Goal: Learn about a topic: Learn about a topic

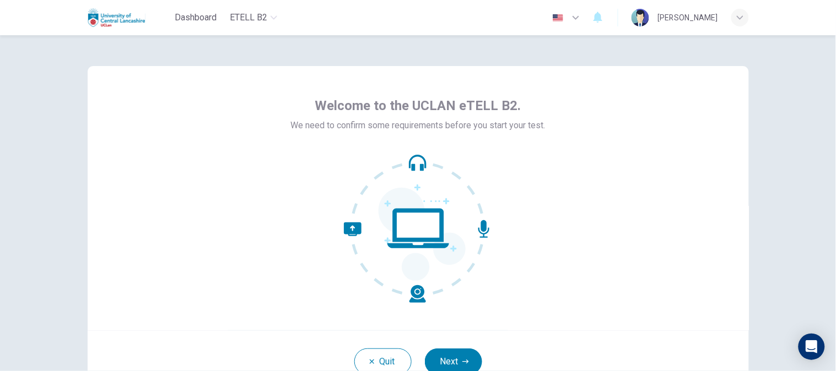
drag, startPoint x: 24, startPoint y: 224, endPoint x: 470, endPoint y: 340, distance: 461.2
click at [706, 304] on div "Welcome to the UCLAN eTELL B2. We need to confirm some requirements before you …" at bounding box center [418, 198] width 661 height 264
click at [441, 360] on button "Next" at bounding box center [453, 362] width 57 height 26
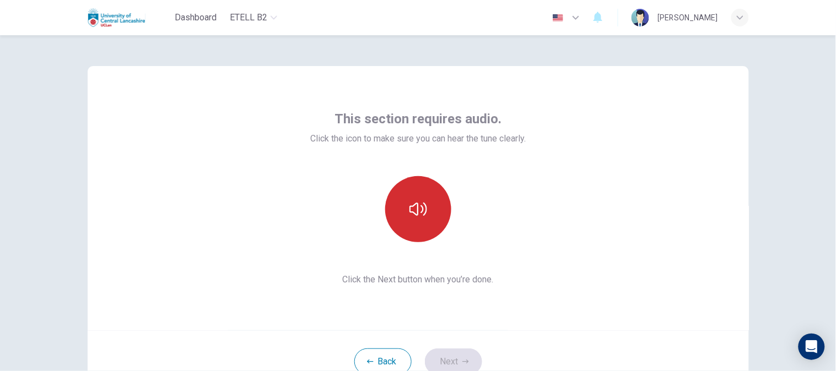
click at [405, 186] on button "button" at bounding box center [418, 209] width 66 height 66
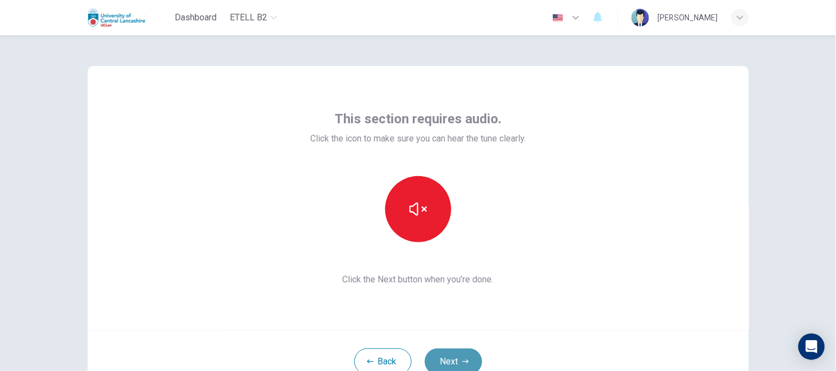
click at [448, 359] on button "Next" at bounding box center [453, 362] width 57 height 26
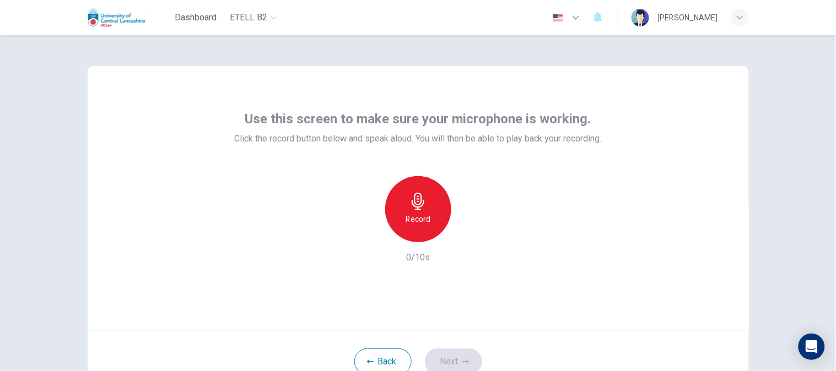
click at [431, 212] on div "Record" at bounding box center [418, 209] width 66 height 66
click at [430, 224] on div "Stop" at bounding box center [418, 209] width 66 height 66
click at [468, 239] on icon "button" at bounding box center [468, 233] width 11 height 11
click at [467, 360] on button "Next" at bounding box center [453, 362] width 57 height 26
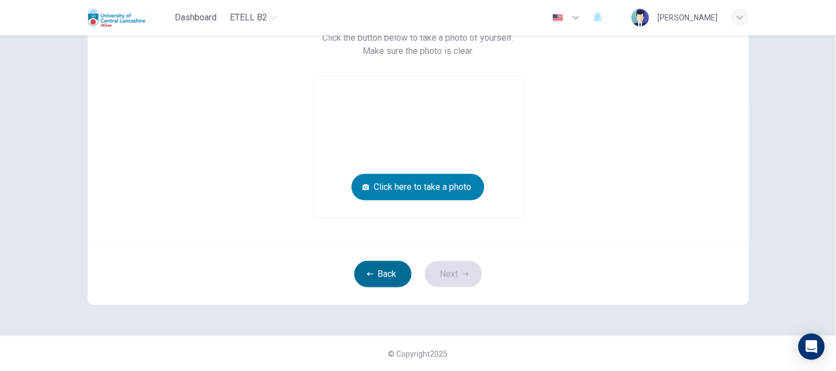
click at [393, 277] on button "Back" at bounding box center [382, 274] width 57 height 26
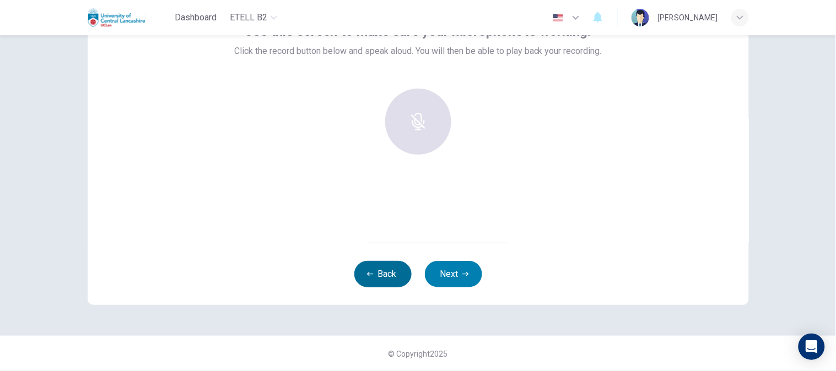
scroll to position [87, 0]
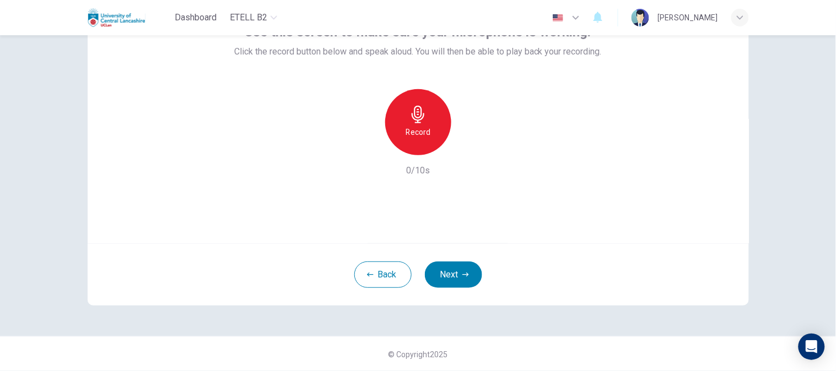
click at [420, 118] on icon "button" at bounding box center [418, 115] width 18 height 18
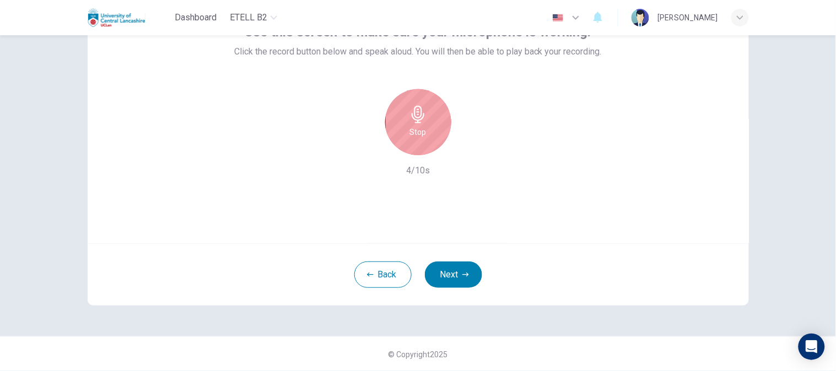
click at [429, 130] on div "Stop" at bounding box center [418, 122] width 66 height 66
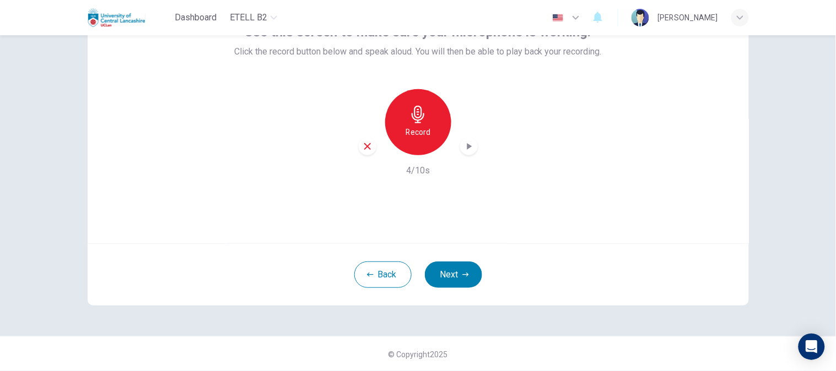
click at [471, 134] on div "Record" at bounding box center [418, 122] width 119 height 66
click at [470, 146] on icon "button" at bounding box center [468, 146] width 11 height 11
click at [462, 272] on icon "button" at bounding box center [465, 275] width 7 height 7
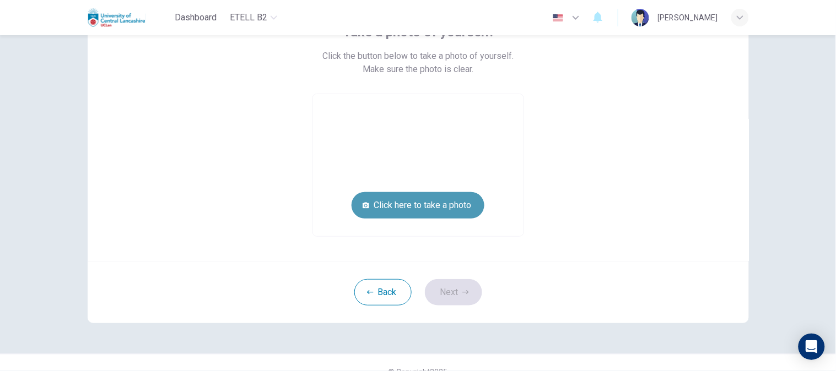
click at [423, 203] on button "Click here to take a photo" at bounding box center [417, 205] width 133 height 26
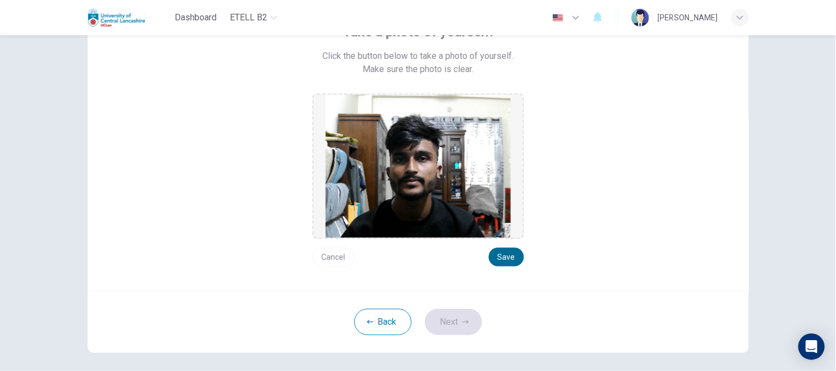
click at [504, 256] on button "Save" at bounding box center [506, 257] width 35 height 19
click at [464, 318] on button "Next" at bounding box center [453, 322] width 57 height 26
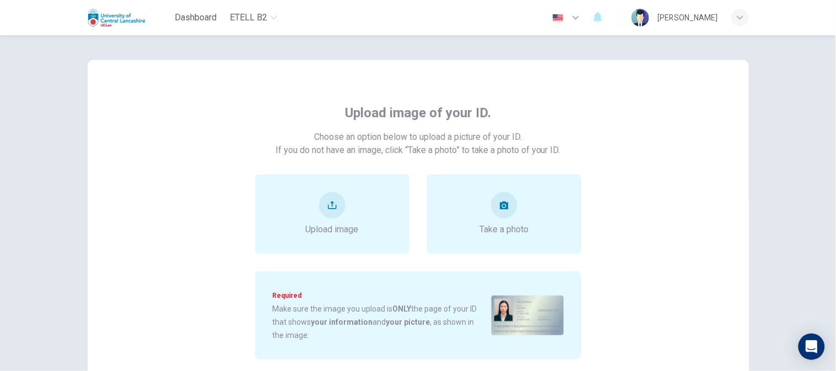
scroll to position [0, 0]
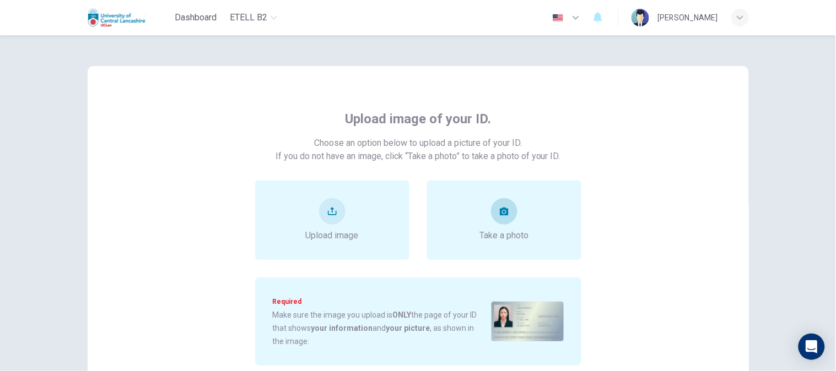
click at [512, 218] on div "Take a photo" at bounding box center [503, 220] width 49 height 44
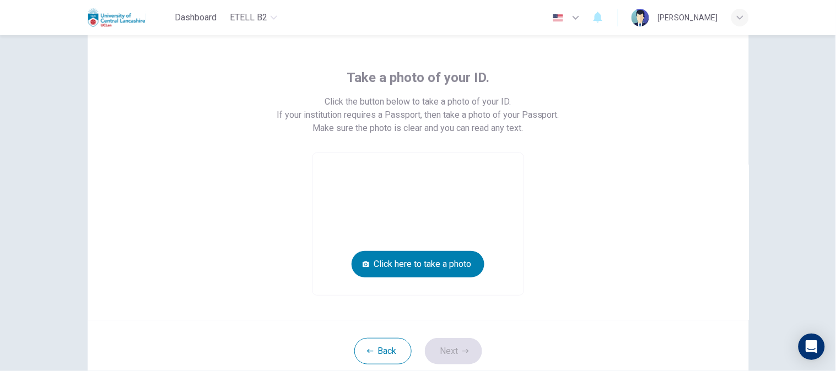
scroll to position [61, 0]
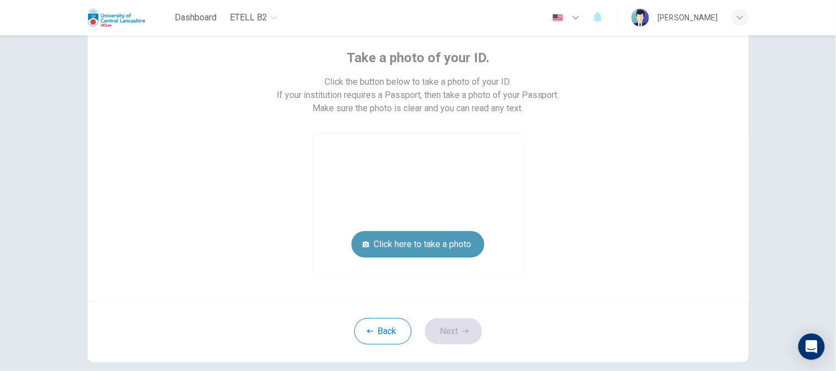
click at [384, 241] on button "Click here to take a photo" at bounding box center [417, 244] width 133 height 26
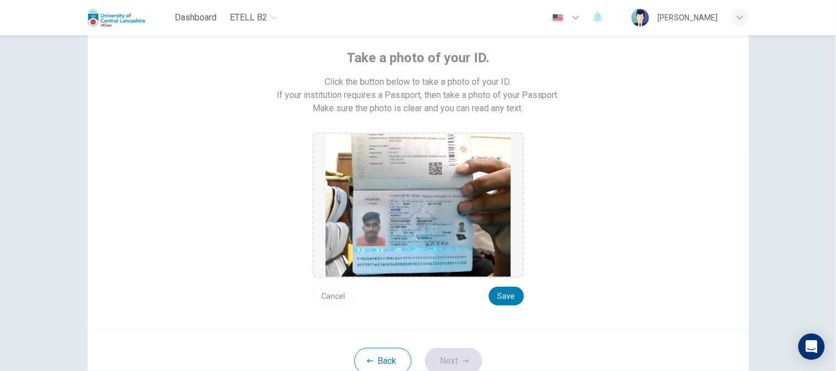
click at [503, 305] on div "Take a photo of your ID. Click the button below to take a photo of your ID. If …" at bounding box center [418, 167] width 661 height 325
click at [504, 300] on button "Save" at bounding box center [506, 296] width 35 height 19
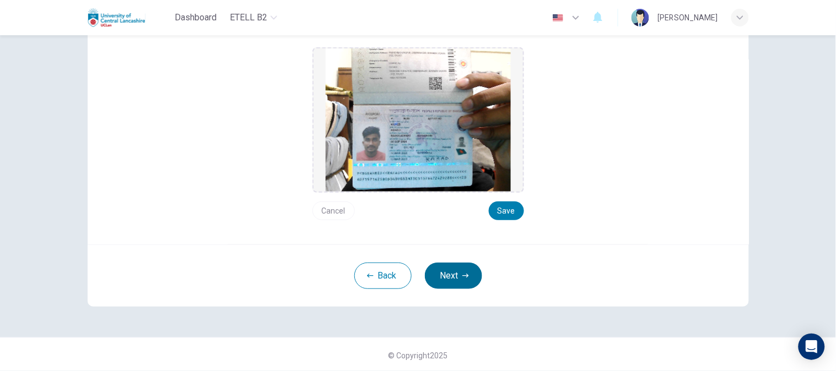
click at [452, 267] on button "Next" at bounding box center [453, 276] width 57 height 26
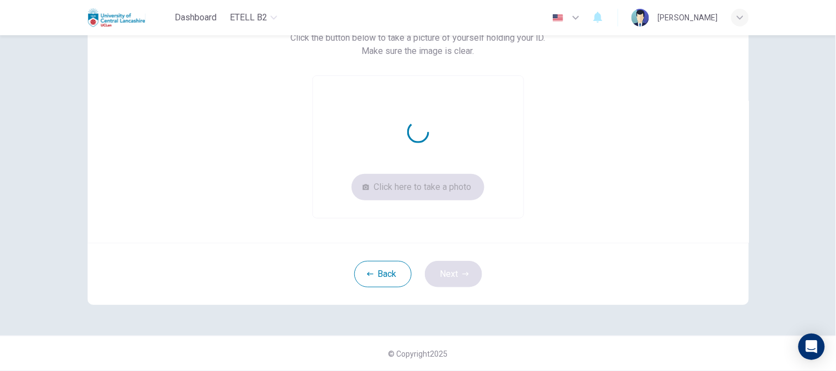
scroll to position [105, 0]
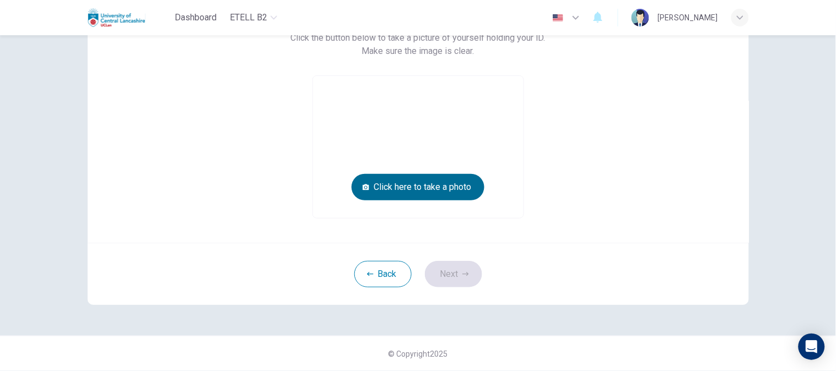
click at [394, 184] on button "Click here to take a photo" at bounding box center [417, 187] width 133 height 26
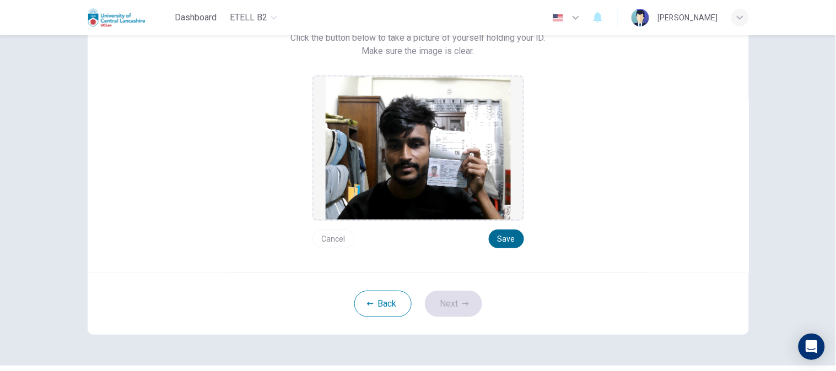
click at [505, 230] on button "Save" at bounding box center [506, 239] width 35 height 19
click at [449, 307] on button "Next" at bounding box center [453, 304] width 57 height 26
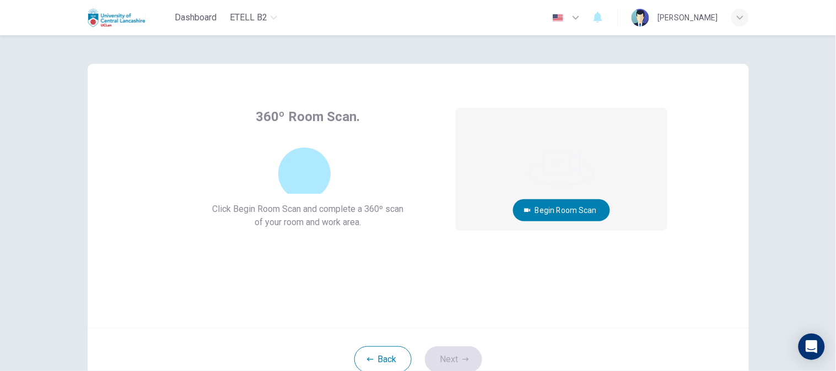
scroll to position [0, 0]
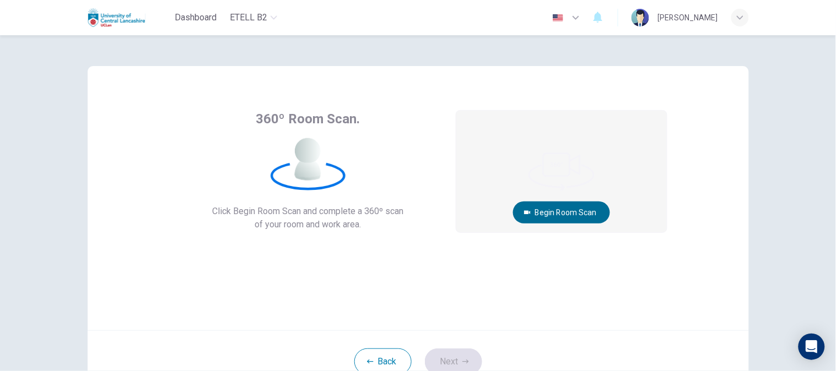
click at [562, 205] on button "Begin Room Scan" at bounding box center [561, 213] width 97 height 22
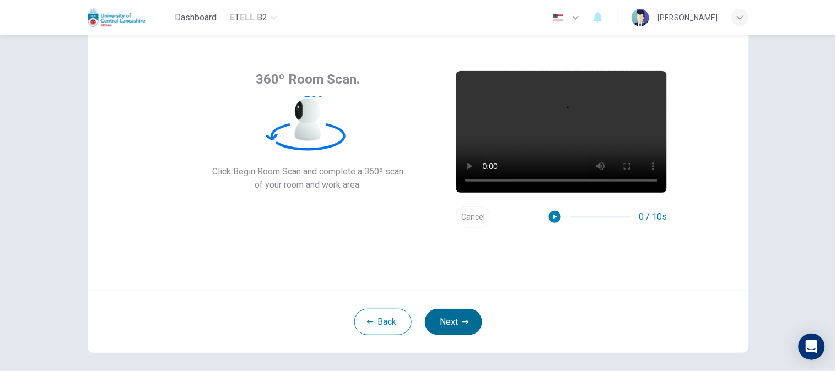
scroll to position [61, 0]
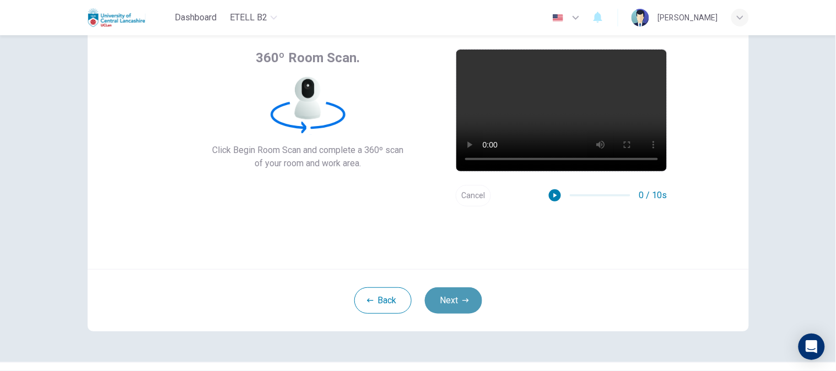
click at [469, 300] on button "Next" at bounding box center [453, 301] width 57 height 26
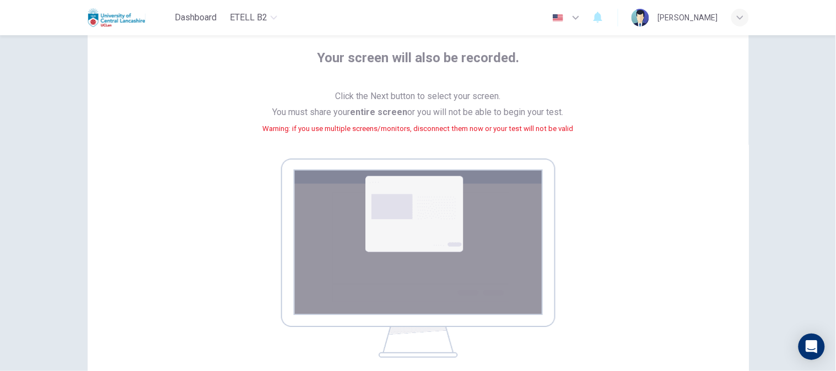
scroll to position [201, 0]
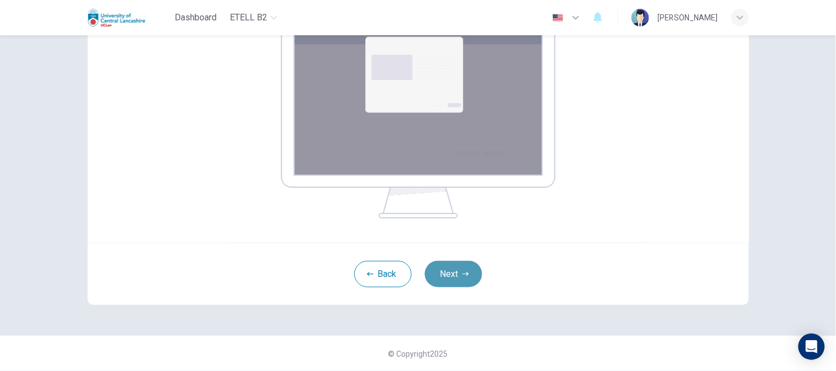
click at [448, 279] on button "Next" at bounding box center [453, 274] width 57 height 26
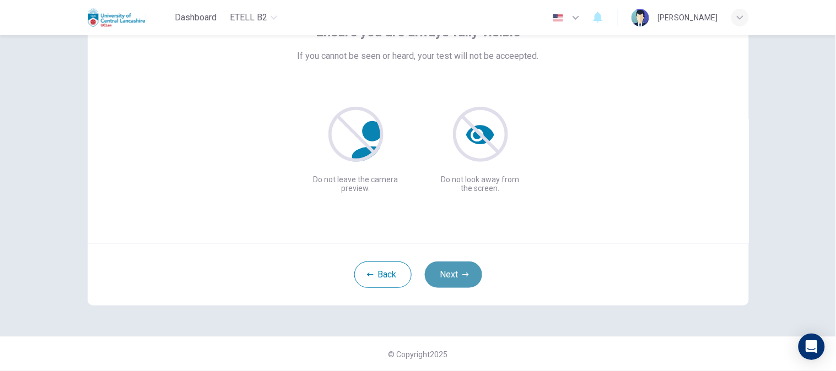
click at [445, 273] on button "Next" at bounding box center [453, 275] width 57 height 26
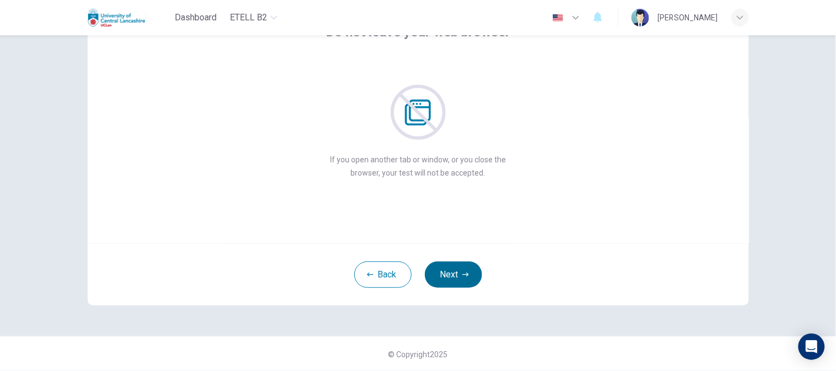
drag, startPoint x: 454, startPoint y: 257, endPoint x: 455, endPoint y: 267, distance: 10.5
click at [454, 262] on div "Back Next" at bounding box center [418, 274] width 661 height 62
click at [456, 268] on button "Next" at bounding box center [453, 275] width 57 height 26
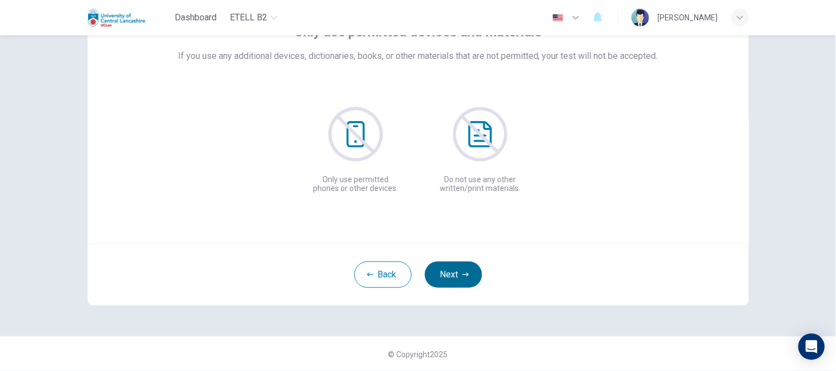
click at [456, 268] on button "Next" at bounding box center [453, 275] width 57 height 26
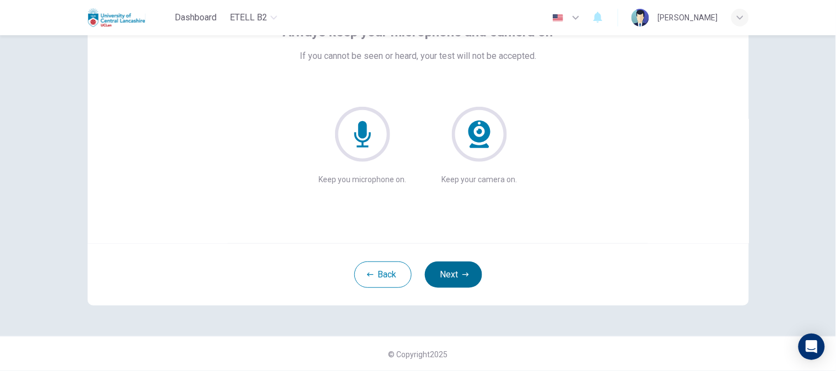
click at [456, 268] on button "Next" at bounding box center [453, 275] width 57 height 26
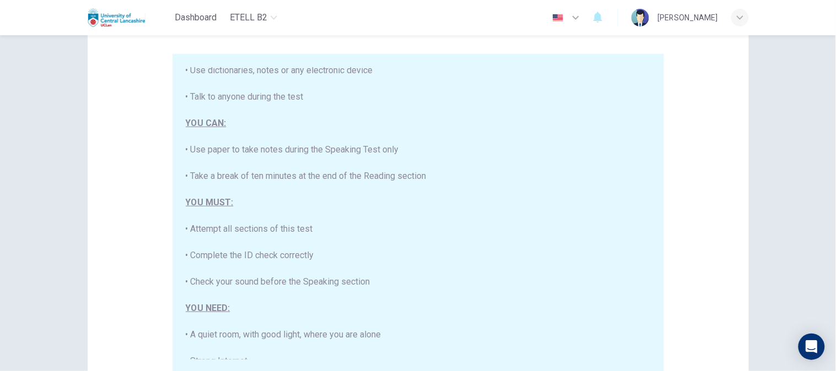
scroll to position [210, 0]
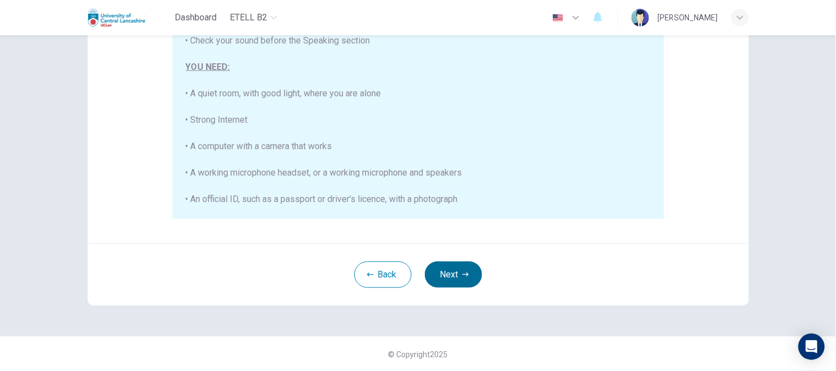
click at [450, 280] on button "Next" at bounding box center [453, 275] width 57 height 26
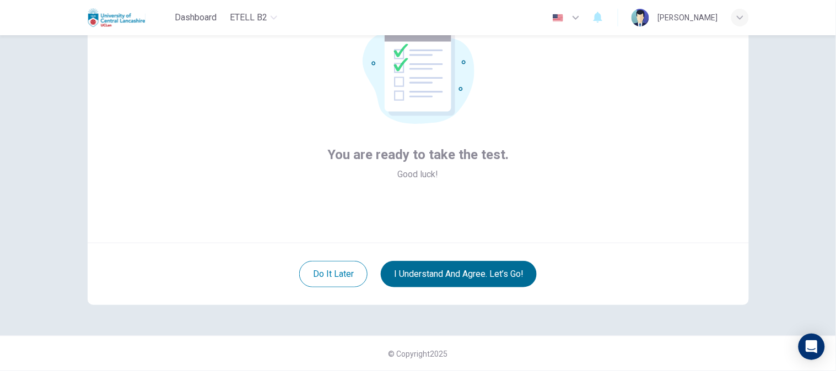
scroll to position [87, 0]
click at [450, 280] on button "I understand and agree. Let’s go!" at bounding box center [459, 275] width 156 height 26
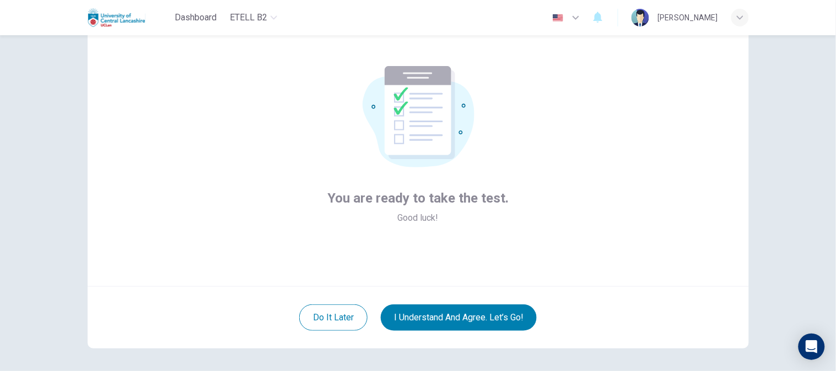
scroll to position [0, 0]
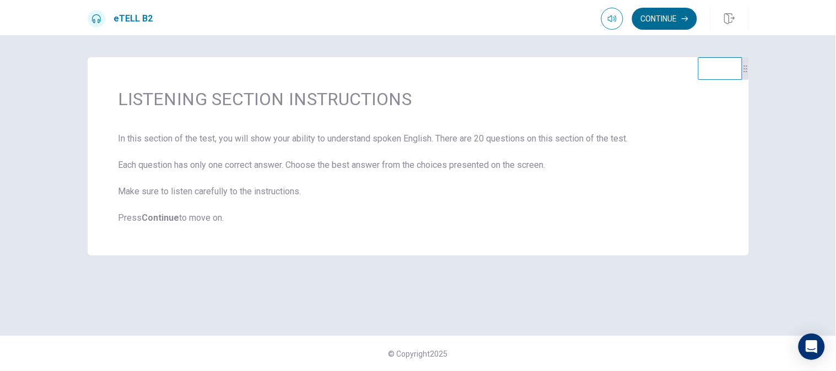
click at [692, 19] on button "Continue" at bounding box center [664, 19] width 65 height 22
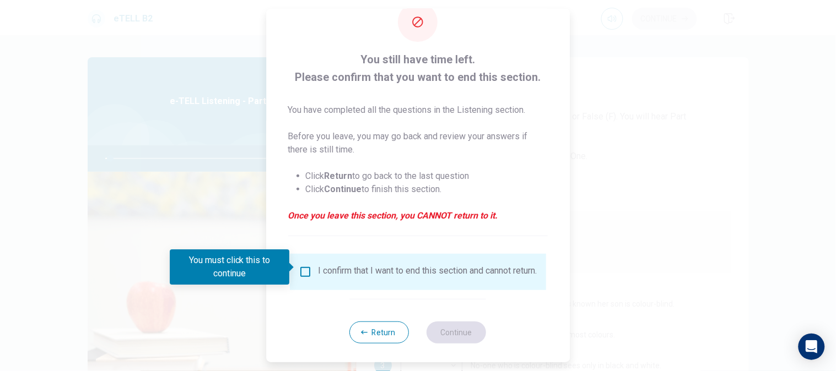
scroll to position [40, 0]
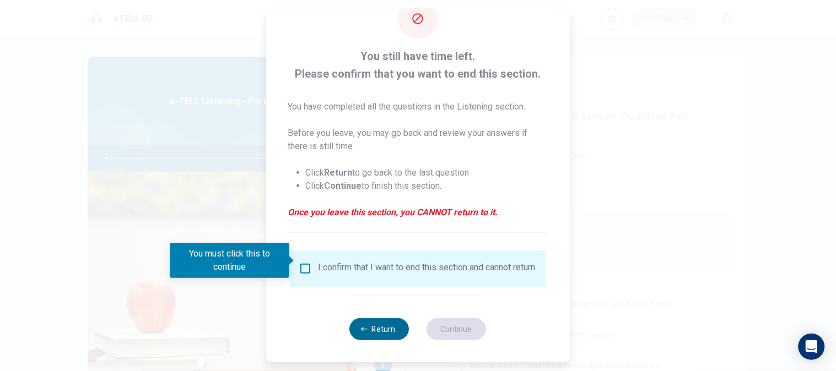
click at [381, 327] on button "Return" at bounding box center [379, 329] width 59 height 22
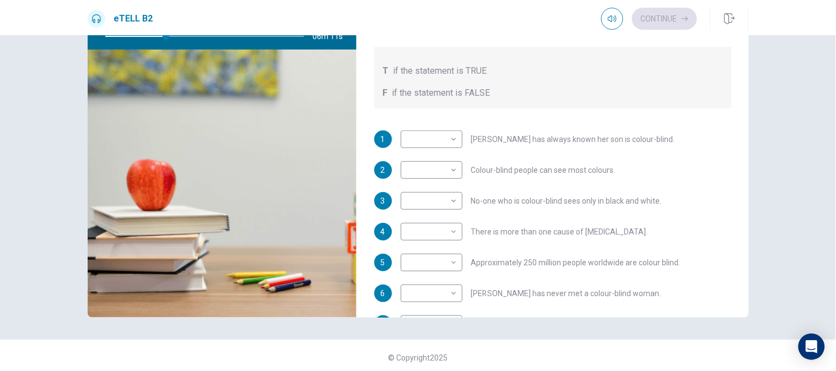
scroll to position [72, 0]
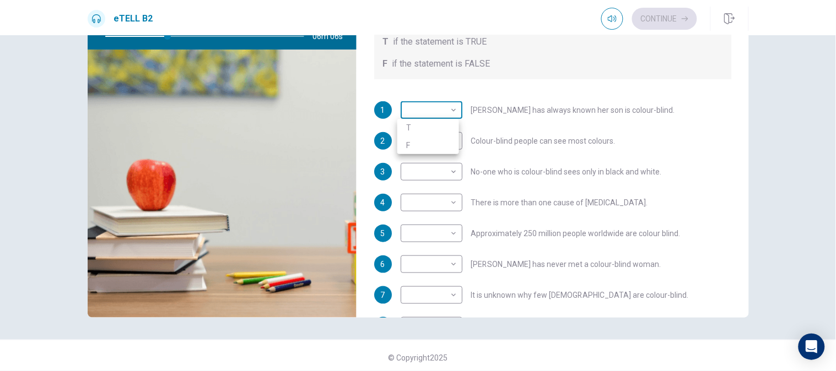
click at [448, 109] on body "This site uses cookies, as explained in our Privacy Policy . If you agree to th…" at bounding box center [418, 185] width 836 height 371
click at [649, 127] on div at bounding box center [418, 185] width 836 height 371
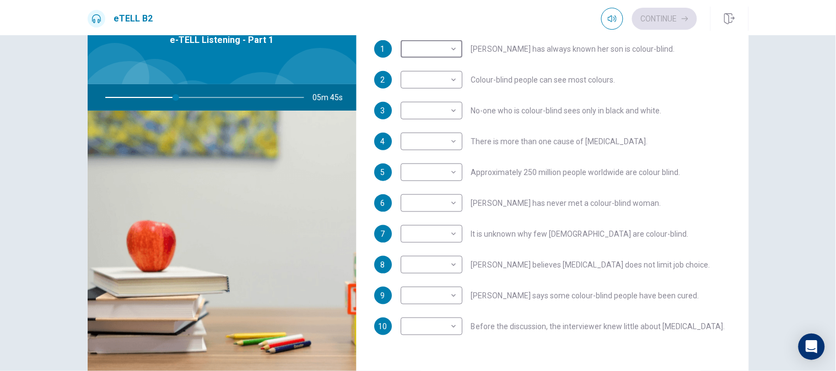
scroll to position [0, 0]
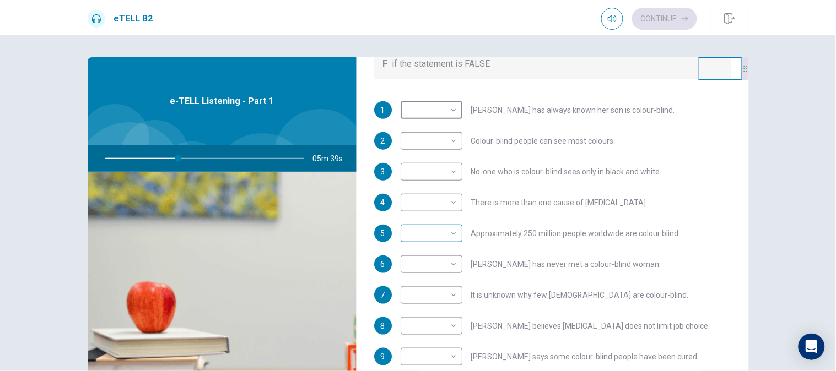
click at [445, 237] on body "This site uses cookies, as explained in our Privacy Policy . If you agree to th…" at bounding box center [418, 185] width 836 height 371
click at [452, 237] on div at bounding box center [418, 185] width 836 height 371
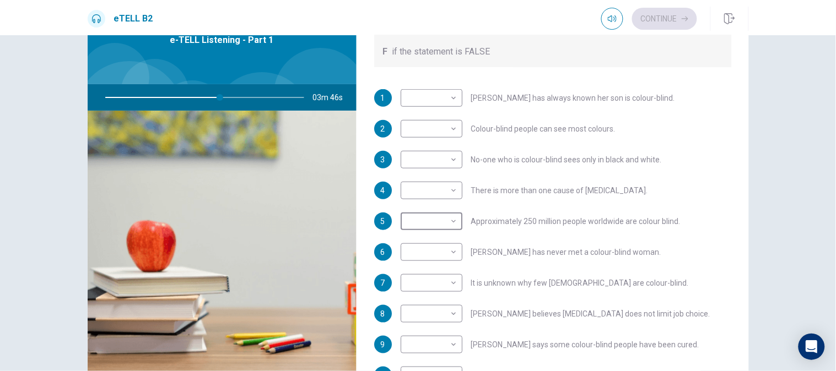
scroll to position [133, 0]
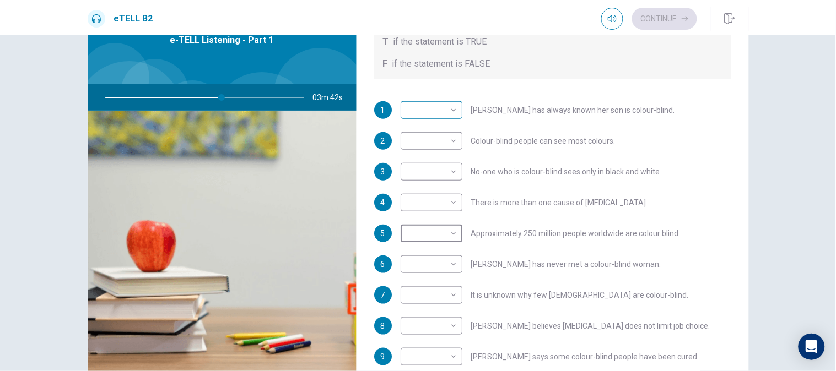
type input "**"
drag, startPoint x: 452, startPoint y: 109, endPoint x: 450, endPoint y: 123, distance: 15.1
click at [450, 109] on body "This site uses cookies, as explained in our Privacy Policy . If you agree to th…" at bounding box center [418, 185] width 836 height 371
click at [445, 145] on li "F" at bounding box center [428, 146] width 62 height 18
type input "*"
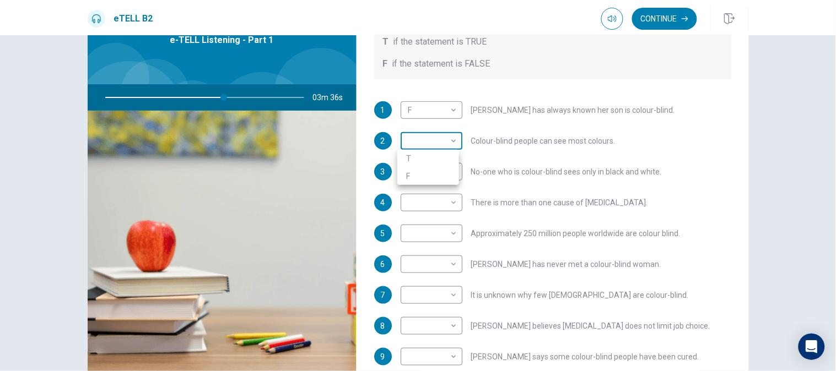
click at [451, 140] on body "This site uses cookies, as explained in our Privacy Policy . If you agree to th…" at bounding box center [418, 185] width 836 height 371
type input "**"
click at [441, 177] on li "F" at bounding box center [428, 176] width 62 height 18
type input "*"
click at [452, 171] on body "This site uses cookies, as explained in our Privacy Policy . If you agree to th…" at bounding box center [418, 185] width 836 height 371
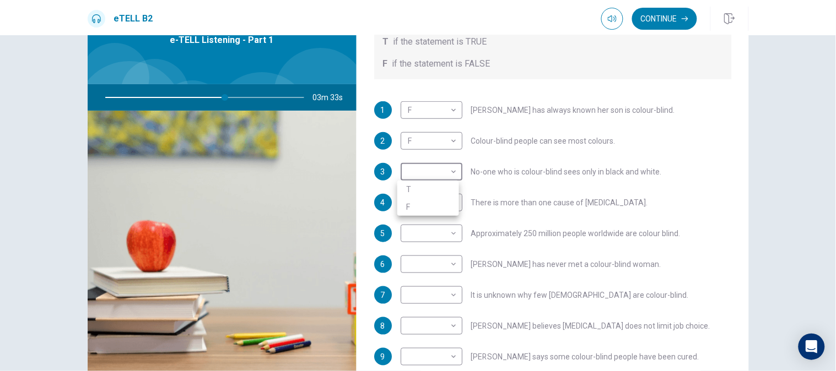
type input "**"
click at [450, 208] on li "F" at bounding box center [428, 207] width 62 height 18
type input "*"
click at [448, 207] on body "This site uses cookies, as explained in our Privacy Policy . If you agree to th…" at bounding box center [418, 185] width 836 height 371
type input "**"
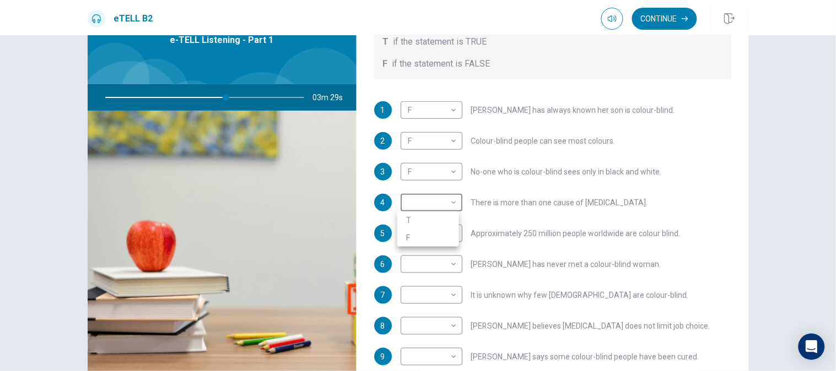
click at [445, 217] on li "T" at bounding box center [428, 221] width 62 height 18
type input "*"
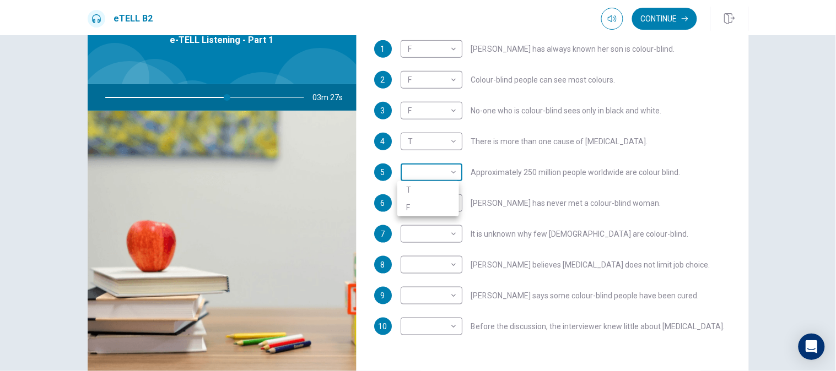
click at [453, 176] on body "This site uses cookies, as explained in our Privacy Policy . If you agree to th…" at bounding box center [418, 185] width 836 height 371
type input "**"
click at [450, 187] on li "T" at bounding box center [428, 190] width 62 height 18
type input "*"
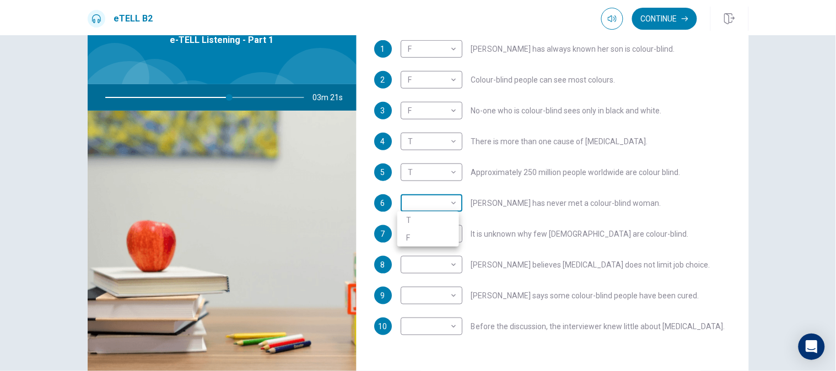
click at [450, 198] on body "This site uses cookies, as explained in our Privacy Policy . If you agree to th…" at bounding box center [418, 185] width 836 height 371
type input "**"
click at [447, 241] on li "F" at bounding box center [428, 238] width 62 height 18
type input "*"
click at [445, 231] on body "This site uses cookies, as explained in our Privacy Policy . If you agree to th…" at bounding box center [418, 185] width 836 height 371
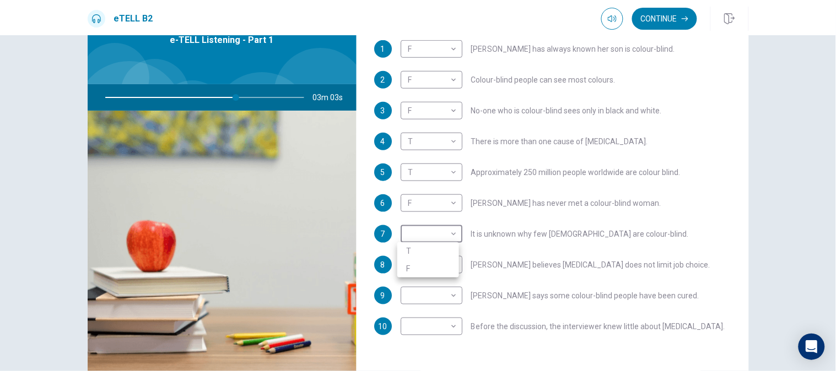
type input "**"
click at [441, 248] on li "T" at bounding box center [428, 251] width 62 height 18
type input "*"
click at [448, 262] on body "This site uses cookies, as explained in our Privacy Policy . If you agree to th…" at bounding box center [418, 185] width 836 height 371
type input "**"
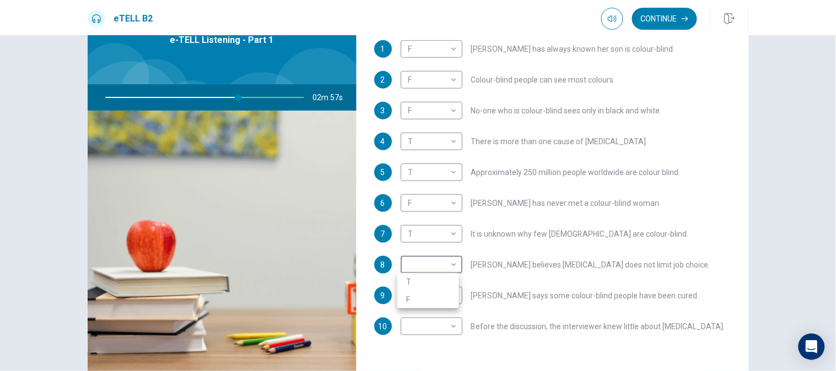
click at [448, 277] on li "T" at bounding box center [428, 282] width 62 height 18
type input "*"
click at [443, 295] on body "This site uses cookies, as explained in our Privacy Policy . If you agree to th…" at bounding box center [418, 185] width 836 height 371
type input "**"
click at [432, 326] on li "F" at bounding box center [428, 331] width 62 height 18
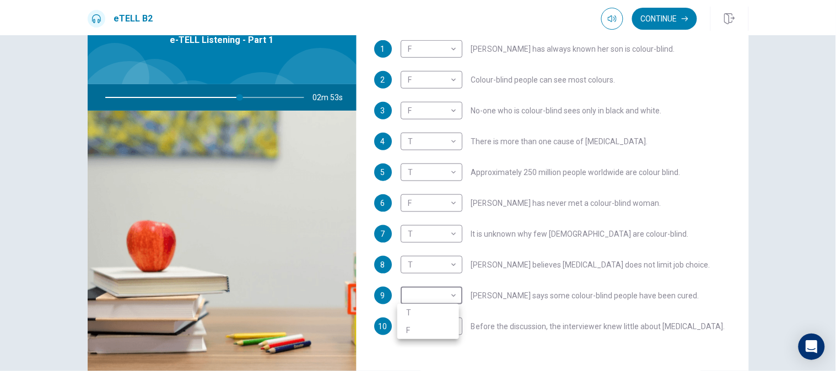
type input "*"
click at [434, 326] on body "This site uses cookies, as explained in our Privacy Policy . If you agree to th…" at bounding box center [418, 185] width 836 height 371
type input "**"
click at [434, 331] on li "T" at bounding box center [428, 336] width 62 height 18
type input "*"
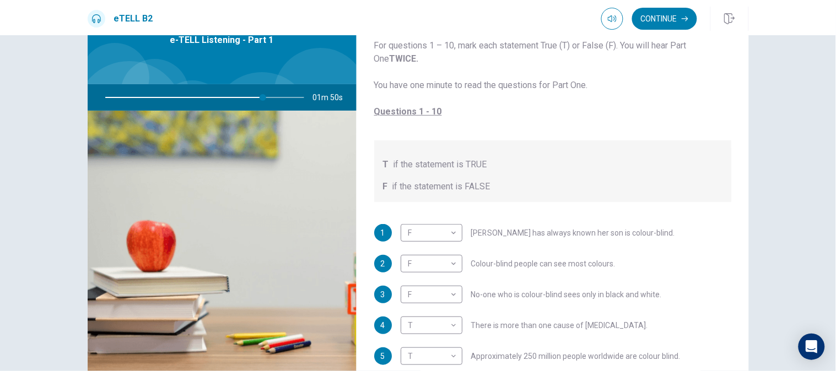
scroll to position [72, 0]
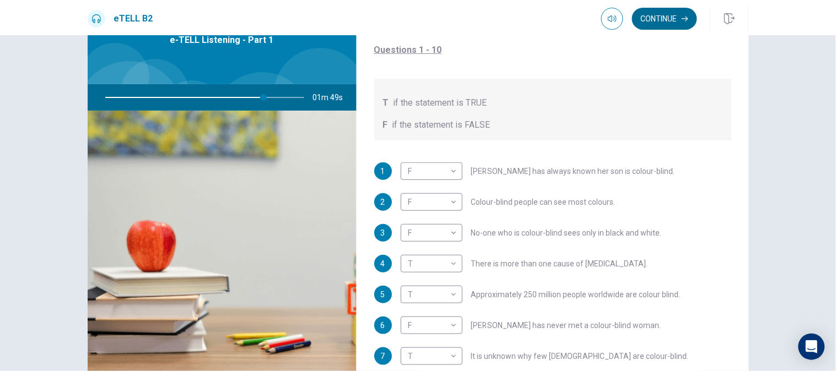
click at [665, 19] on button "Continue" at bounding box center [664, 19] width 65 height 22
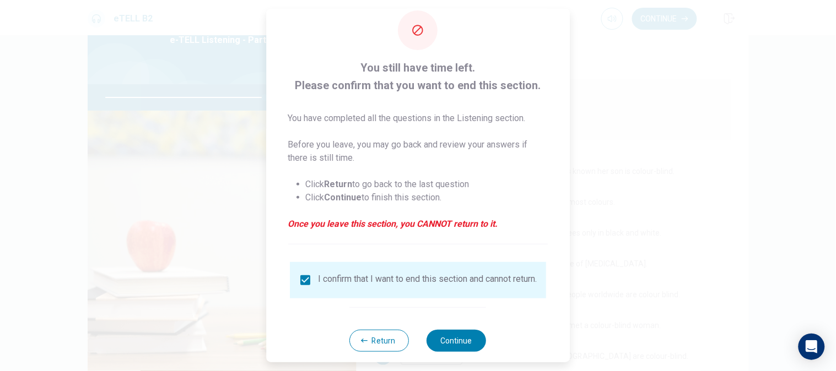
scroll to position [40, 0]
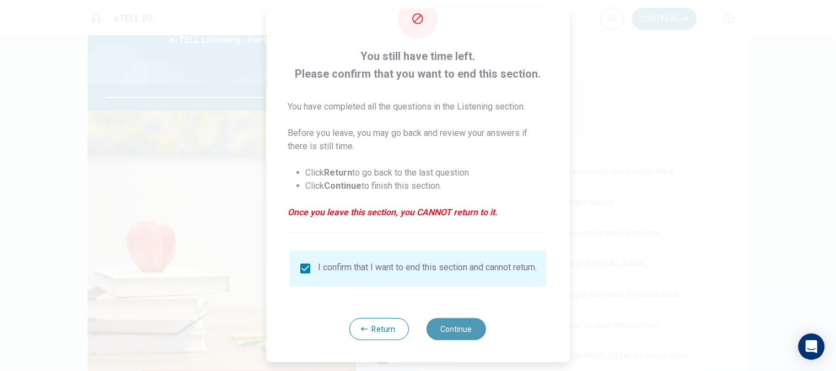
click at [463, 334] on button "Continue" at bounding box center [456, 329] width 59 height 22
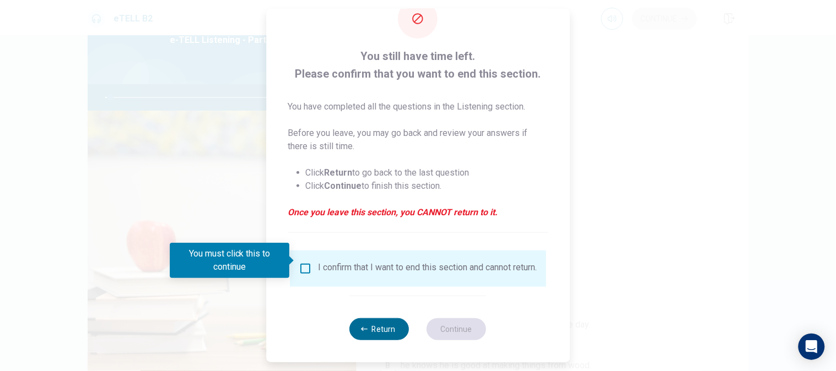
click at [389, 322] on button "Return" at bounding box center [379, 329] width 59 height 22
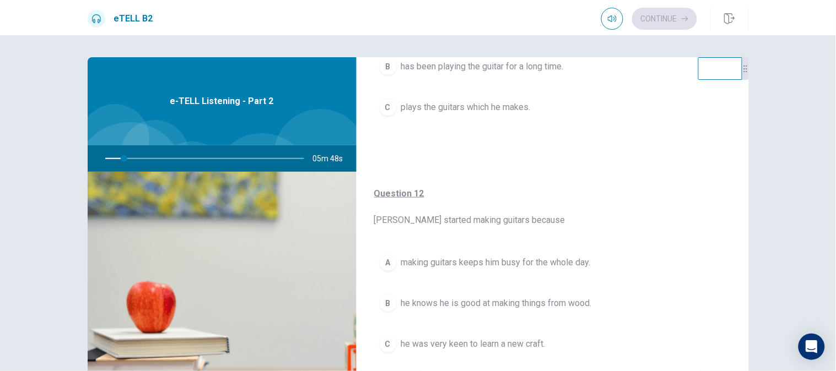
scroll to position [0, 0]
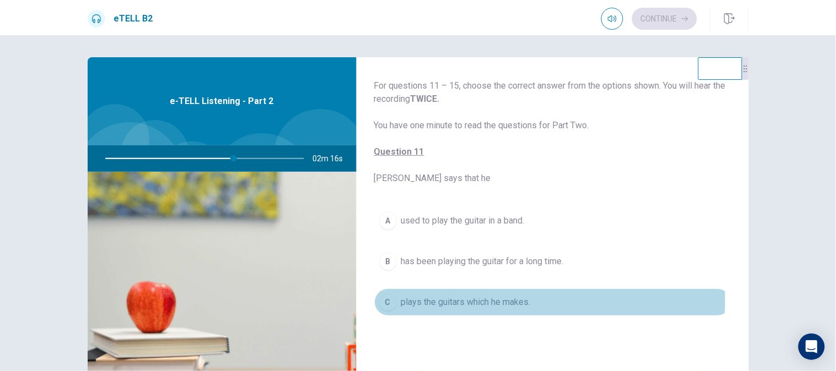
click at [472, 300] on span "plays the guitars which he makes." at bounding box center [465, 302] width 129 height 13
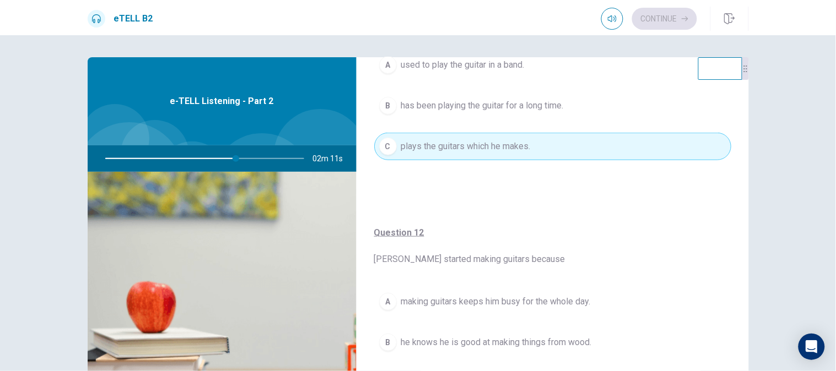
scroll to position [245, 0]
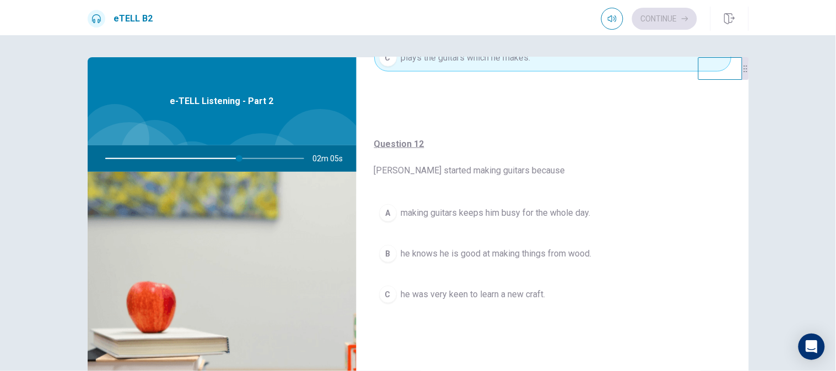
click at [500, 219] on span "making guitars keeps him busy for the whole day." at bounding box center [496, 213] width 190 height 13
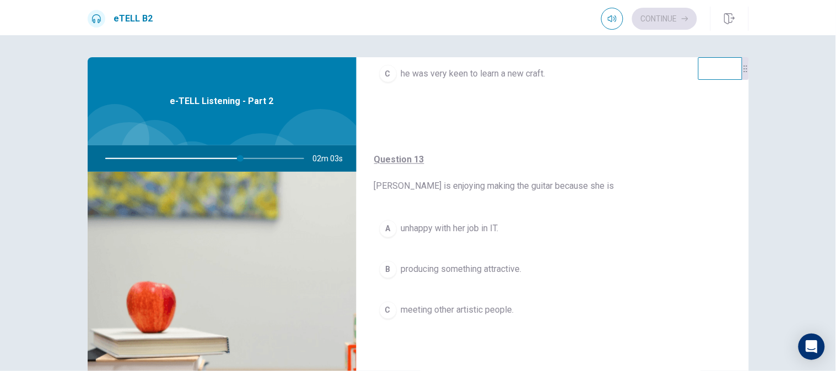
scroll to position [489, 0]
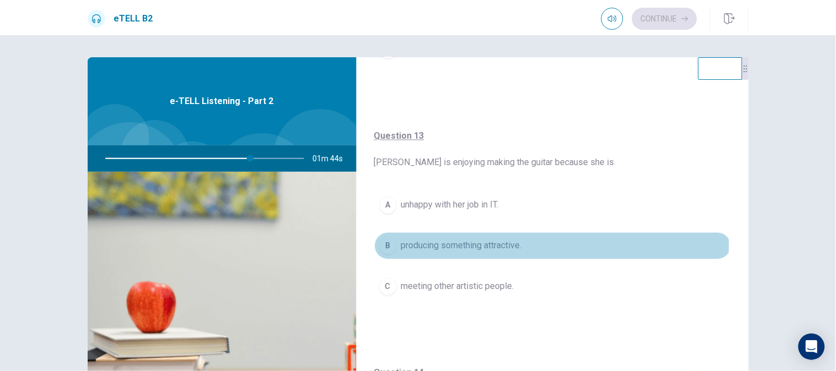
click at [548, 246] on button "B producing something attractive." at bounding box center [552, 246] width 357 height 28
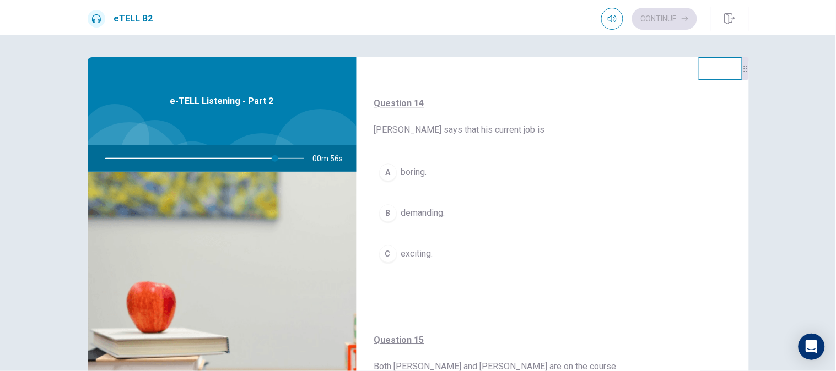
scroll to position [795, 0]
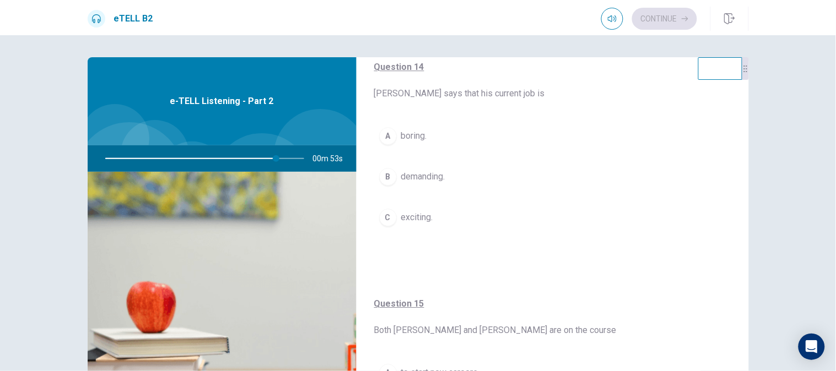
click at [410, 141] on span "boring." at bounding box center [414, 135] width 26 height 13
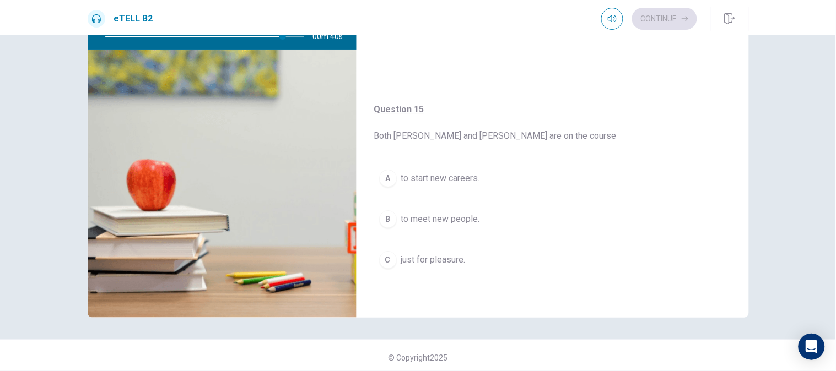
scroll to position [807, 0]
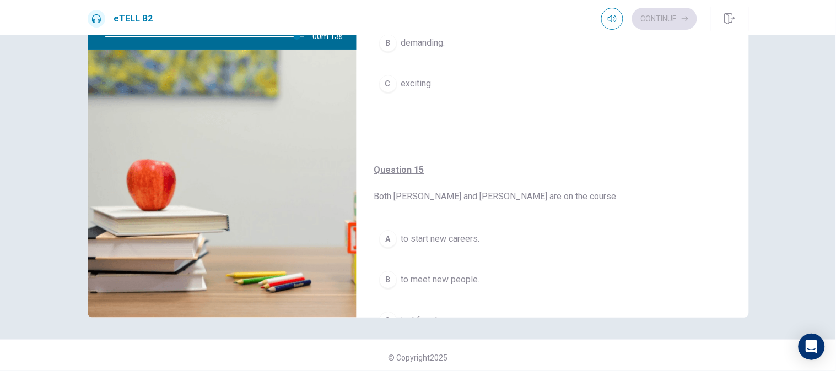
click at [429, 244] on span "to start new careers." at bounding box center [440, 238] width 79 height 13
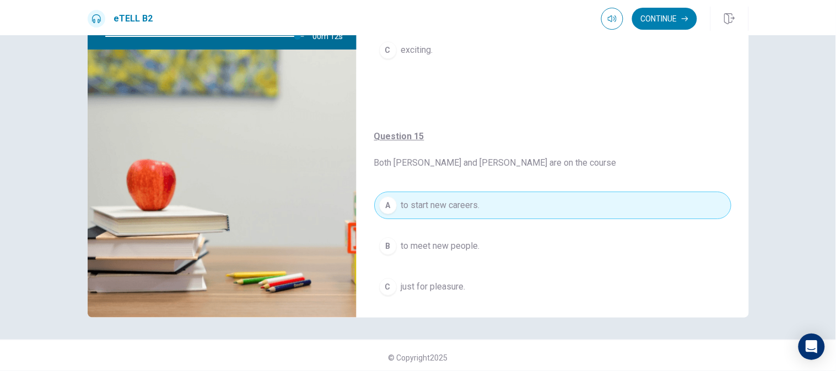
scroll to position [868, 0]
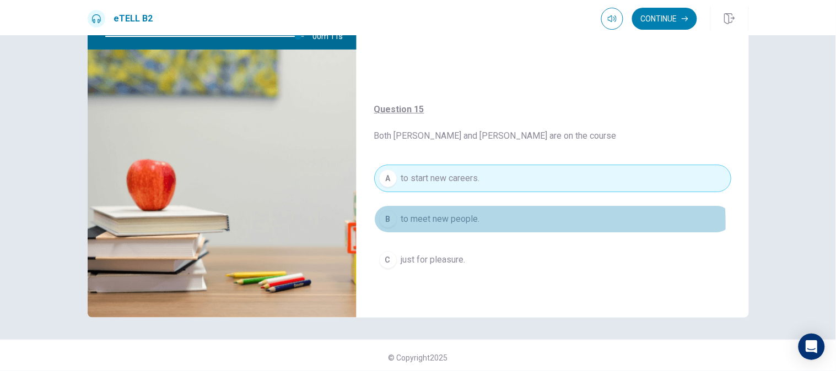
click at [454, 224] on span "to meet new people." at bounding box center [440, 219] width 79 height 13
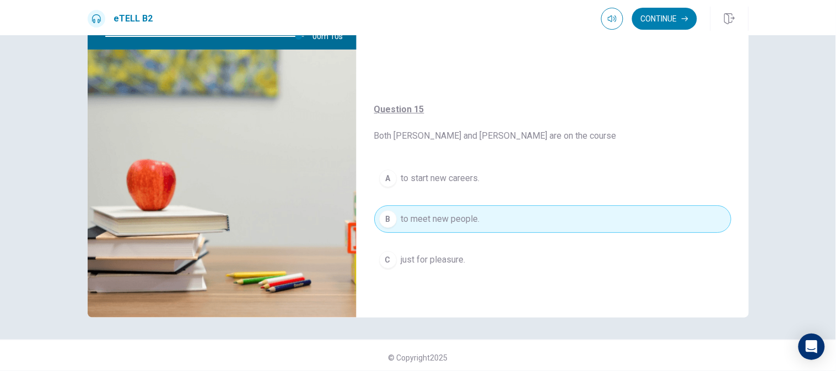
click at [459, 261] on span "just for pleasure." at bounding box center [433, 259] width 64 height 13
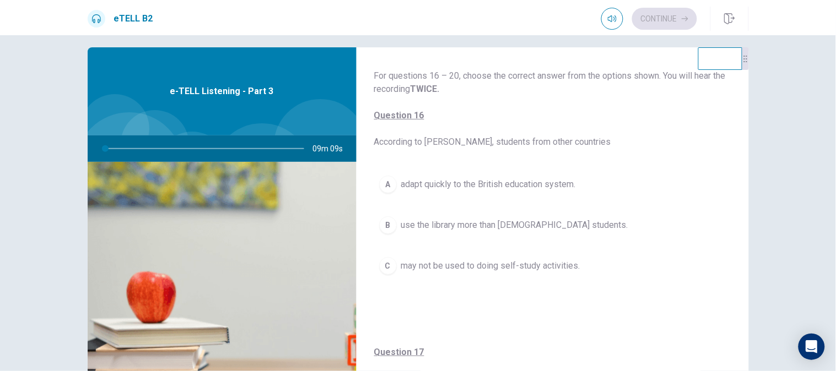
scroll to position [0, 0]
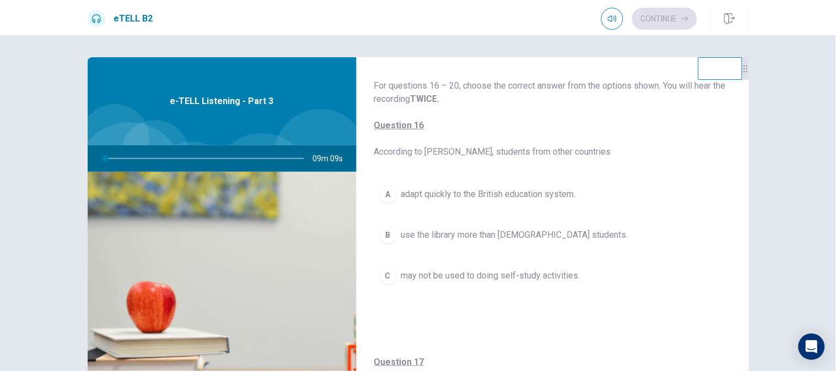
click at [478, 201] on body "This site uses cookies, as explained in our Privacy Policy . If you agree to th…" at bounding box center [418, 185] width 836 height 371
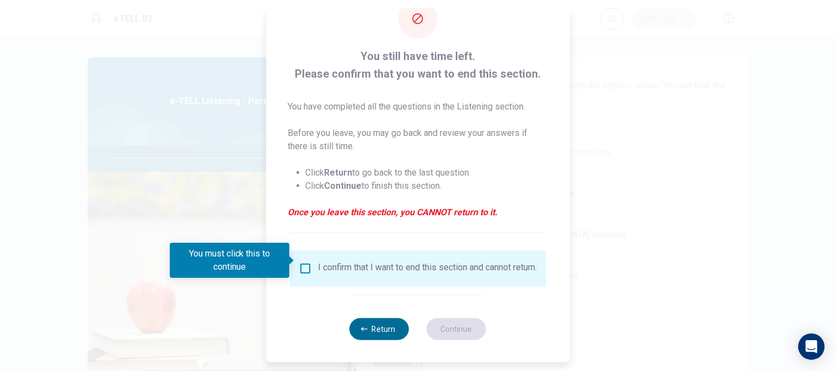
scroll to position [40, 0]
click at [366, 320] on button "Return" at bounding box center [379, 329] width 59 height 22
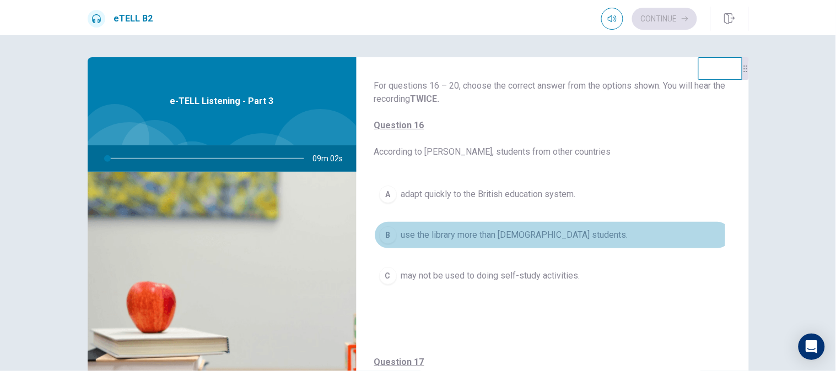
click at [446, 234] on span "use the library more than [DEMOGRAPHIC_DATA] students." at bounding box center [514, 235] width 227 height 13
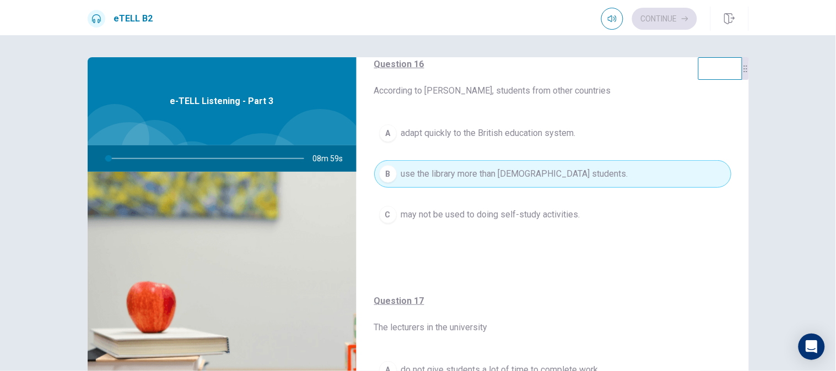
scroll to position [0, 0]
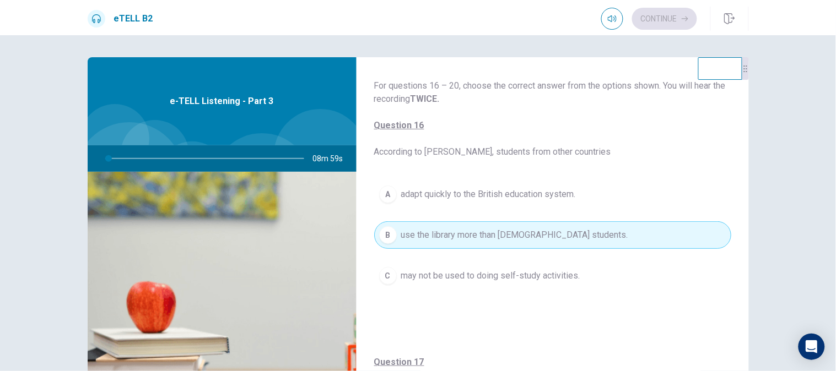
click at [466, 237] on span "use the library more than [DEMOGRAPHIC_DATA] students." at bounding box center [514, 235] width 227 height 13
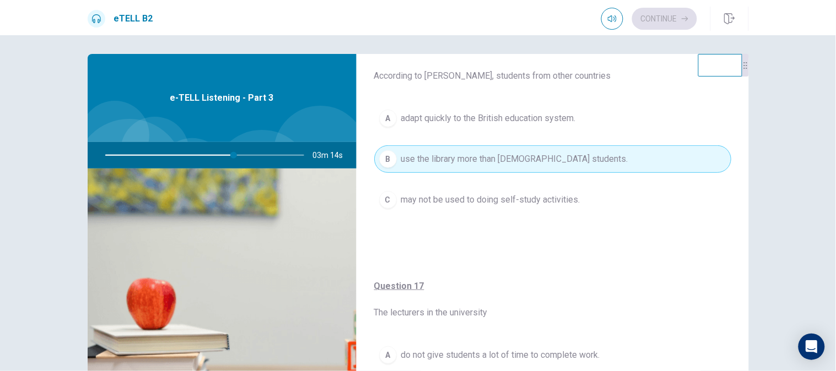
scroll to position [61, 0]
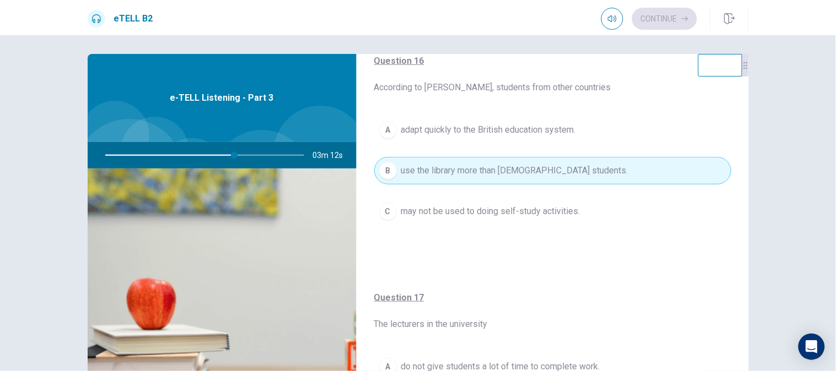
click at [505, 221] on button "C may not be used to doing self-study activities." at bounding box center [552, 212] width 357 height 28
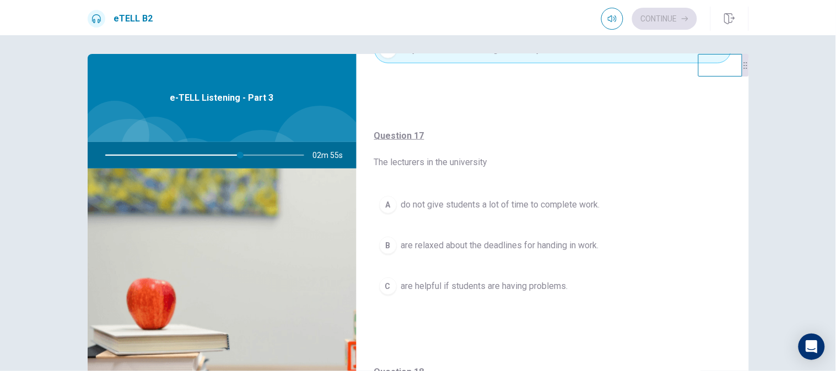
scroll to position [245, 0]
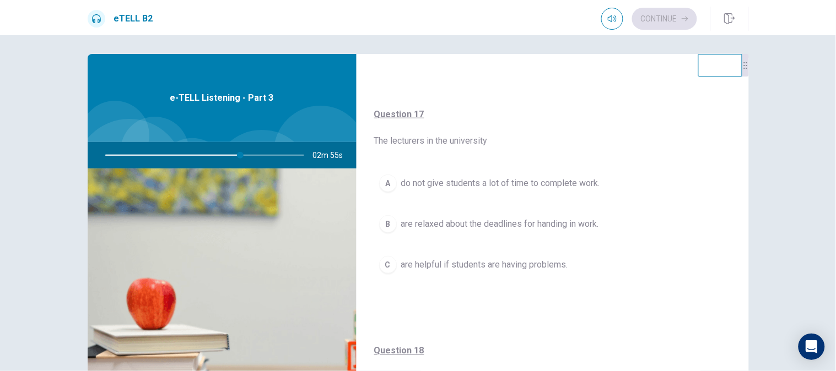
click at [506, 272] on button "C are helpful if students are having problems." at bounding box center [552, 265] width 357 height 28
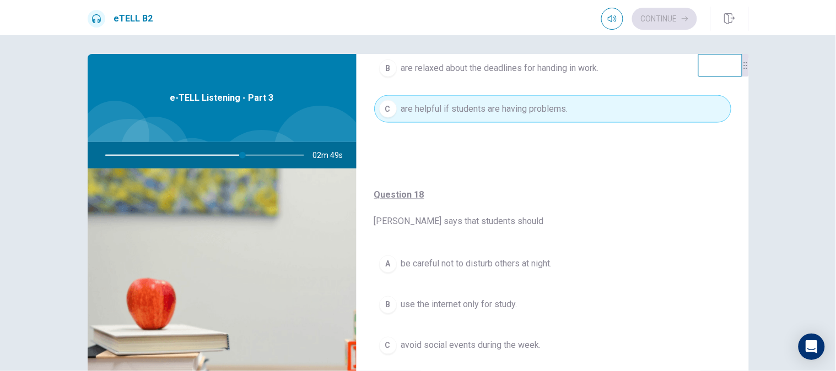
scroll to position [428, 0]
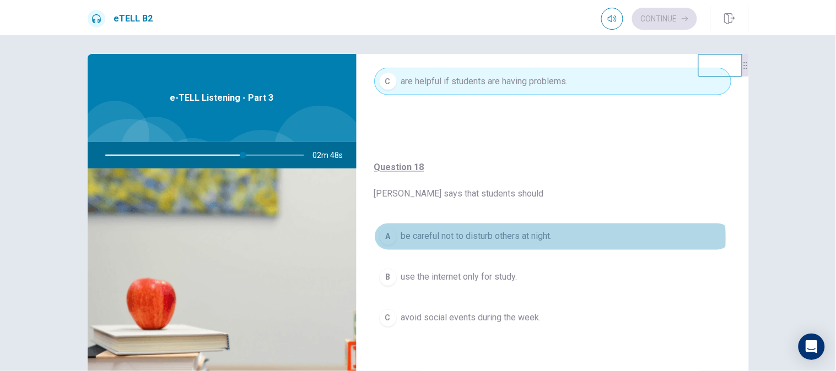
click at [527, 238] on span "be careful not to disturb others at night." at bounding box center [476, 236] width 151 height 13
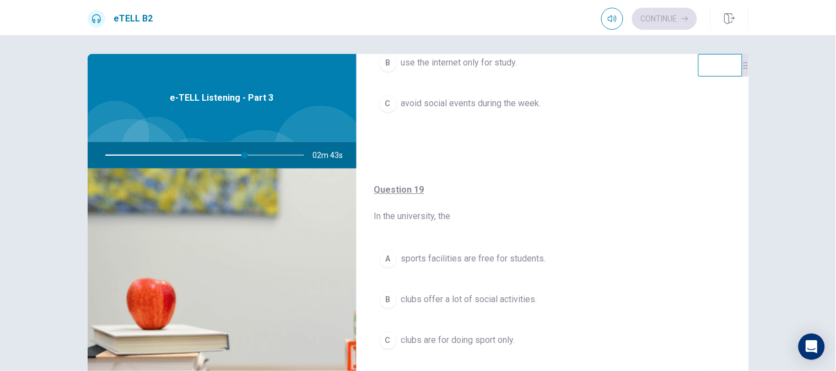
scroll to position [673, 0]
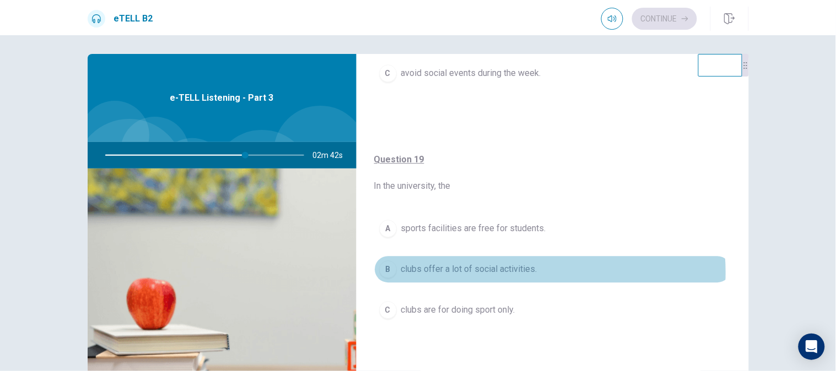
click at [505, 273] on span "clubs offer a lot of social activities." at bounding box center [469, 269] width 136 height 13
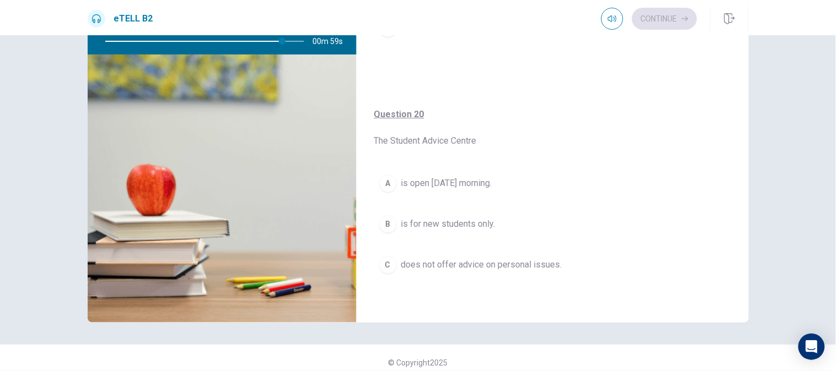
scroll to position [126, 0]
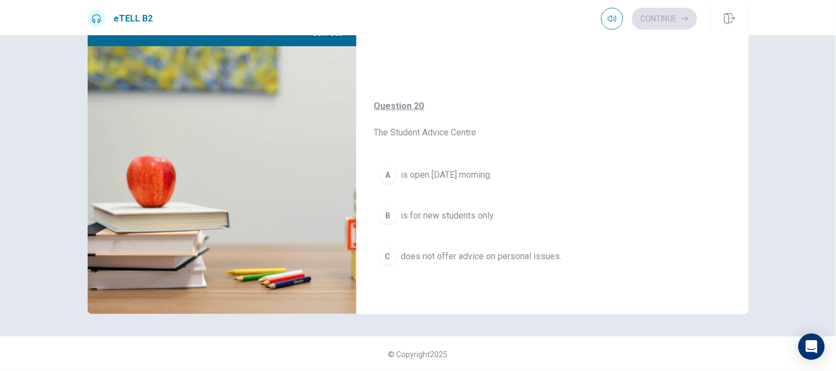
click at [469, 169] on span "is open [DATE] morning." at bounding box center [446, 175] width 91 height 13
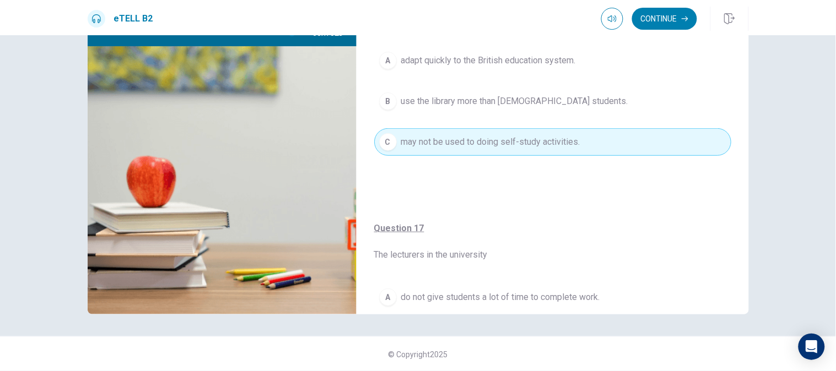
scroll to position [0, 0]
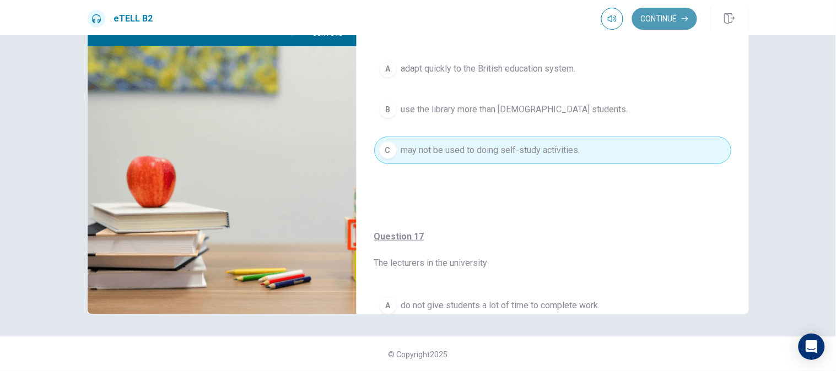
click at [668, 24] on button "Continue" at bounding box center [664, 19] width 65 height 22
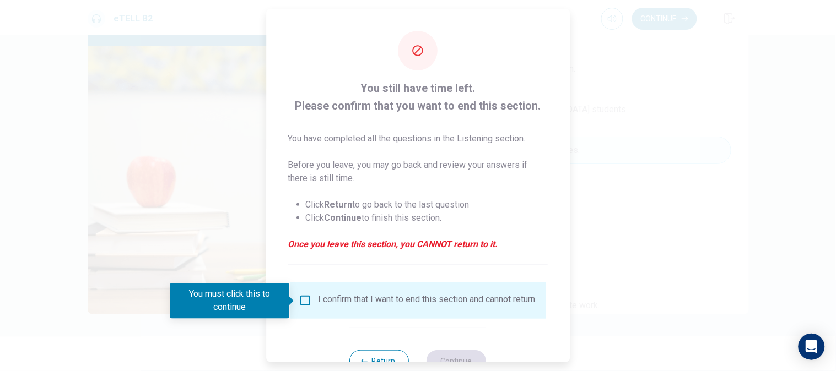
click at [360, 297] on div "I confirm that I want to end this section and cannot return." at bounding box center [427, 300] width 219 height 13
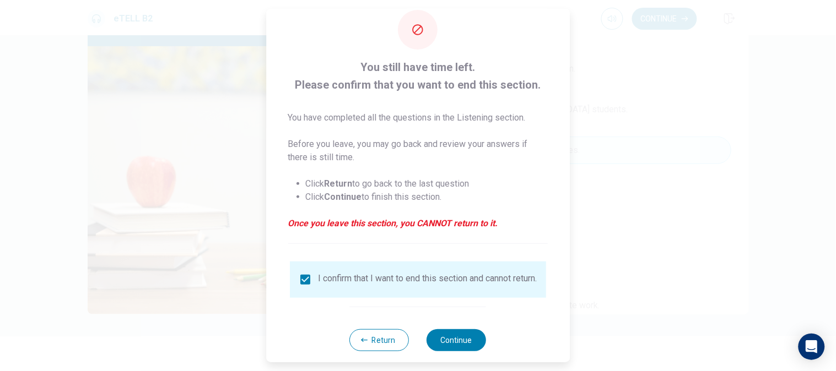
scroll to position [40, 0]
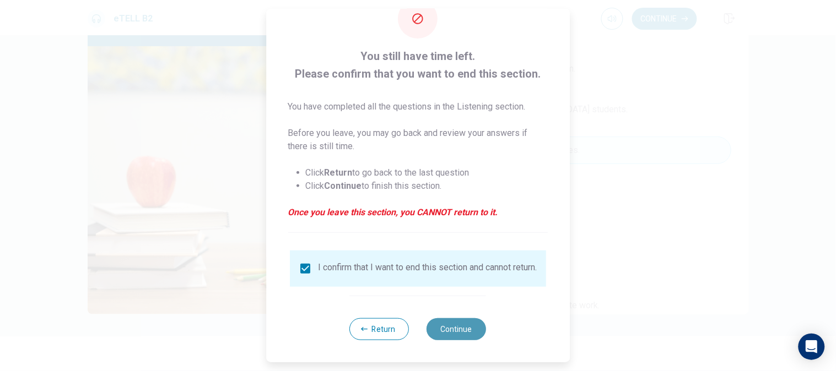
click at [454, 327] on button "Continue" at bounding box center [456, 329] width 59 height 22
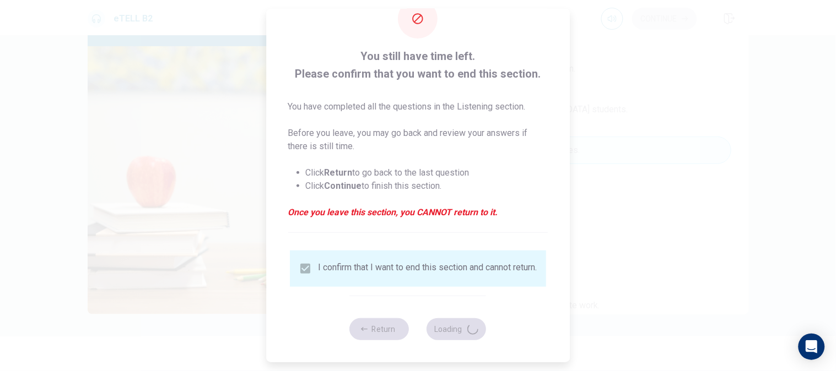
type input "**"
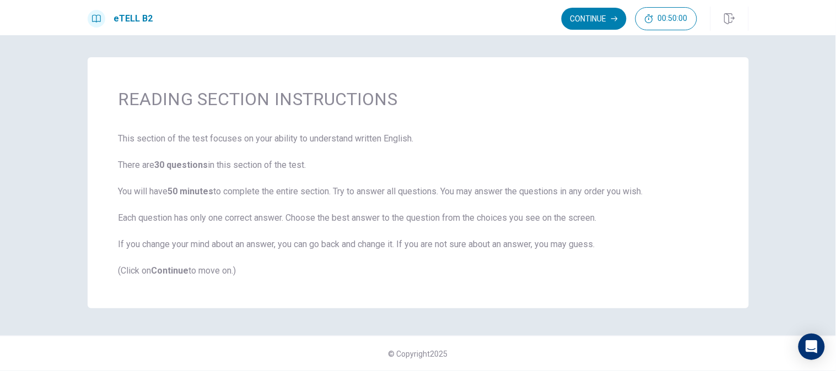
scroll to position [0, 0]
click at [607, 26] on button "Continue" at bounding box center [593, 19] width 65 height 22
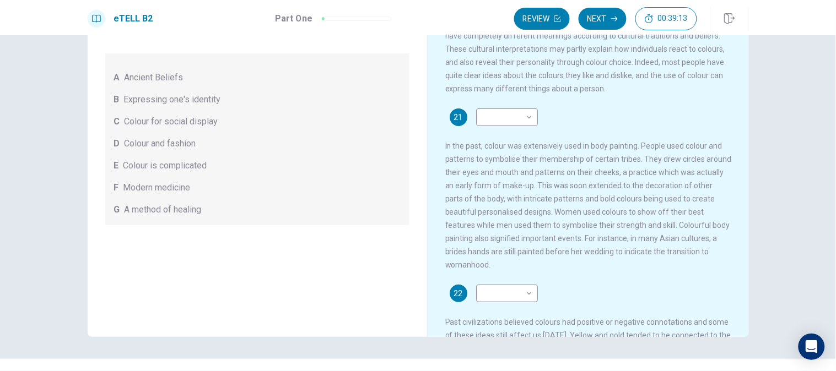
scroll to position [122, 0]
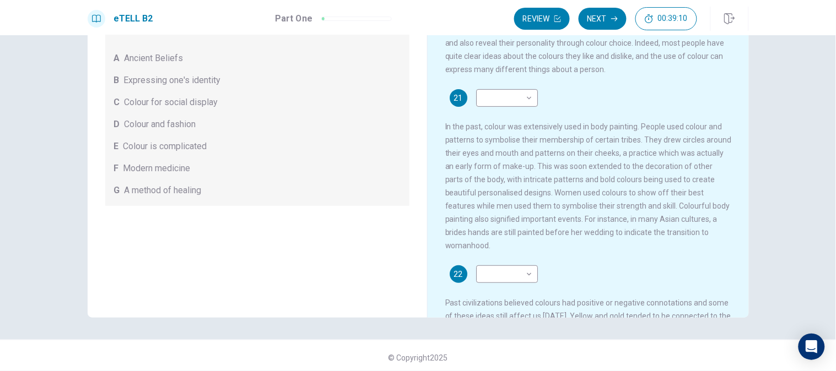
drag, startPoint x: 734, startPoint y: 113, endPoint x: 737, endPoint y: 152, distance: 39.2
click at [737, 152] on div "Since ancient times, the use of colour has played an important role in people’s…" at bounding box center [595, 150] width 301 height 334
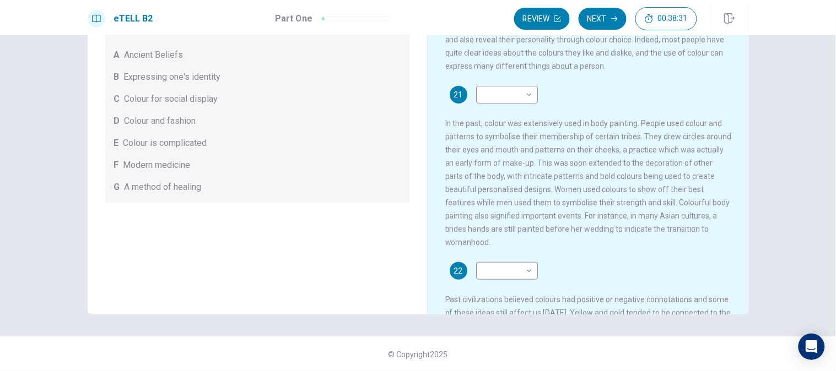
scroll to position [0, 0]
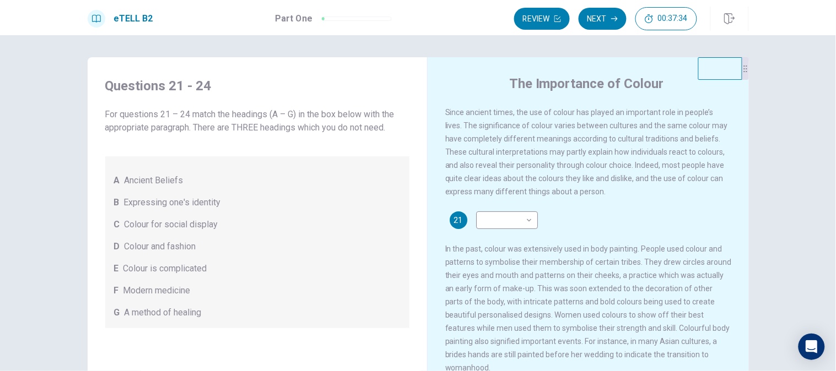
click at [540, 219] on div "21 ​ ​ In the past, colour was extensively used in body painting. People used c…" at bounding box center [588, 293] width 286 height 163
click at [531, 220] on div "​ ​" at bounding box center [507, 221] width 62 height 18
click at [511, 218] on body "This site uses cookies, as explained in our Privacy Policy . If you agree to th…" at bounding box center [418, 185] width 836 height 371
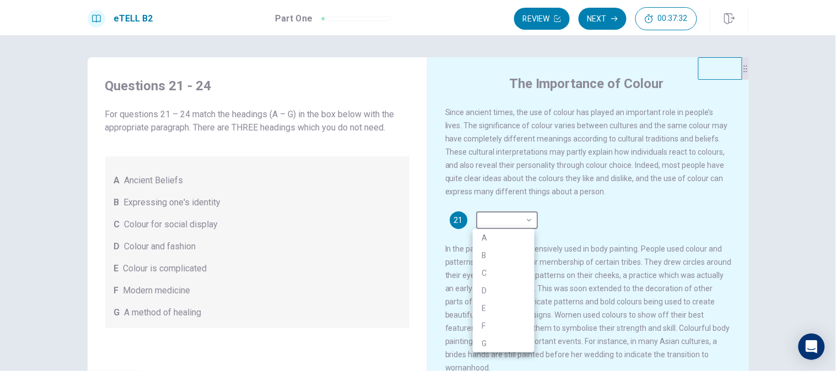
click at [492, 256] on li "B" at bounding box center [504, 256] width 62 height 18
type input "*"
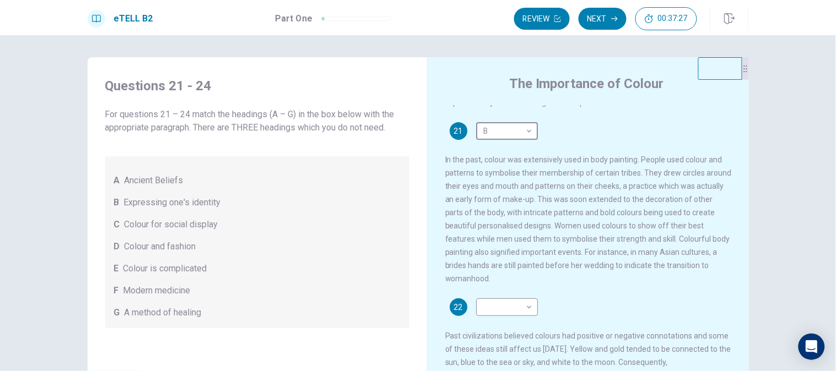
scroll to position [122, 0]
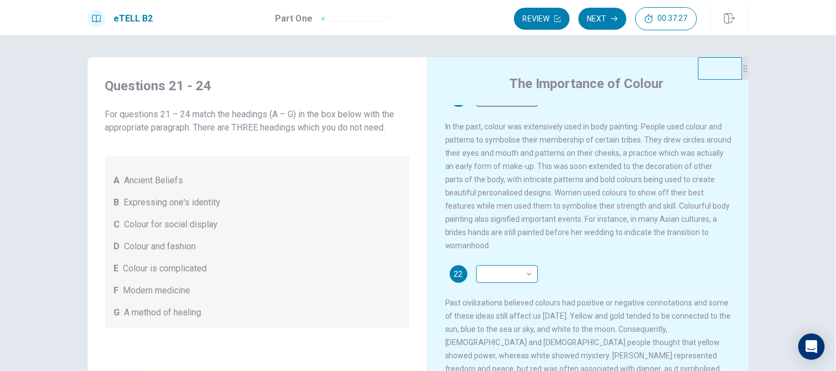
click at [492, 278] on body "This site uses cookies, as explained in our Privacy Policy . If you agree to th…" at bounding box center [418, 185] width 836 height 371
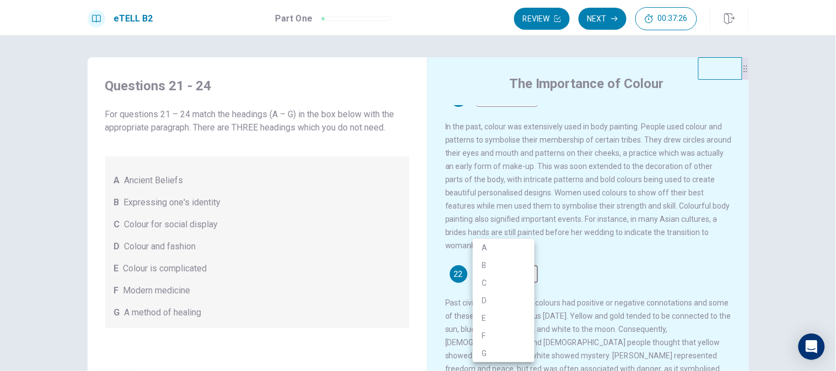
click at [492, 252] on li "A" at bounding box center [504, 248] width 62 height 18
type input "*"
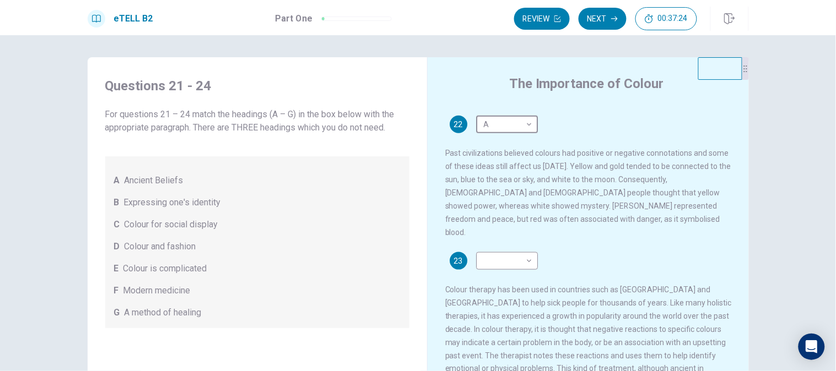
scroll to position [306, 0]
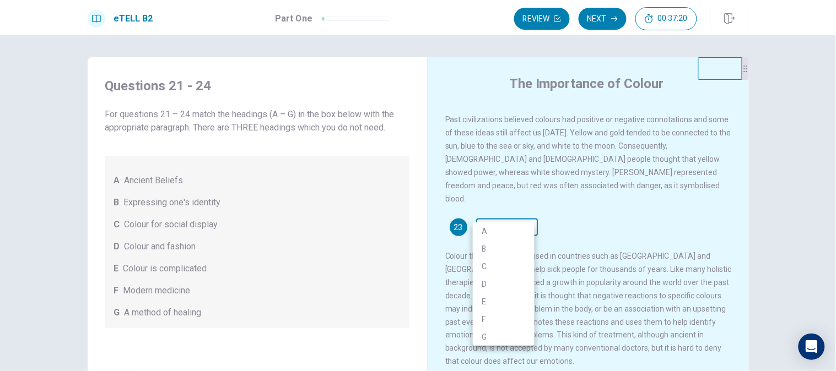
click at [493, 208] on body "This site uses cookies, as explained in our Privacy Policy . If you agree to th…" at bounding box center [418, 185] width 836 height 371
click at [486, 336] on li "G" at bounding box center [504, 337] width 62 height 18
type input "*"
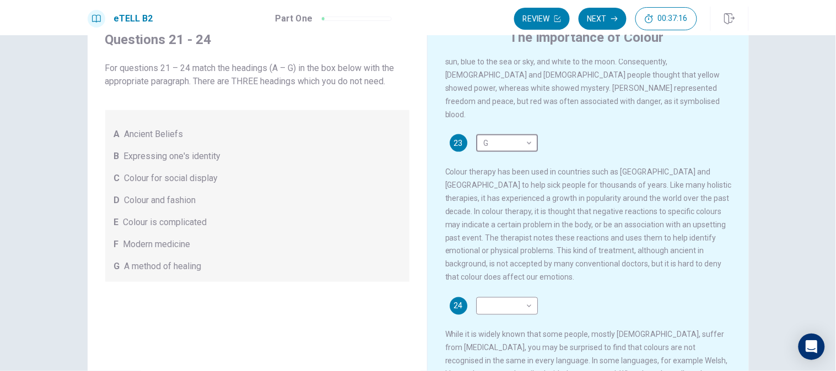
scroll to position [126, 0]
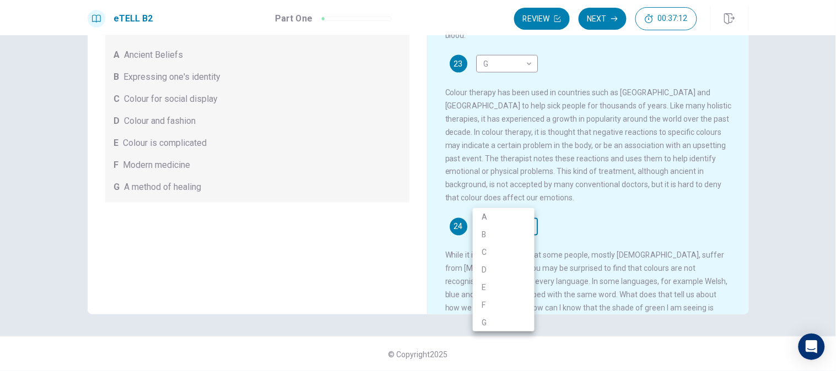
click at [504, 202] on body "This site uses cookies, as explained in our Privacy Policy . If you agree to th…" at bounding box center [418, 185] width 836 height 371
click at [489, 285] on li "E" at bounding box center [504, 288] width 62 height 18
type input "*"
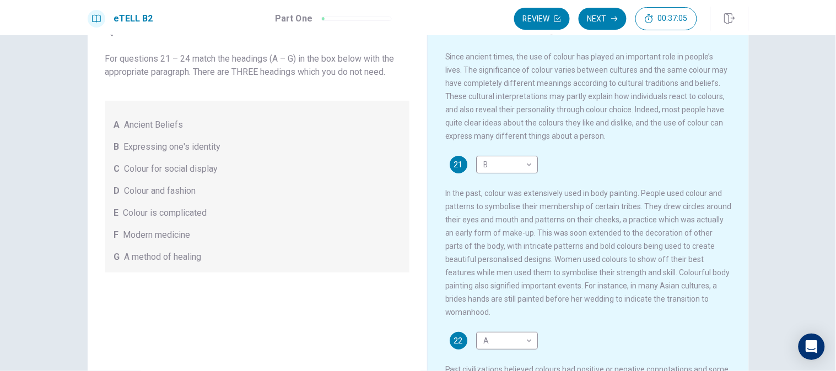
scroll to position [0, 0]
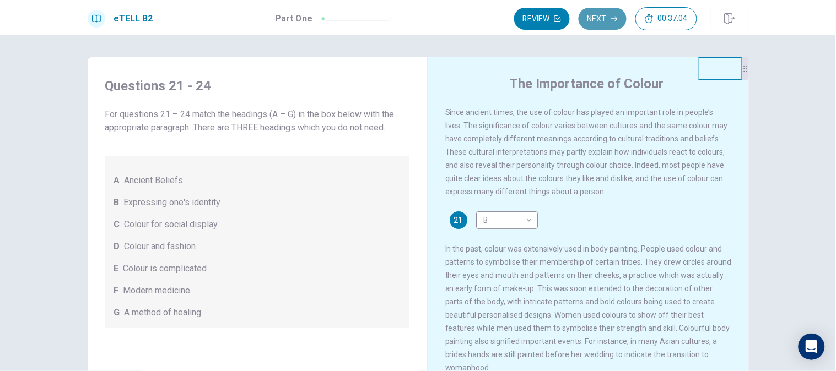
click at [613, 19] on icon "button" at bounding box center [614, 18] width 7 height 7
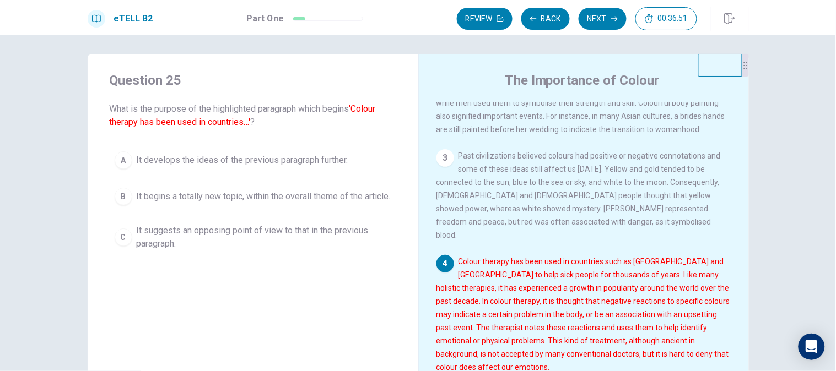
scroll to position [194, 0]
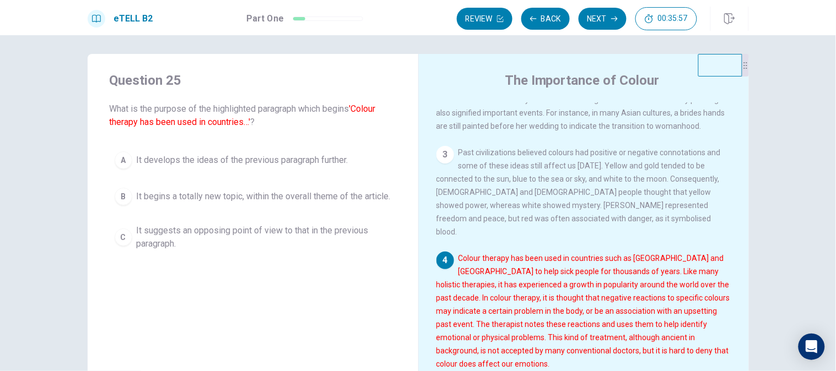
click at [263, 190] on span "It begins a totally new topic, within the overall theme of the article." at bounding box center [264, 196] width 254 height 13
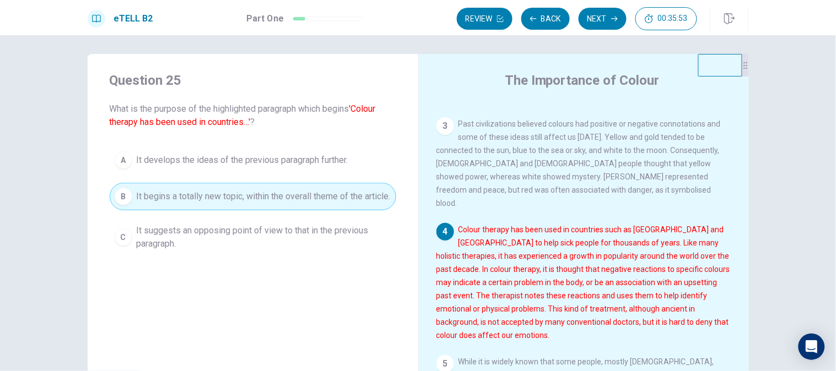
scroll to position [238, 0]
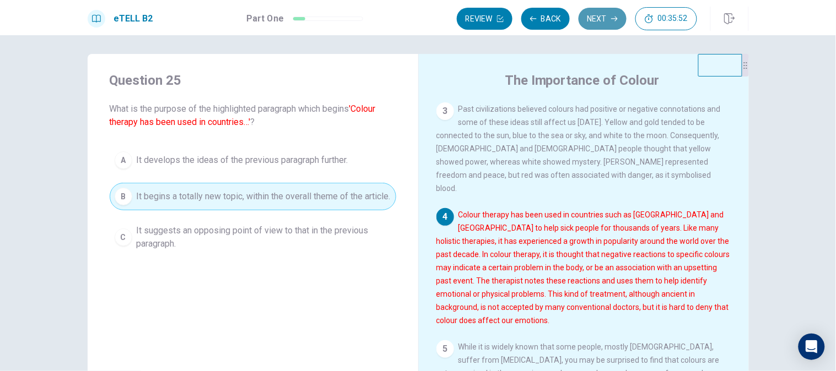
click at [596, 23] on button "Next" at bounding box center [602, 19] width 48 height 22
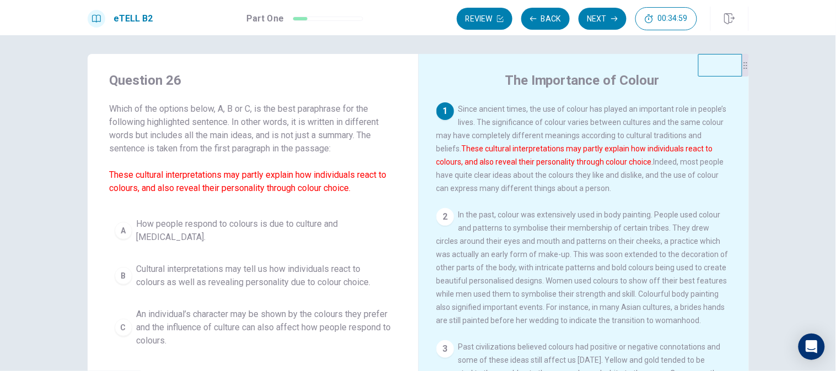
scroll to position [64, 0]
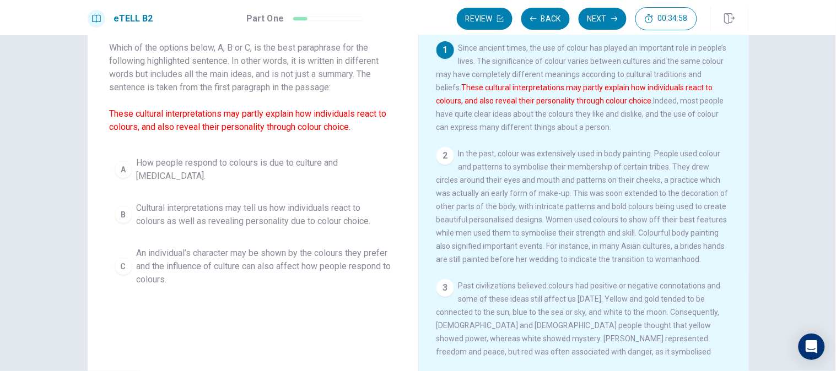
click at [184, 267] on span "An individual’s character may be shown by the colours they prefer and the influ…" at bounding box center [264, 267] width 255 height 40
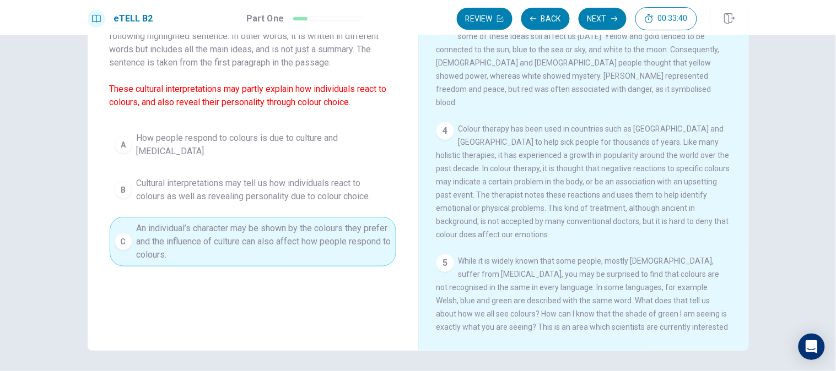
scroll to position [126, 0]
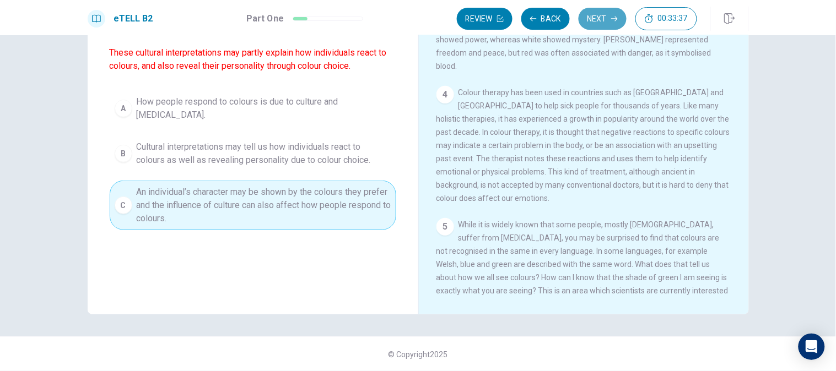
click at [594, 25] on button "Next" at bounding box center [602, 19] width 48 height 22
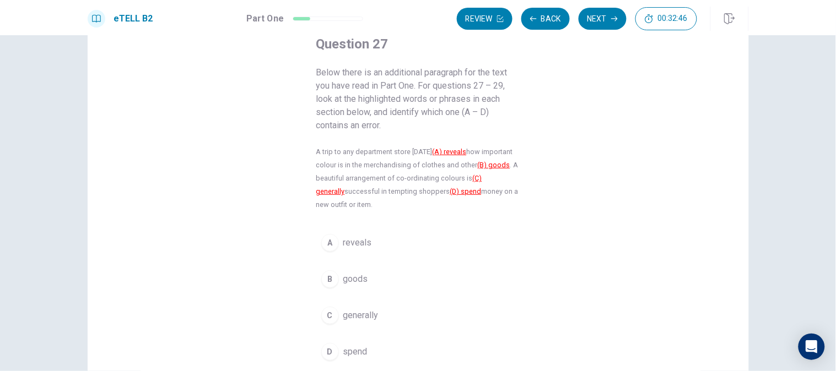
scroll to position [69, 0]
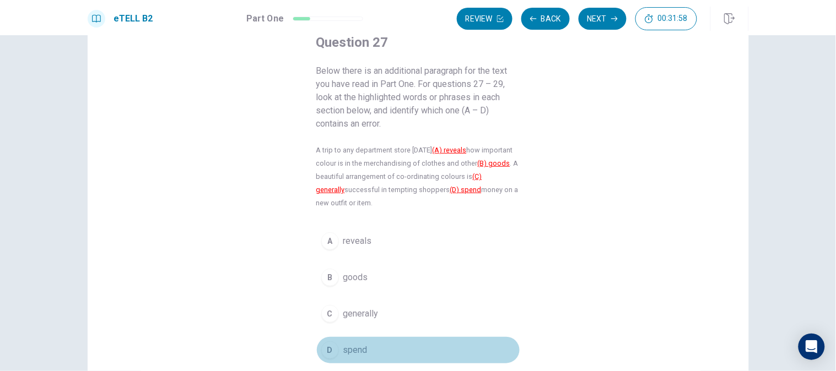
click at [365, 351] on button "D spend" at bounding box center [418, 351] width 204 height 28
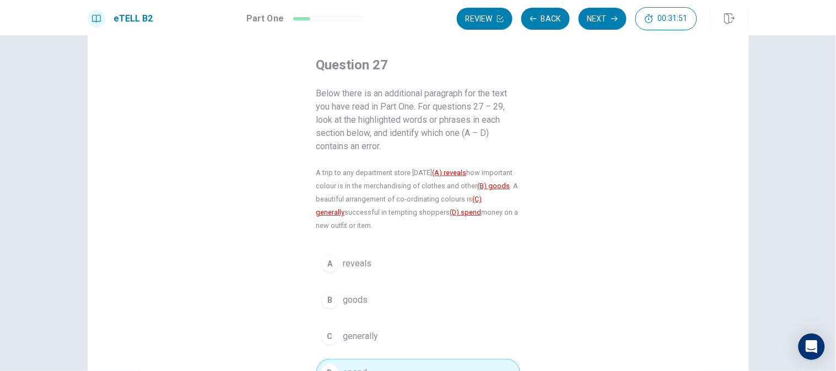
scroll to position [136, 0]
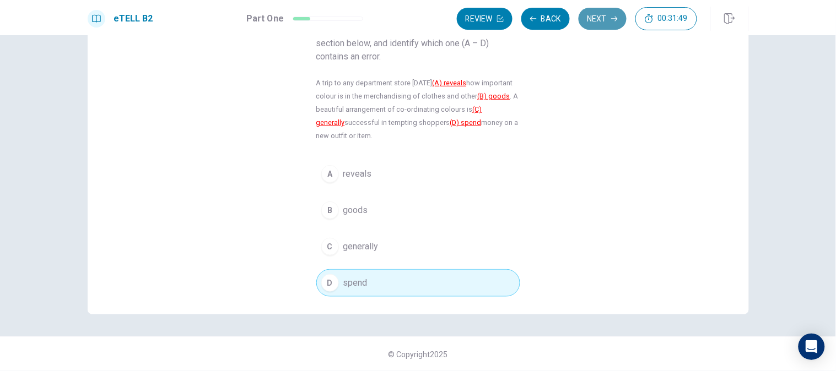
click at [606, 8] on button "Next" at bounding box center [602, 19] width 48 height 22
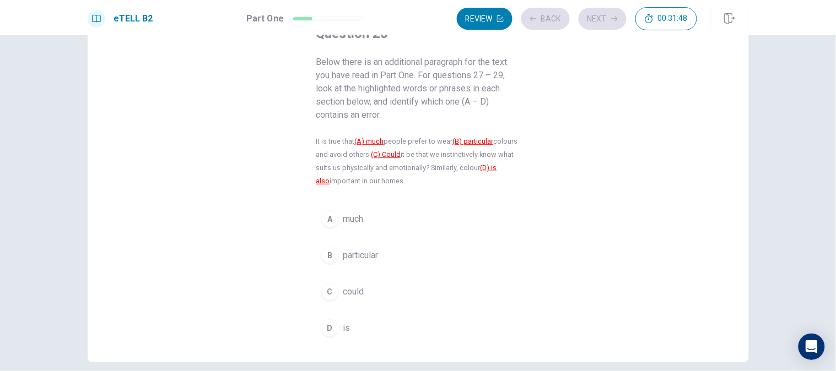
scroll to position [64, 0]
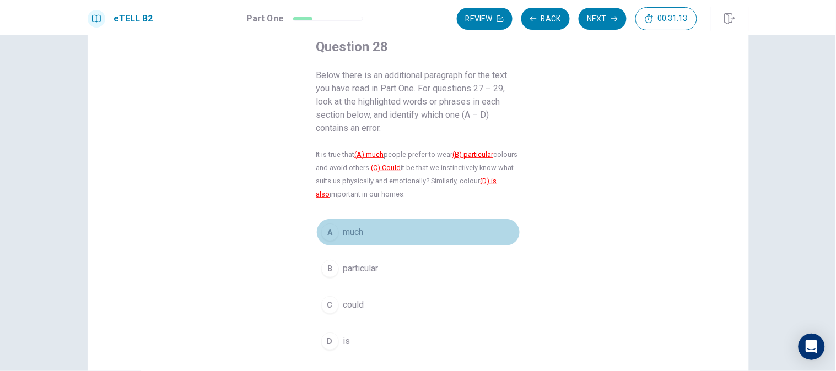
click at [376, 227] on button "A much" at bounding box center [418, 233] width 204 height 28
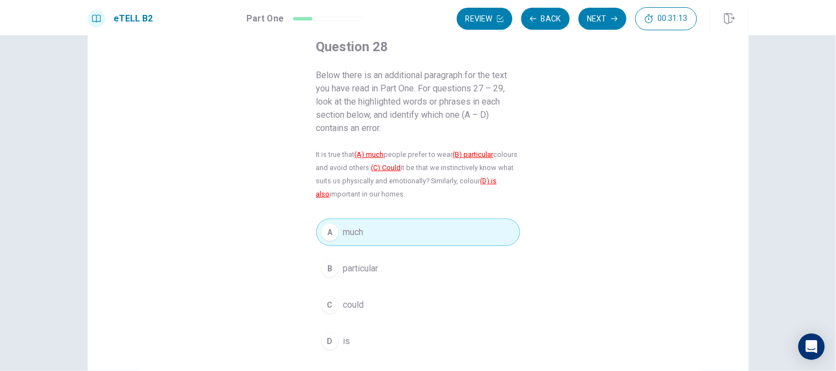
scroll to position [126, 0]
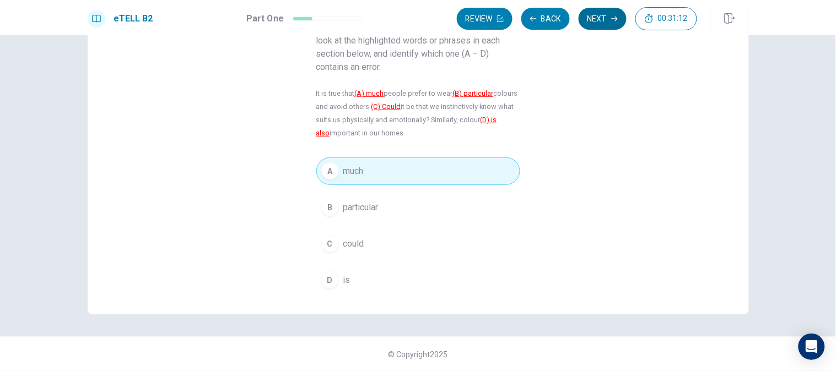
click at [599, 18] on button "Next" at bounding box center [602, 19] width 48 height 22
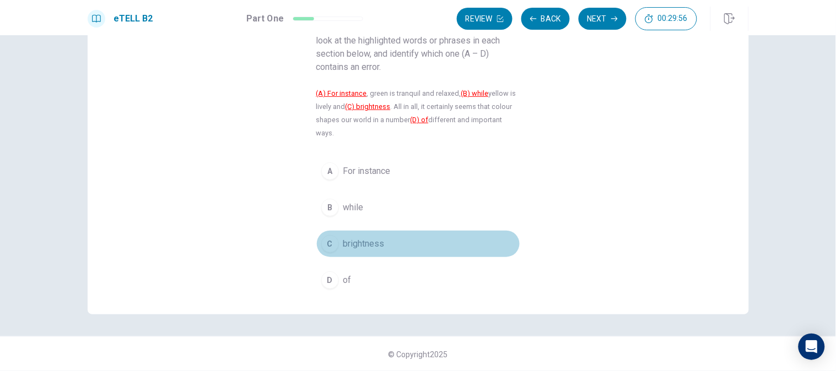
click at [370, 246] on span "brightness" at bounding box center [363, 243] width 41 height 13
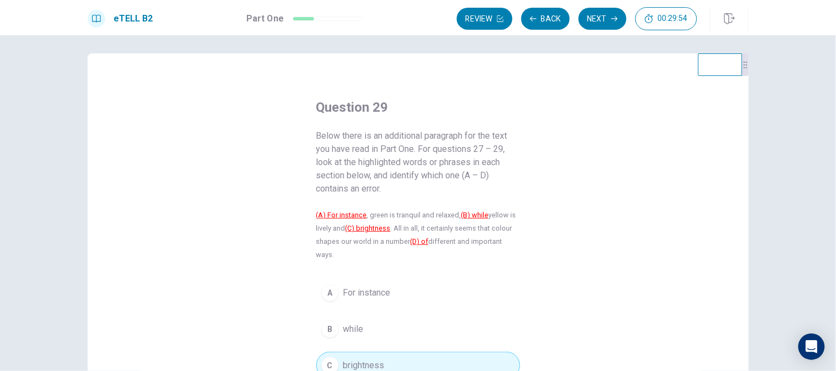
scroll to position [0, 0]
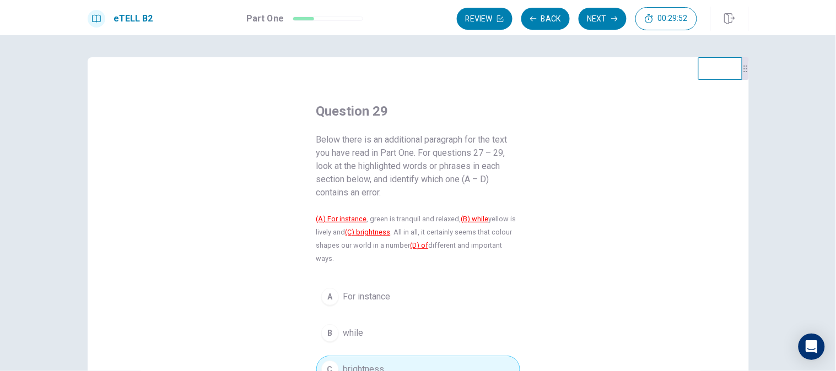
click at [603, 31] on div "eTELL B2 Part One Review Back Next 00:29:52" at bounding box center [418, 17] width 836 height 35
click at [603, 22] on button "Next" at bounding box center [602, 19] width 48 height 22
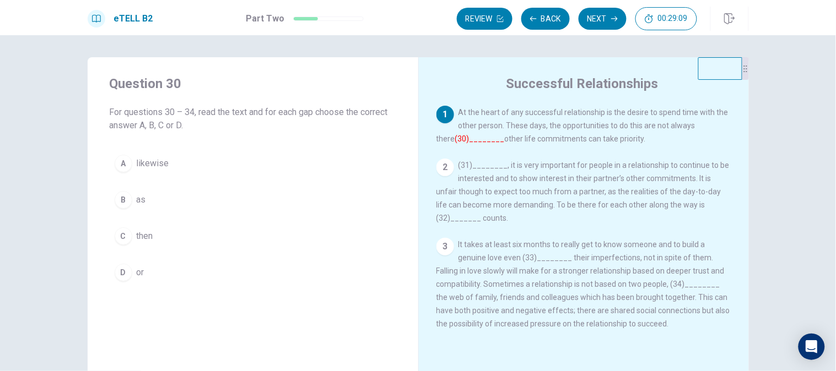
drag, startPoint x: 128, startPoint y: 185, endPoint x: 140, endPoint y: 194, distance: 15.2
click at [131, 188] on div "A likewise B as C then D or" at bounding box center [253, 218] width 286 height 137
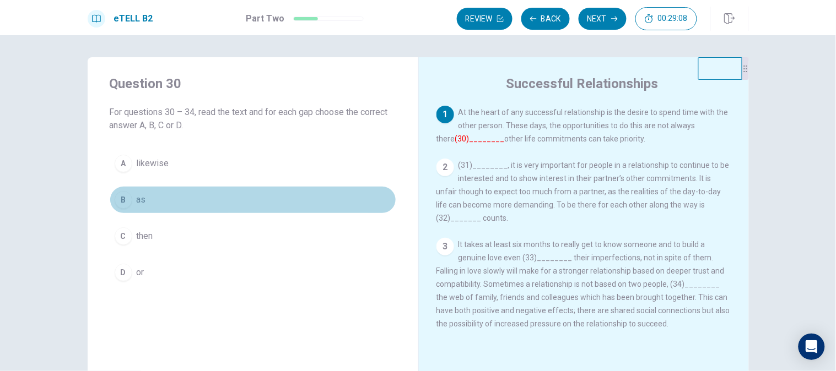
click at [141, 197] on span "as" at bounding box center [141, 199] width 9 height 13
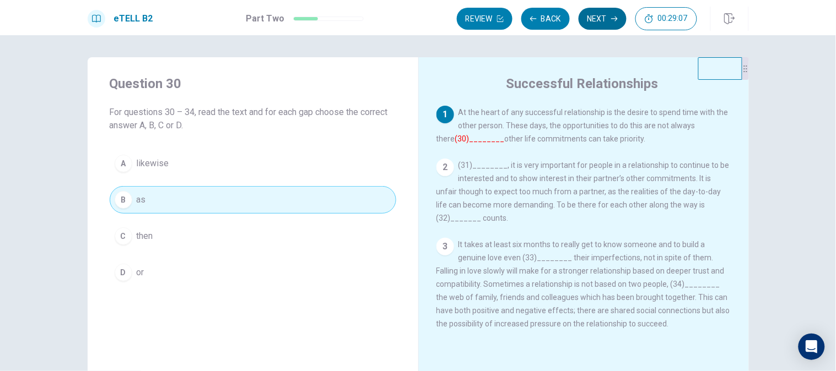
click at [602, 23] on button "Next" at bounding box center [602, 19] width 48 height 22
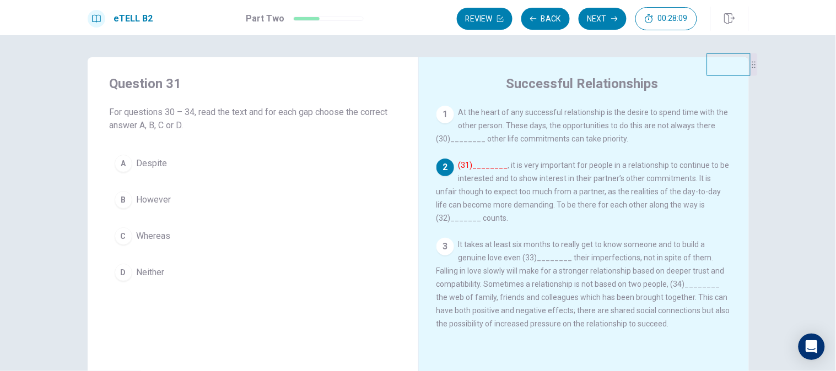
drag, startPoint x: 735, startPoint y: 74, endPoint x: 759, endPoint y: 63, distance: 26.4
click at [759, 63] on div "Question 31 For questions 30 – 34, read the text and for each gap choose the co…" at bounding box center [418, 248] width 696 height 383
drag, startPoint x: 741, startPoint y: 74, endPoint x: 744, endPoint y: 105, distance: 31.5
click at [744, 105] on icon at bounding box center [746, 102] width 7 height 7
drag, startPoint x: 730, startPoint y: 127, endPoint x: 732, endPoint y: 89, distance: 38.0
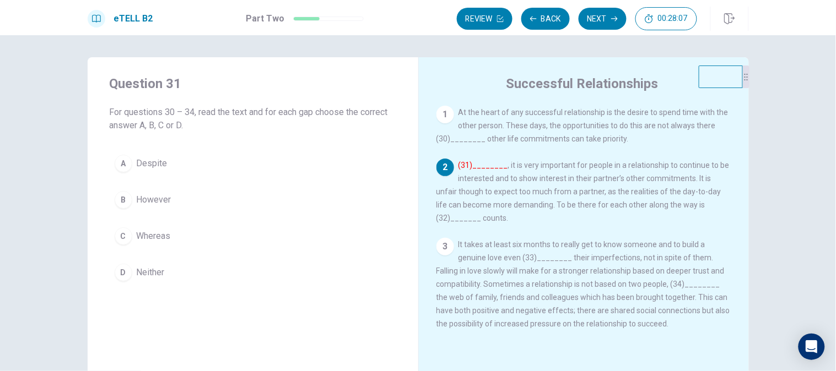
click at [732, 88] on video at bounding box center [721, 77] width 44 height 23
click at [741, 72] on icon at bounding box center [744, 69] width 7 height 7
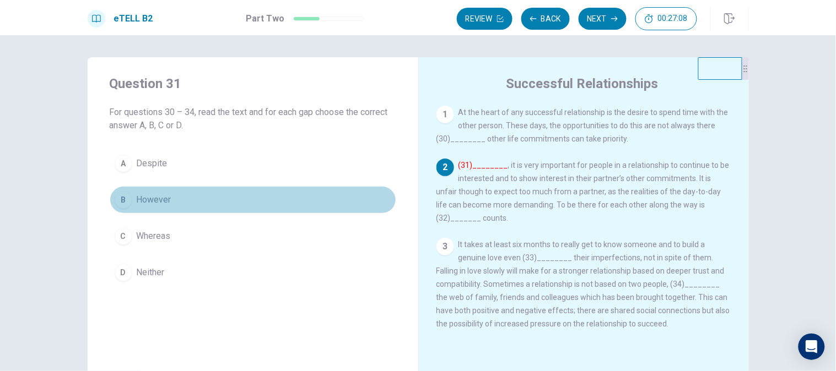
click at [172, 195] on button "B However" at bounding box center [253, 200] width 286 height 28
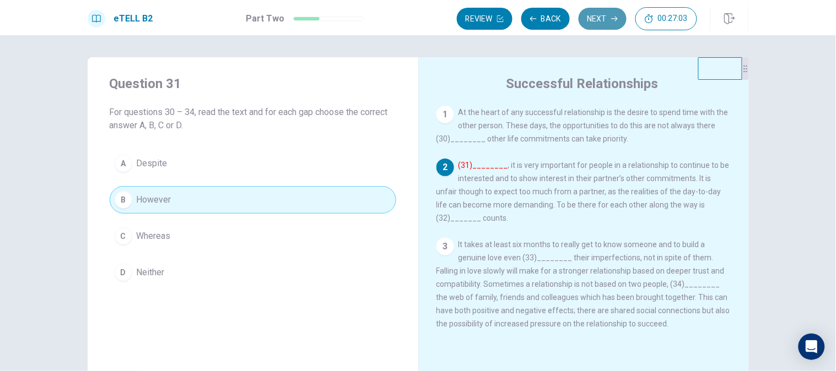
click at [586, 25] on button "Next" at bounding box center [602, 19] width 48 height 22
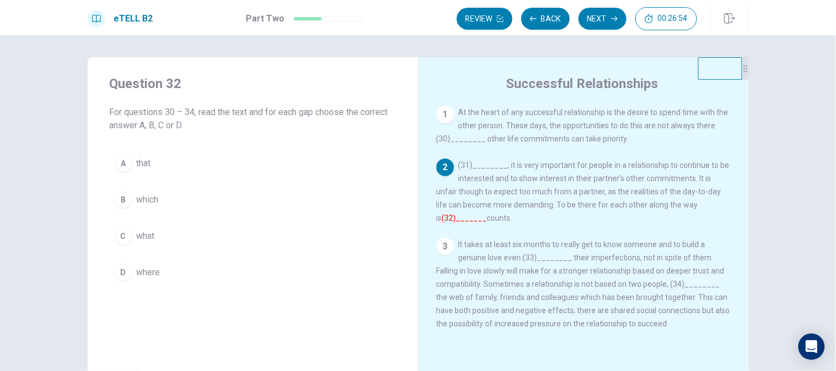
click at [162, 212] on button "B which" at bounding box center [253, 200] width 286 height 28
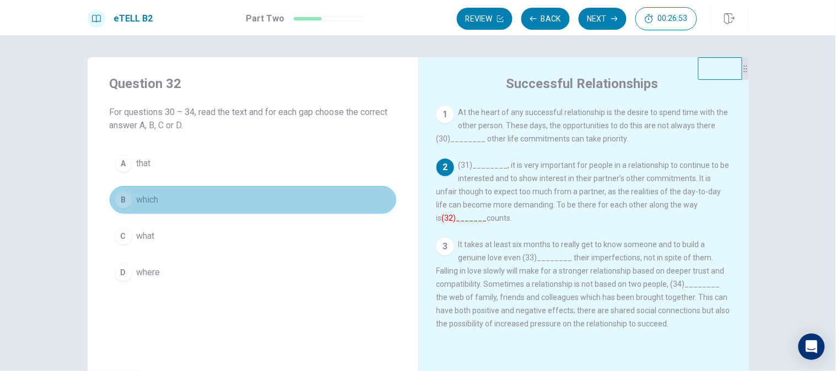
drag, startPoint x: 162, startPoint y: 209, endPoint x: 168, endPoint y: 216, distance: 9.0
click at [164, 208] on button "B which" at bounding box center [253, 200] width 286 height 28
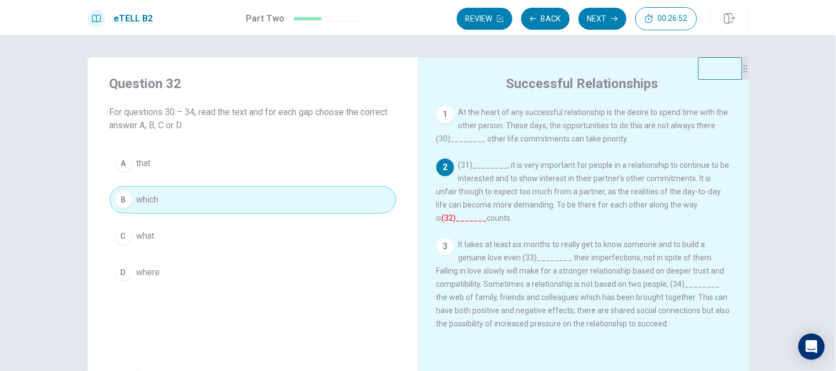
click at [194, 304] on div "Question 32 For questions 30 – 34, read the text and for each gap choose the co…" at bounding box center [253, 180] width 331 height 247
click at [161, 248] on button "C what" at bounding box center [253, 237] width 286 height 28
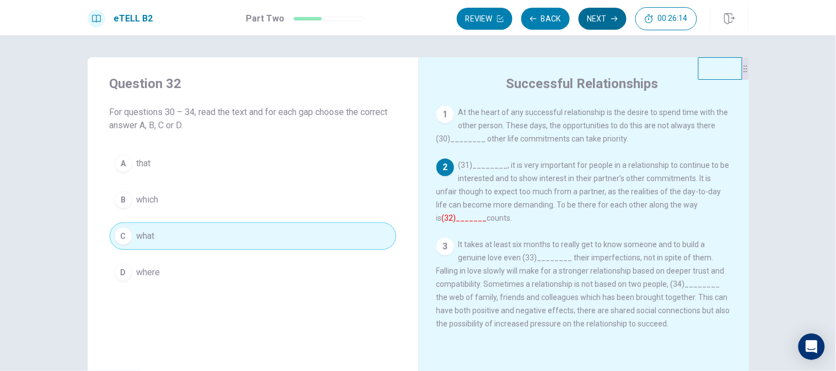
click at [610, 25] on button "Next" at bounding box center [602, 19] width 48 height 22
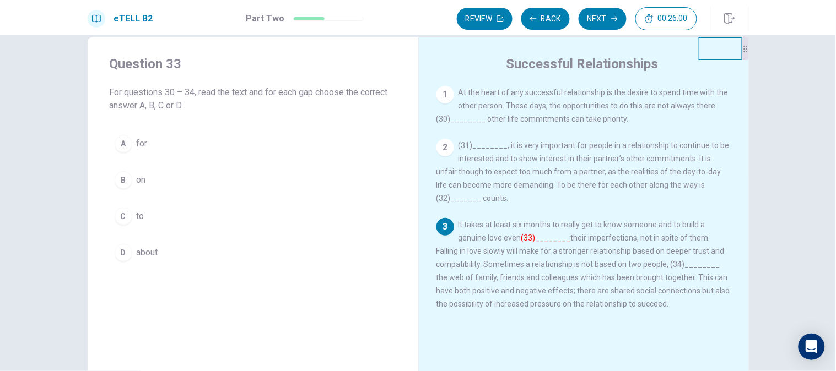
scroll to position [3, 0]
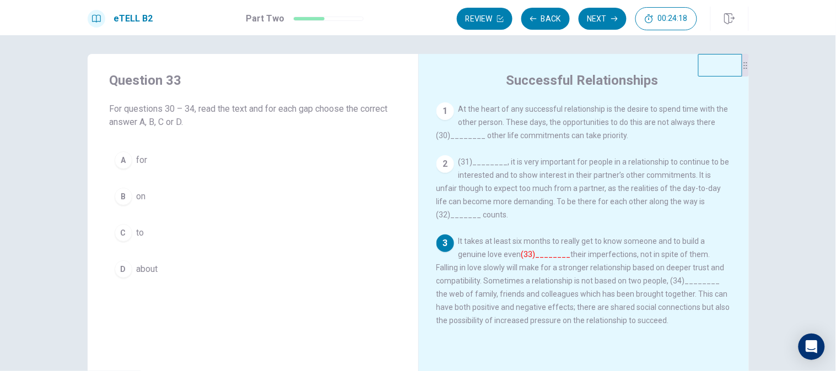
click at [156, 168] on button "A for" at bounding box center [253, 161] width 286 height 28
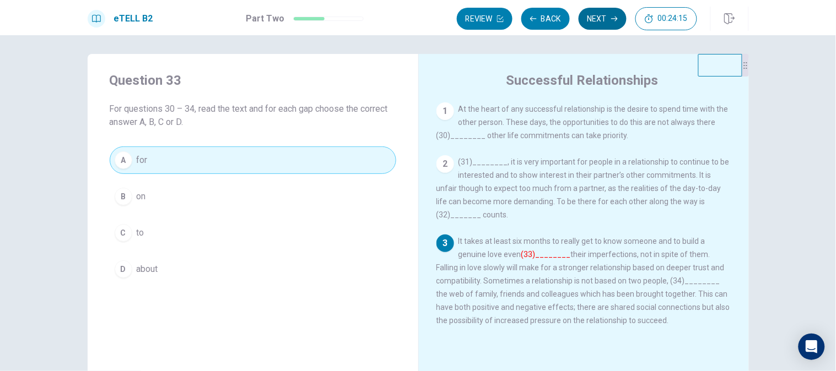
click at [598, 14] on button "Next" at bounding box center [602, 19] width 48 height 22
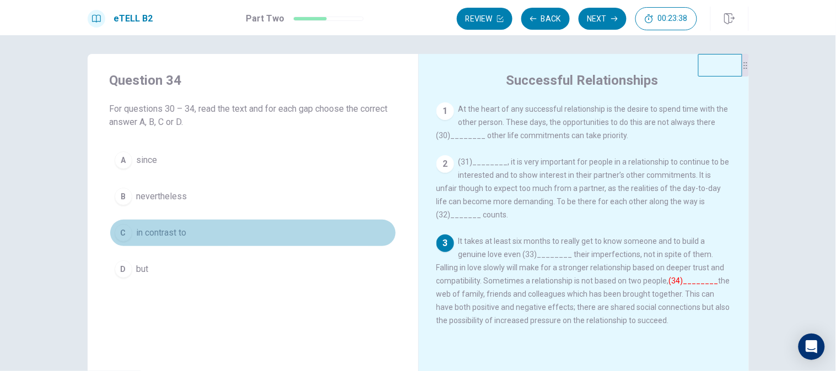
click at [229, 242] on button "C in contrast to" at bounding box center [253, 233] width 286 height 28
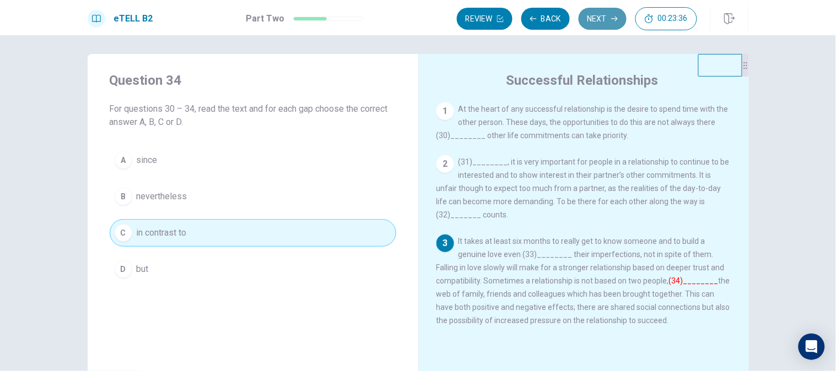
click at [592, 12] on button "Next" at bounding box center [602, 19] width 48 height 22
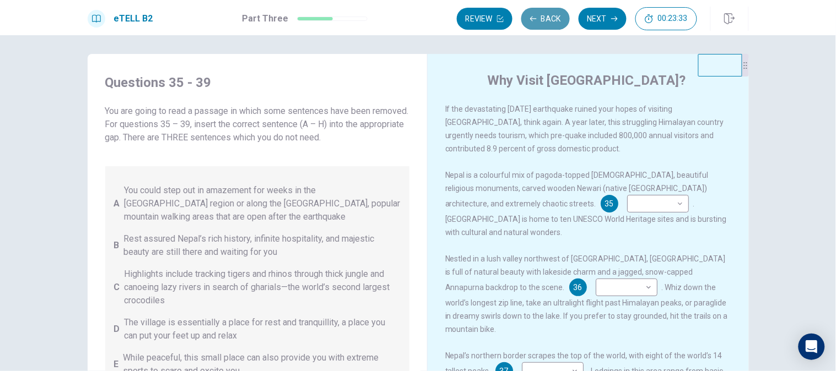
click at [533, 24] on button "Back" at bounding box center [545, 19] width 48 height 22
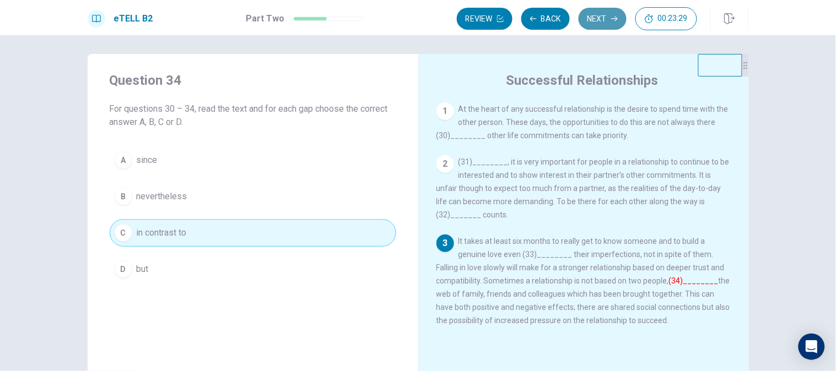
click at [588, 20] on button "Next" at bounding box center [602, 19] width 48 height 22
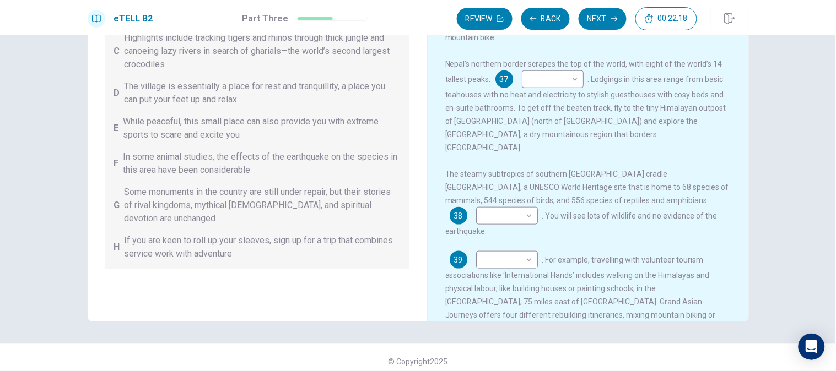
scroll to position [119, 0]
click at [505, 209] on body "This site uses cookies, as explained in our Privacy Policy . If you agree to th…" at bounding box center [418, 185] width 836 height 371
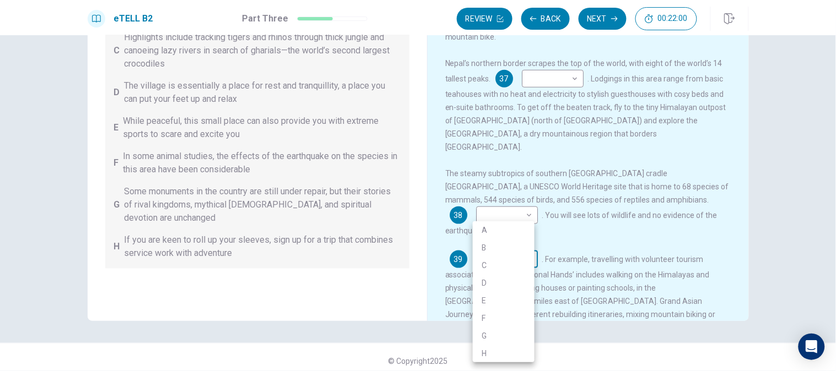
click at [505, 209] on div at bounding box center [418, 185] width 836 height 371
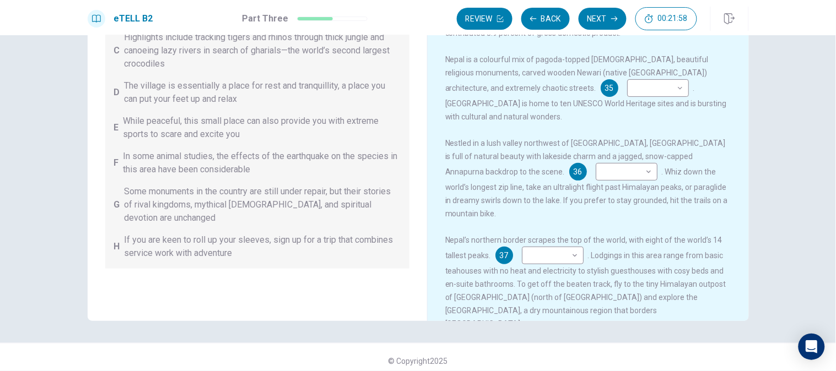
scroll to position [0, 0]
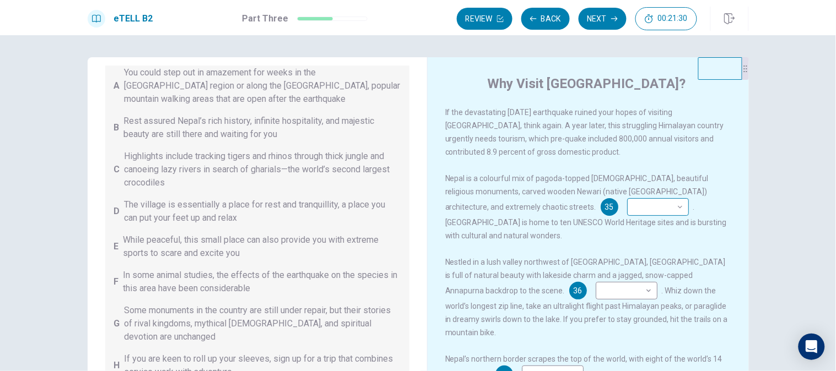
click at [613, 199] on body "This site uses cookies, as explained in our Privacy Policy . If you agree to th…" at bounding box center [418, 185] width 836 height 371
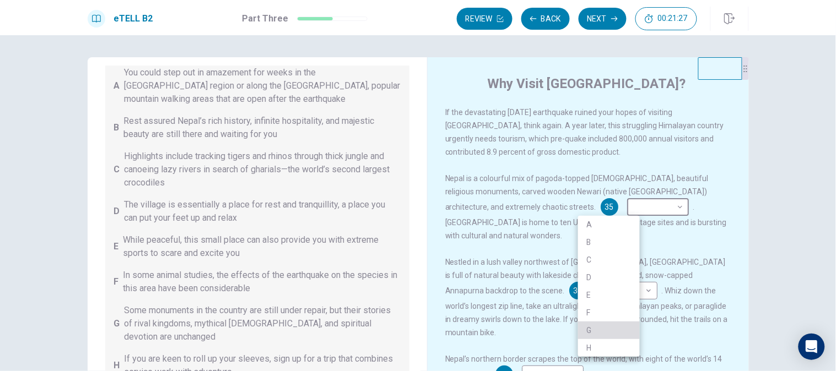
click at [596, 335] on li "G" at bounding box center [609, 331] width 62 height 18
type input "*"
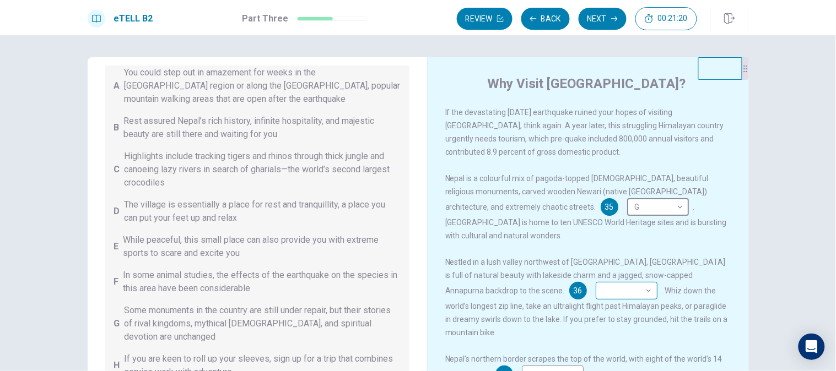
click at [529, 285] on body "This site uses cookies, as explained in our Privacy Policy . If you agree to th…" at bounding box center [418, 185] width 836 height 371
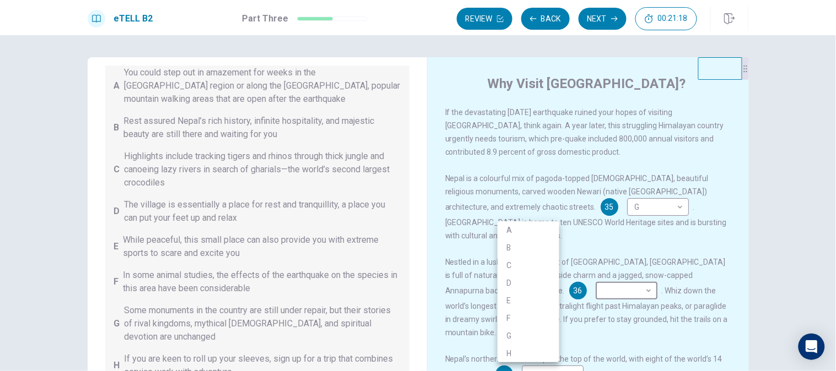
click at [515, 296] on li "E" at bounding box center [528, 301] width 62 height 18
type input "*"
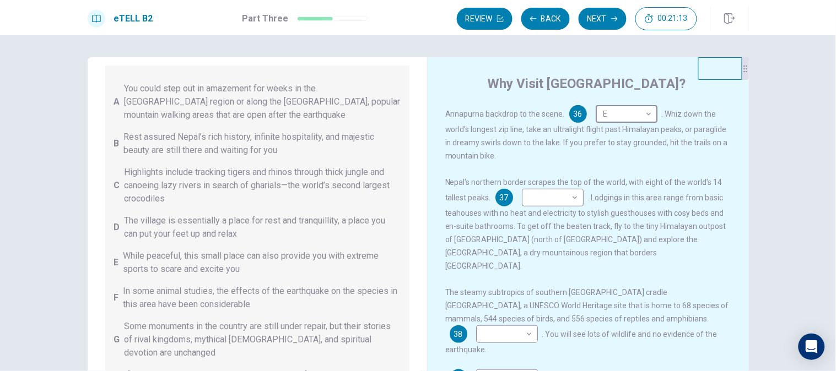
scroll to position [59, 0]
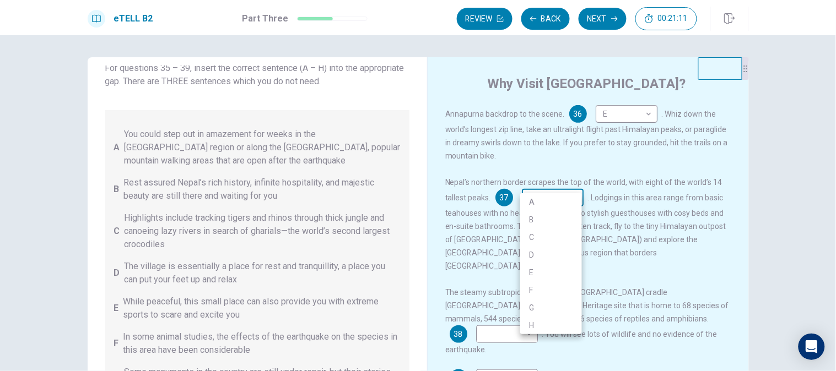
click at [553, 190] on body "This site uses cookies, as explained in our Privacy Policy . If you agree to th…" at bounding box center [418, 185] width 836 height 371
click at [544, 213] on li "B" at bounding box center [551, 220] width 62 height 18
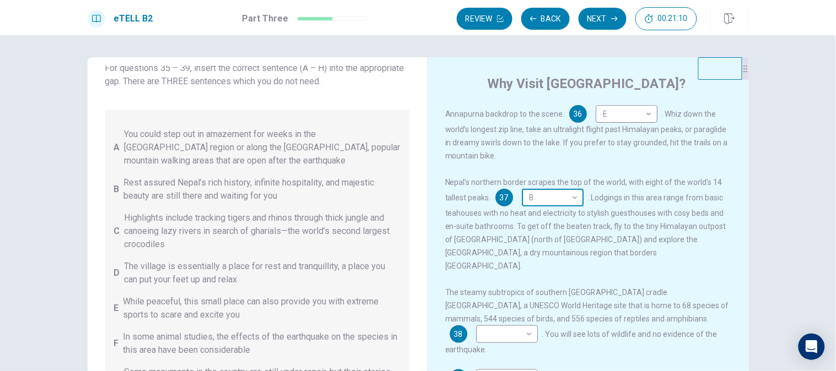
click at [540, 185] on body "This site uses cookies, as explained in our Privacy Policy . If you agree to th…" at bounding box center [418, 185] width 836 height 371
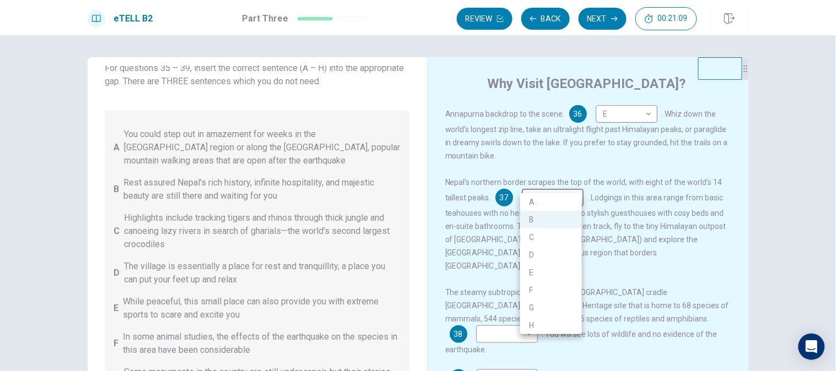
click at [543, 203] on li "A" at bounding box center [551, 202] width 62 height 18
type input "*"
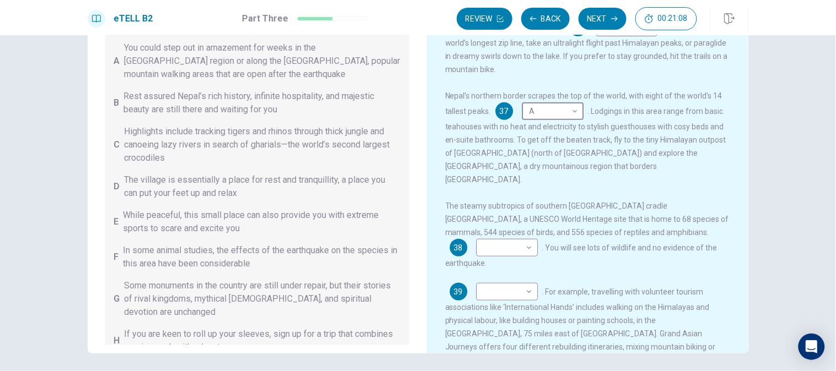
scroll to position [122, 0]
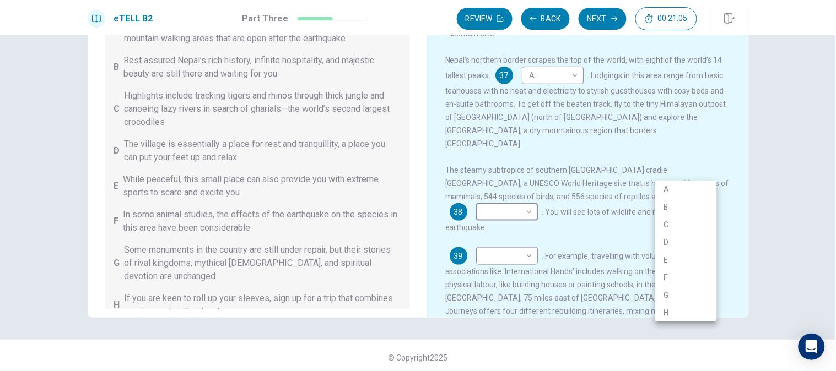
click at [661, 184] on body "This site uses cookies, as explained in our Privacy Policy . If you agree to th…" at bounding box center [418, 185] width 836 height 371
click at [663, 226] on li "C" at bounding box center [686, 225] width 62 height 18
type input "*"
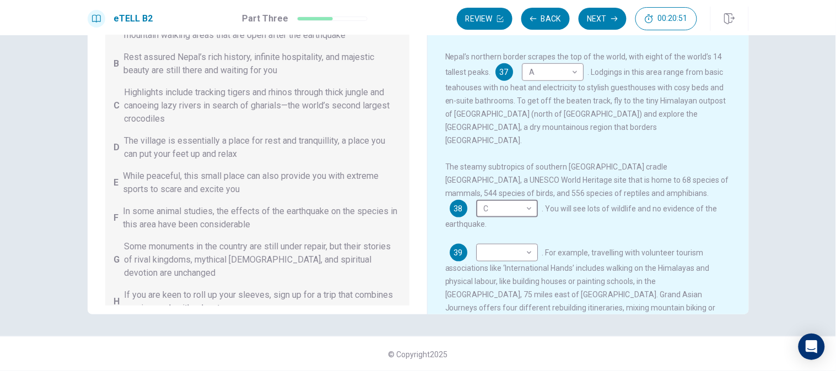
scroll to position [121, 0]
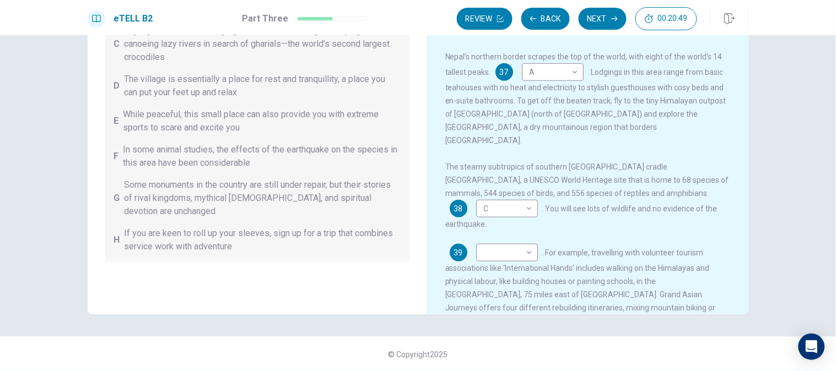
click at [470, 244] on div "39 ​ ​" at bounding box center [494, 253] width 88 height 18
click at [475, 209] on body "This site uses cookies, as explained in our Privacy Policy . If you agree to th…" at bounding box center [418, 185] width 836 height 371
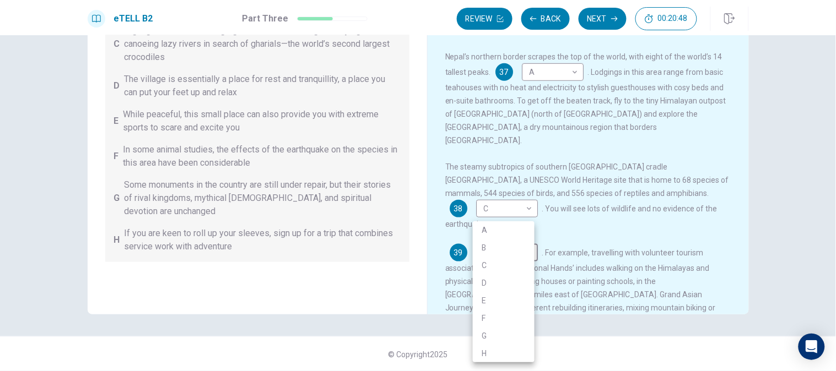
click at [485, 351] on li "H" at bounding box center [504, 354] width 62 height 18
type input "*"
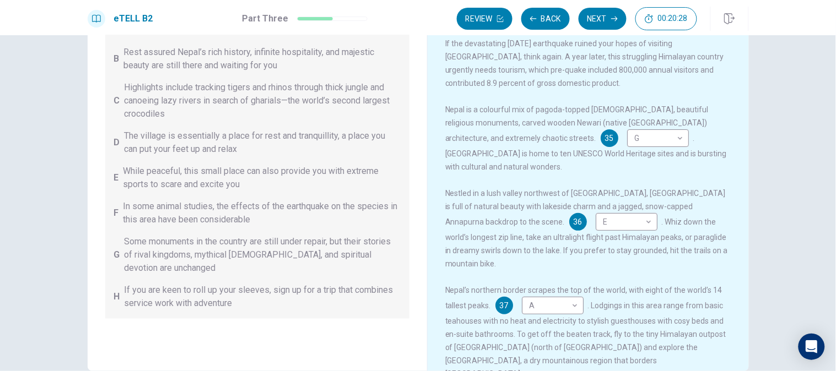
scroll to position [0, 0]
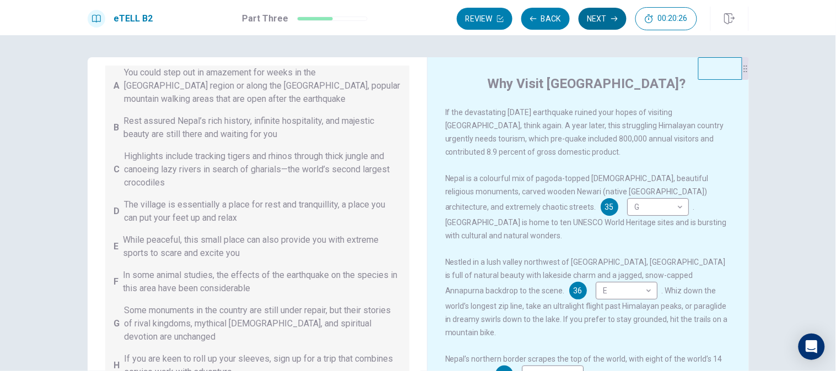
click at [599, 25] on button "Next" at bounding box center [602, 19] width 48 height 22
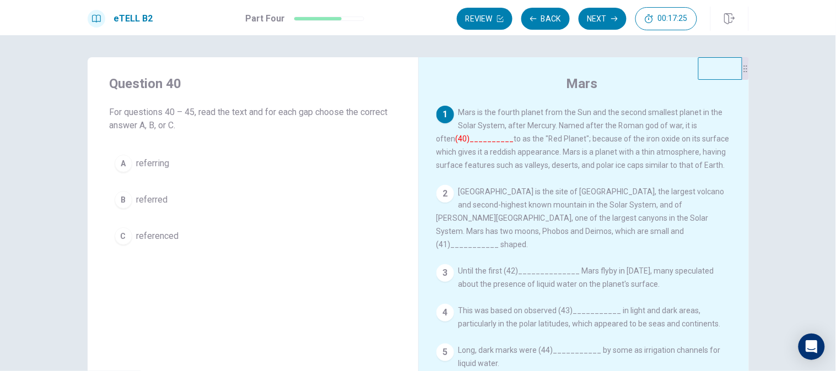
click at [202, 204] on button "B referred" at bounding box center [253, 200] width 286 height 28
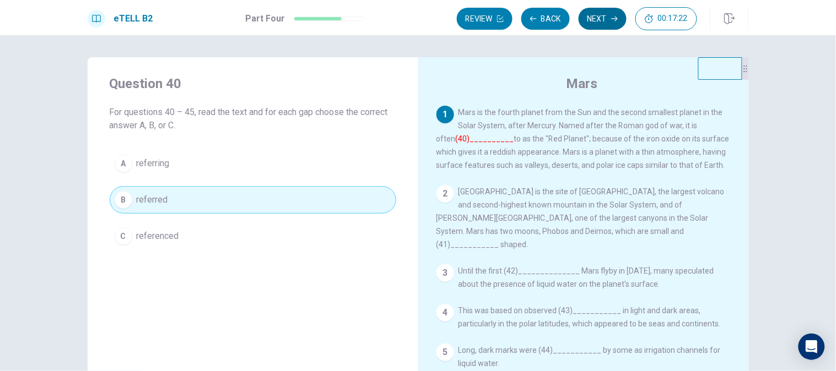
click at [614, 18] on icon "button" at bounding box center [614, 18] width 7 height 7
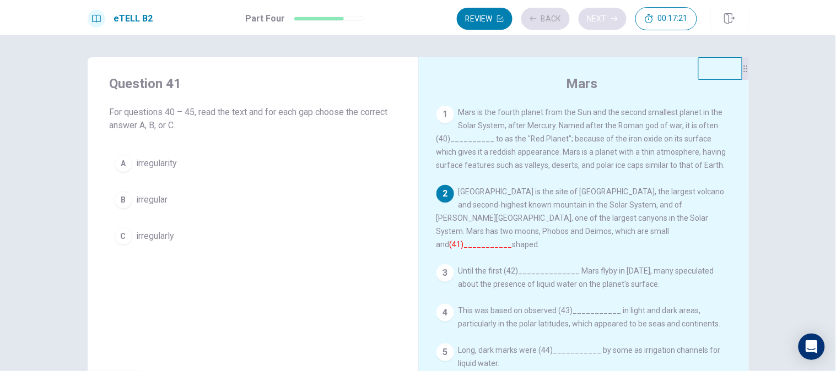
scroll to position [40, 0]
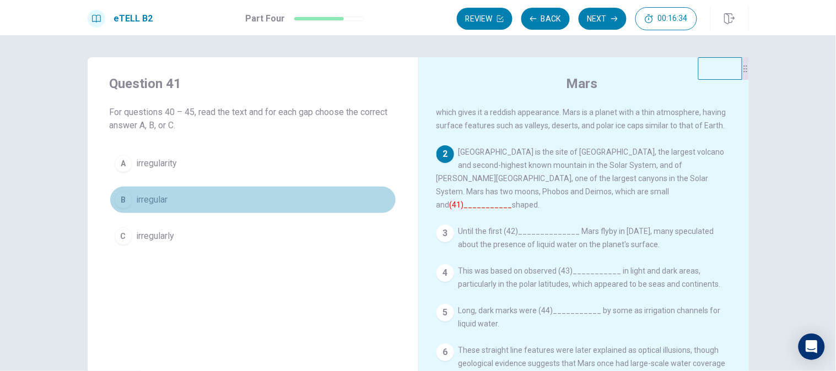
click at [215, 210] on button "B irregular" at bounding box center [253, 200] width 286 height 28
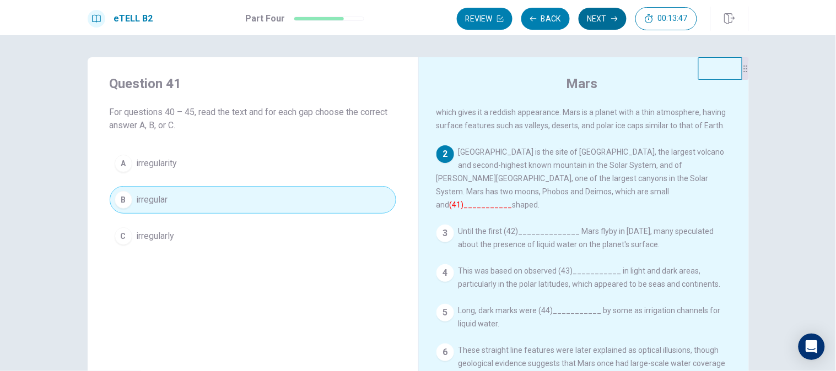
click at [593, 17] on button "Next" at bounding box center [602, 19] width 48 height 22
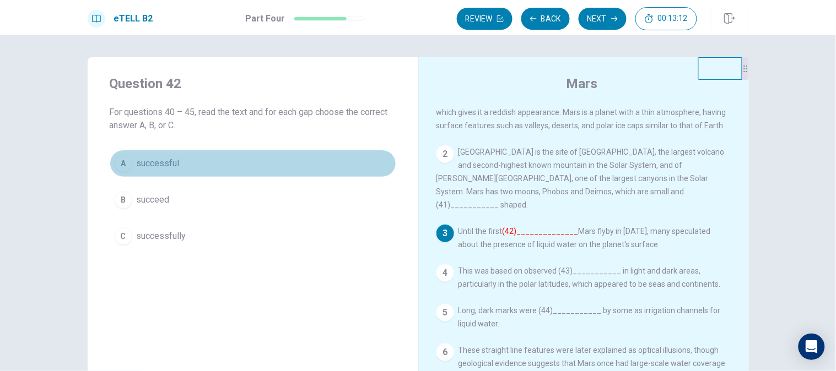
click at [240, 174] on button "A successful" at bounding box center [253, 164] width 286 height 28
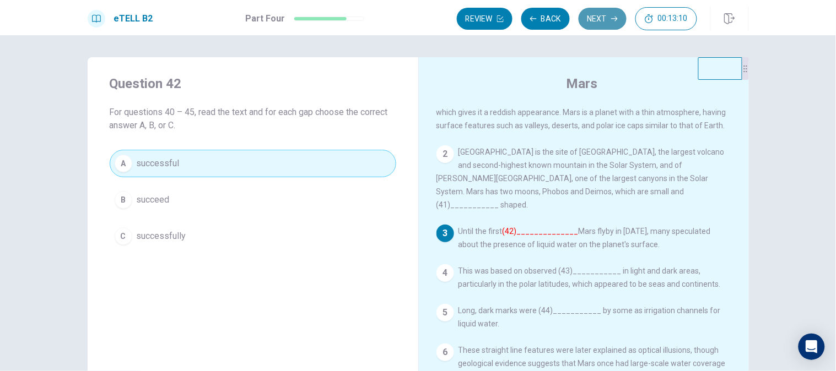
click at [602, 13] on button "Next" at bounding box center [602, 19] width 48 height 22
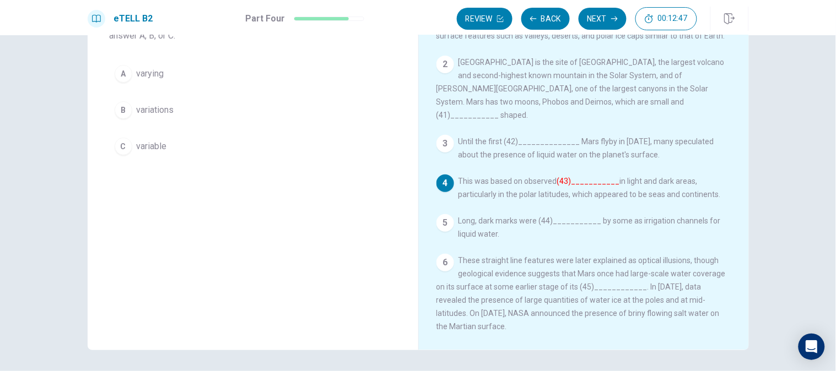
scroll to position [61, 0]
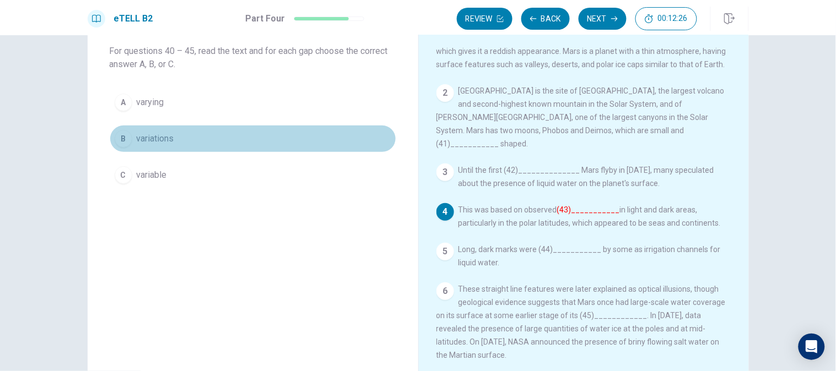
click at [156, 147] on button "B variations" at bounding box center [253, 139] width 286 height 28
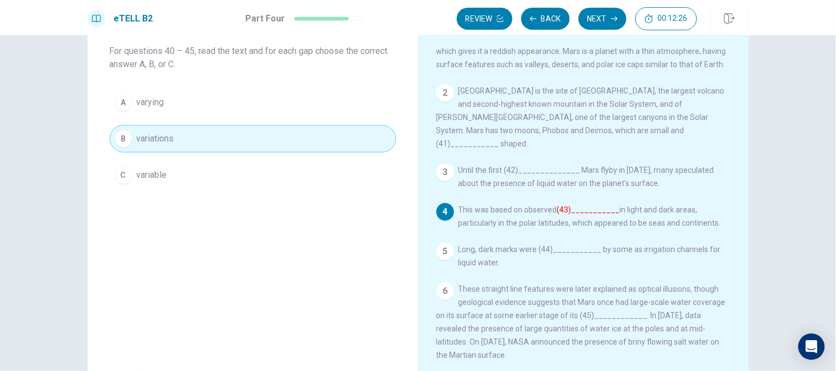
scroll to position [0, 0]
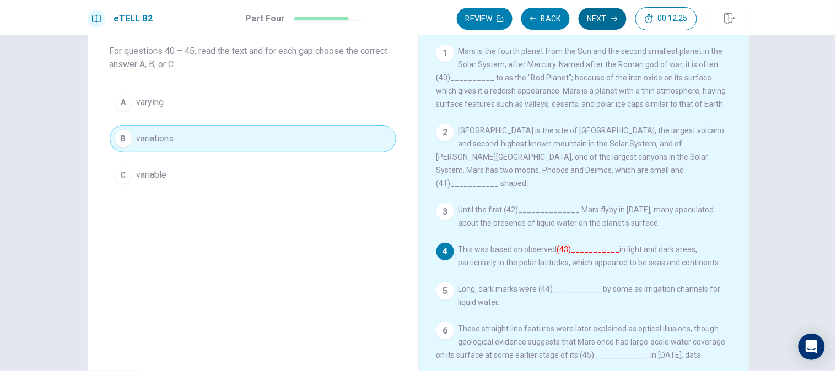
click at [608, 29] on button "Next" at bounding box center [602, 19] width 48 height 22
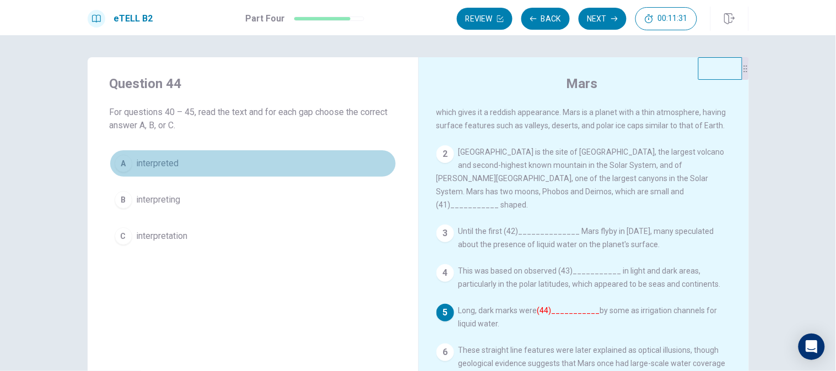
click at [168, 161] on span "interpreted" at bounding box center [158, 163] width 42 height 13
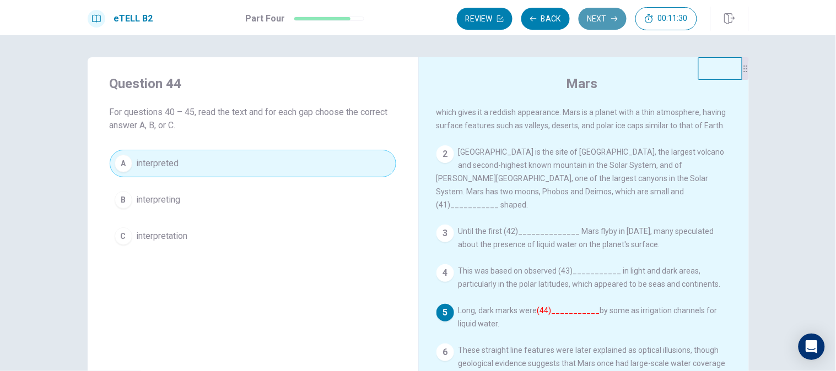
click at [614, 20] on icon "button" at bounding box center [614, 19] width 7 height 5
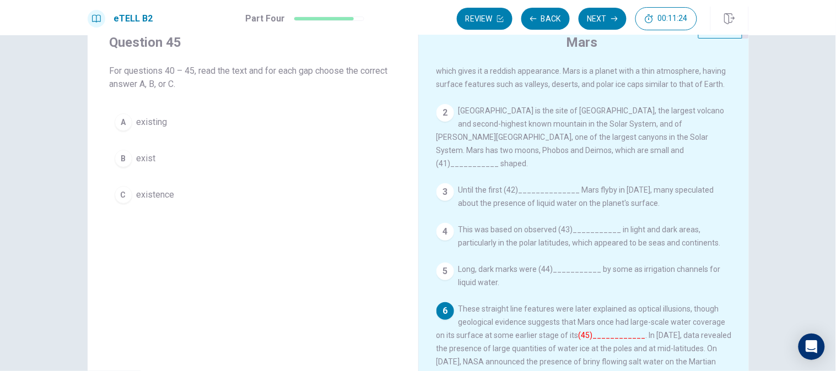
scroll to position [41, 0]
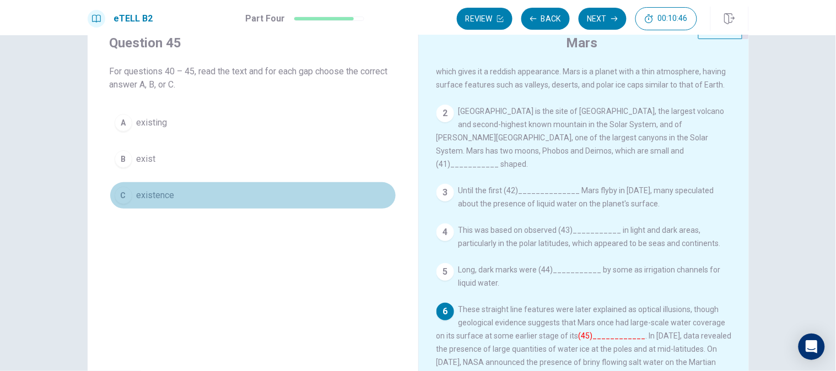
click at [186, 191] on button "C existence" at bounding box center [253, 196] width 286 height 28
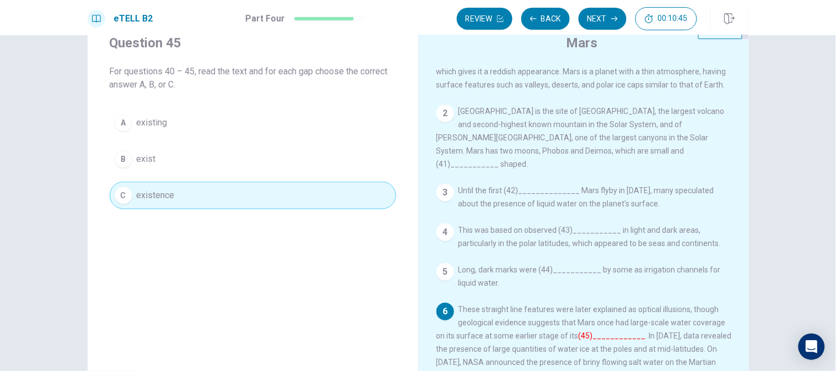
scroll to position [0, 0]
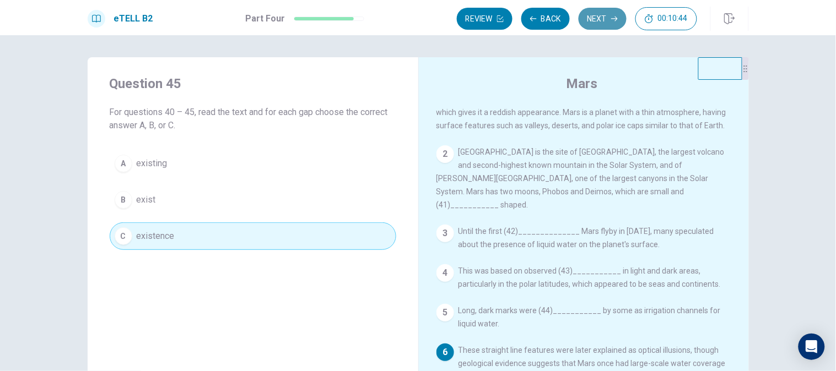
click at [590, 15] on button "Next" at bounding box center [602, 19] width 48 height 22
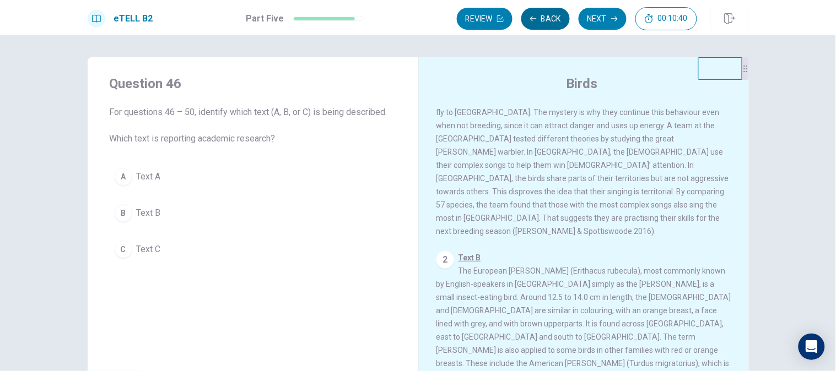
click at [548, 20] on button "Back" at bounding box center [545, 19] width 48 height 22
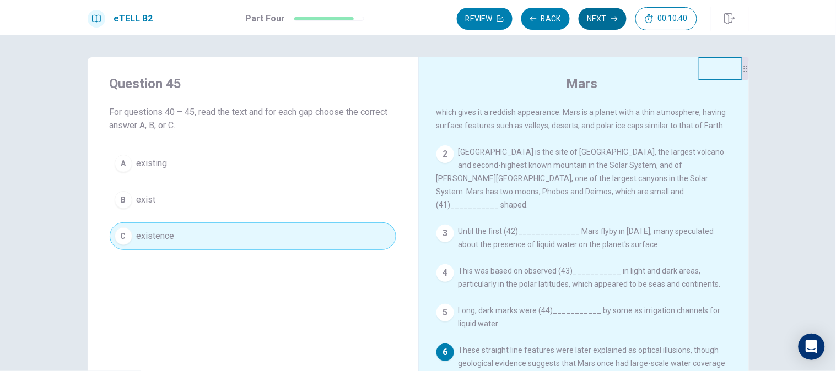
click at [591, 17] on button "Next" at bounding box center [602, 19] width 48 height 22
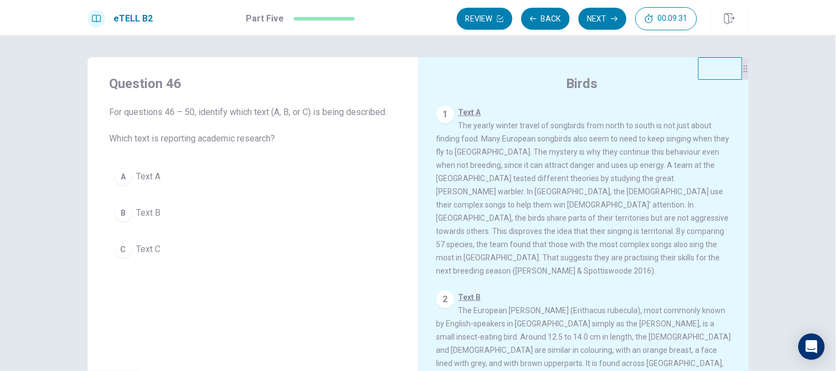
drag, startPoint x: 205, startPoint y: 187, endPoint x: 208, endPoint y: 182, distance: 6.2
click at [205, 186] on button "A Text A" at bounding box center [253, 177] width 286 height 28
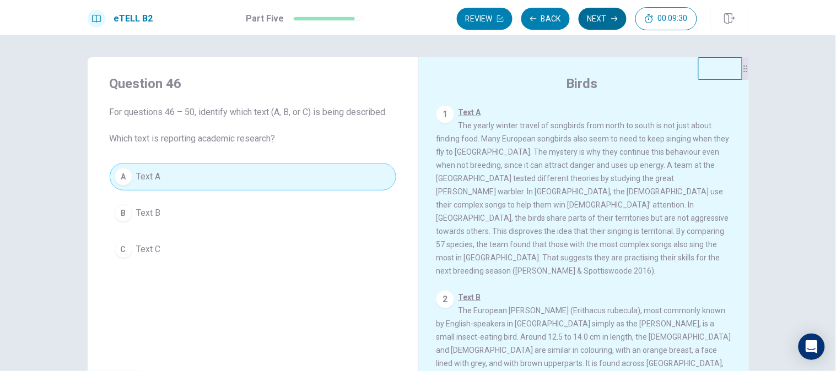
click at [581, 17] on button "Next" at bounding box center [602, 19] width 48 height 22
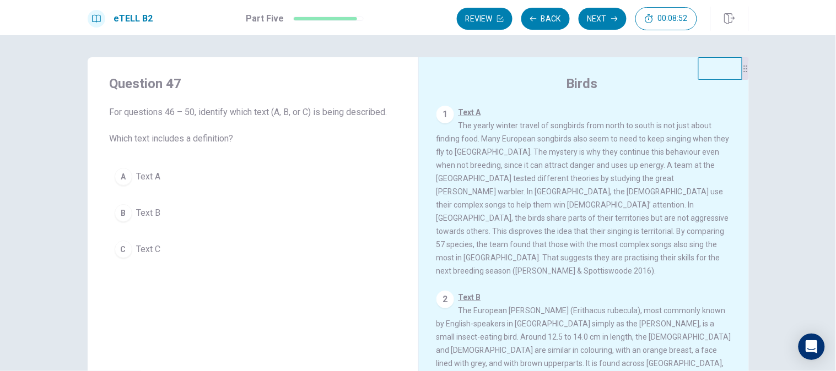
click at [212, 180] on button "A Text A" at bounding box center [253, 177] width 286 height 28
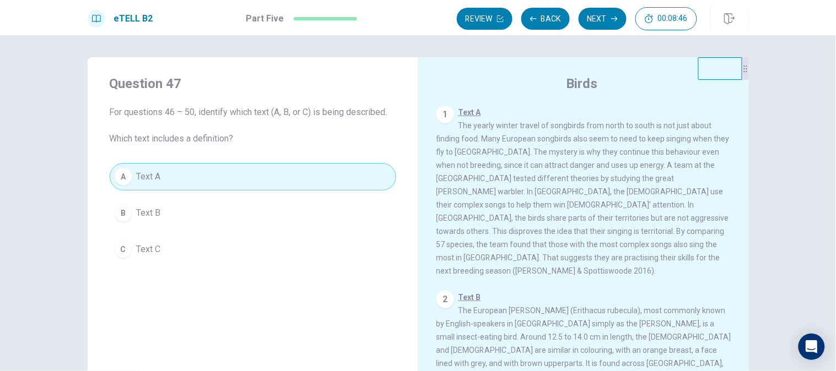
click at [202, 204] on button "B Text B" at bounding box center [253, 213] width 286 height 28
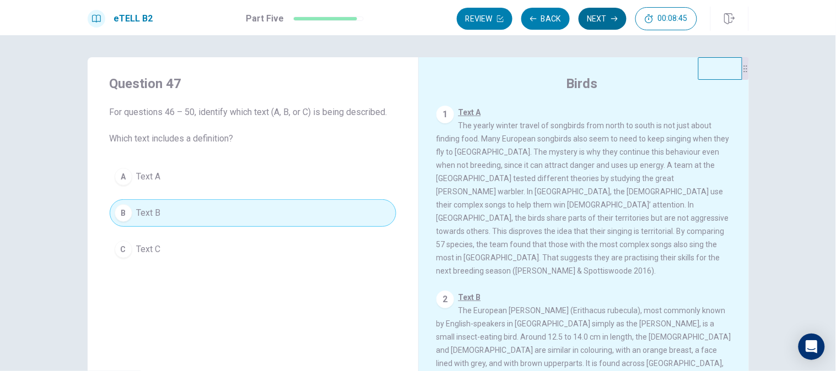
click at [597, 22] on button "Next" at bounding box center [602, 19] width 48 height 22
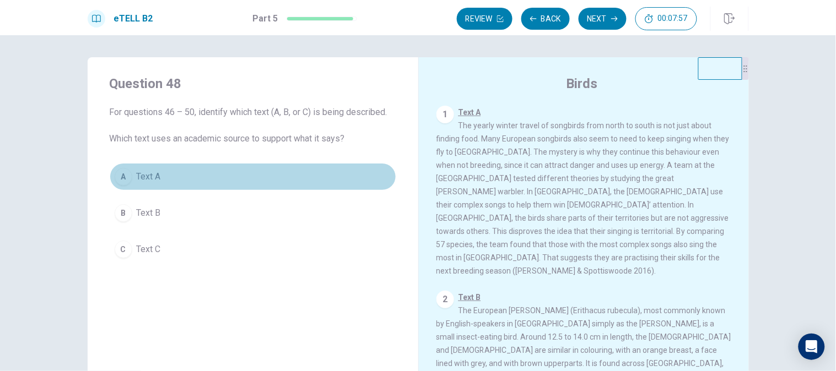
click at [195, 188] on button "A Text A" at bounding box center [253, 177] width 286 height 28
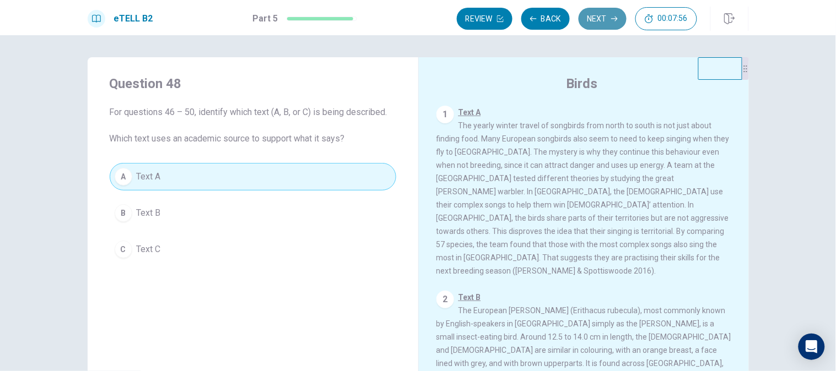
click at [603, 26] on button "Next" at bounding box center [602, 19] width 48 height 22
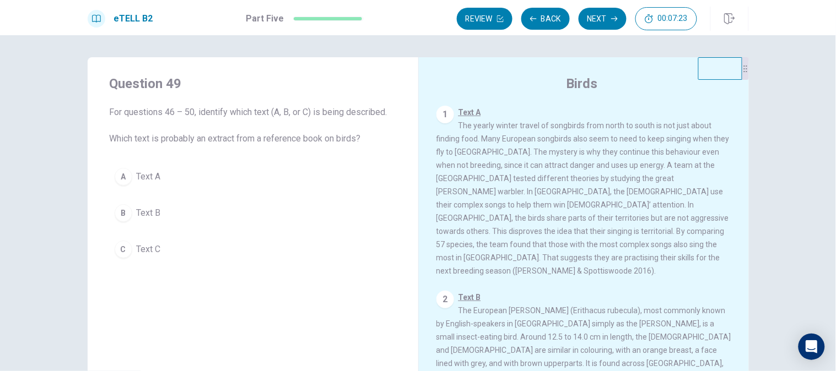
drag, startPoint x: 166, startPoint y: 214, endPoint x: 180, endPoint y: 205, distance: 16.8
click at [166, 213] on button "B Text B" at bounding box center [253, 213] width 286 height 28
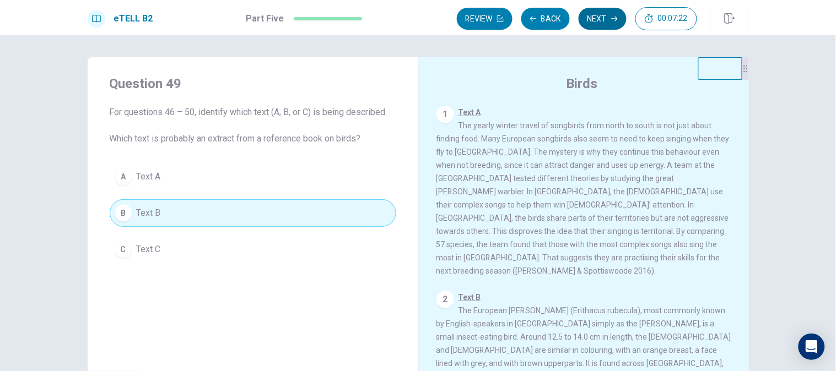
click at [590, 24] on button "Next" at bounding box center [602, 19] width 48 height 22
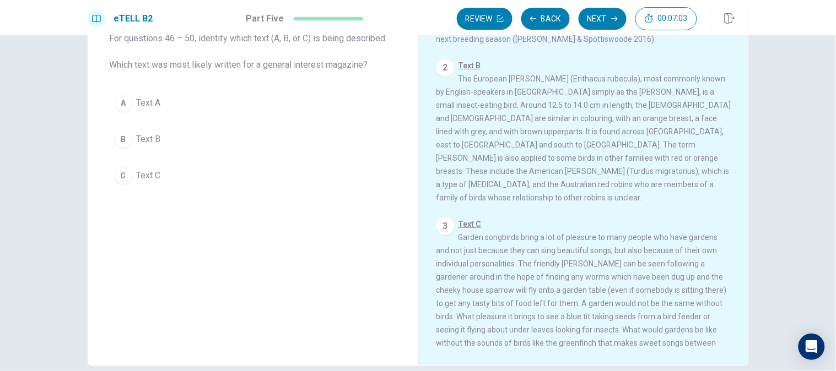
scroll to position [3, 0]
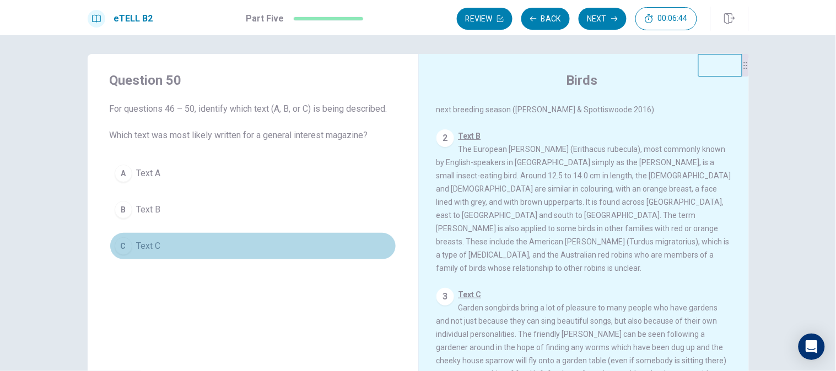
click at [171, 242] on button "C Text C" at bounding box center [253, 246] width 286 height 28
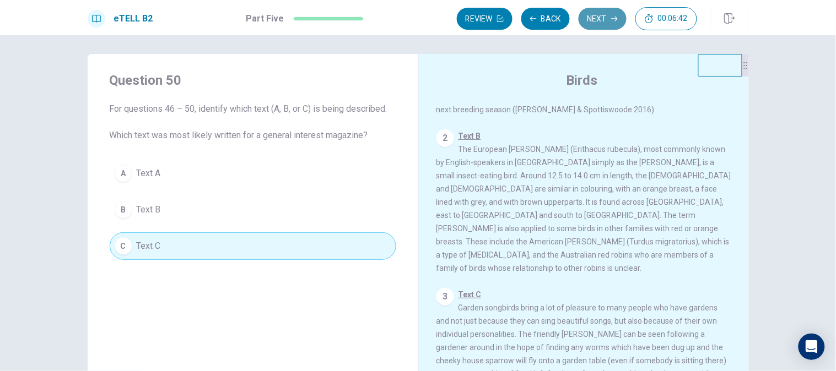
click at [599, 19] on button "Next" at bounding box center [602, 19] width 48 height 22
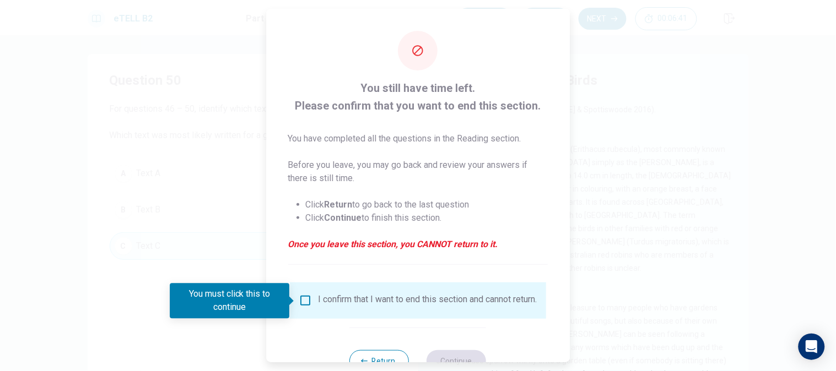
click at [339, 301] on div "I confirm that I want to end this section and cannot return." at bounding box center [427, 300] width 219 height 13
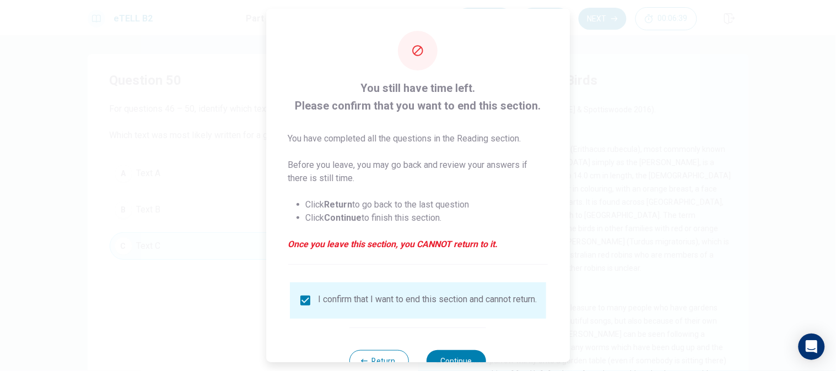
scroll to position [40, 0]
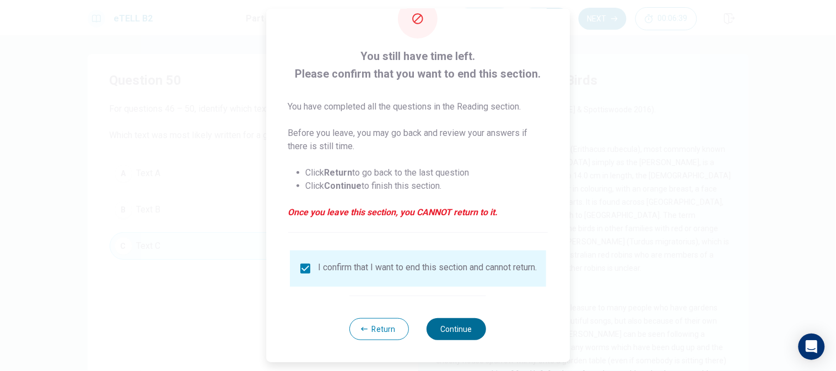
click at [453, 326] on button "Continue" at bounding box center [456, 329] width 59 height 22
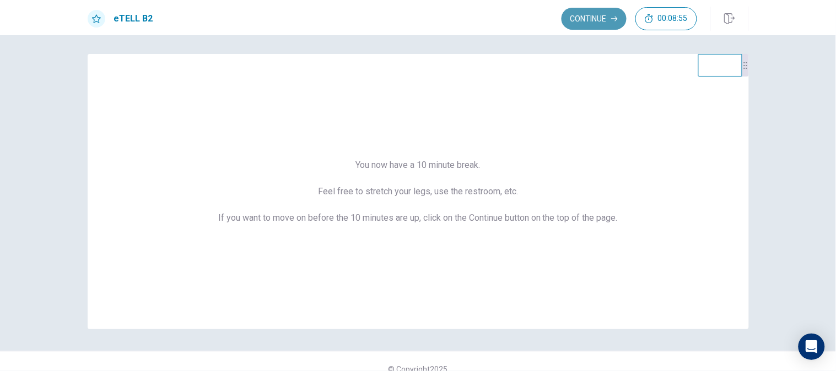
click at [589, 11] on button "Continue" at bounding box center [593, 19] width 65 height 22
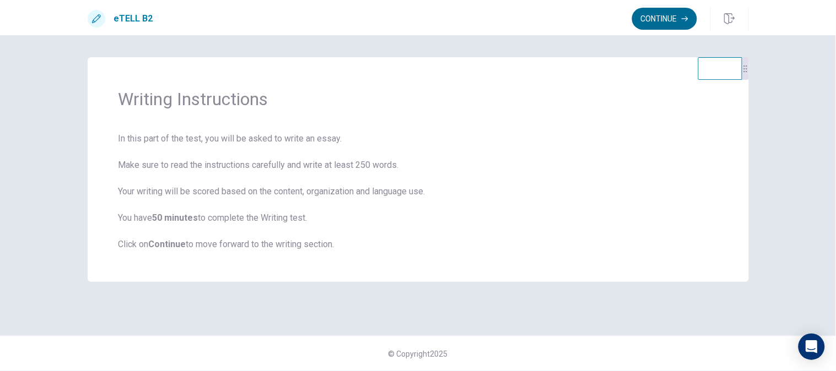
click at [643, 22] on button "Continue" at bounding box center [664, 19] width 65 height 22
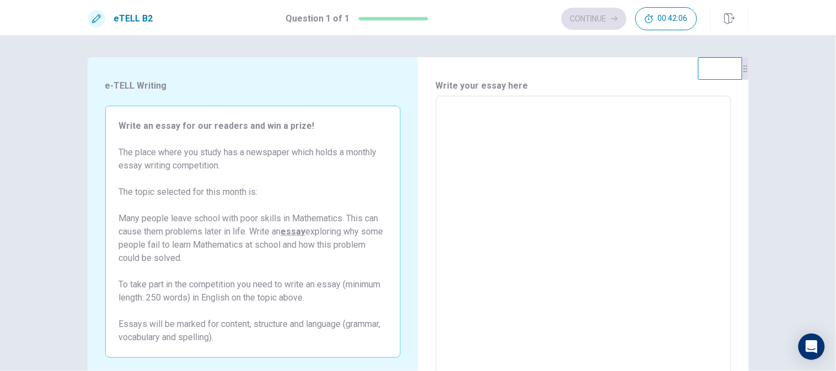
click at [486, 208] on textarea at bounding box center [583, 248] width 280 height 286
type textarea "*"
type textarea "**"
type textarea "*"
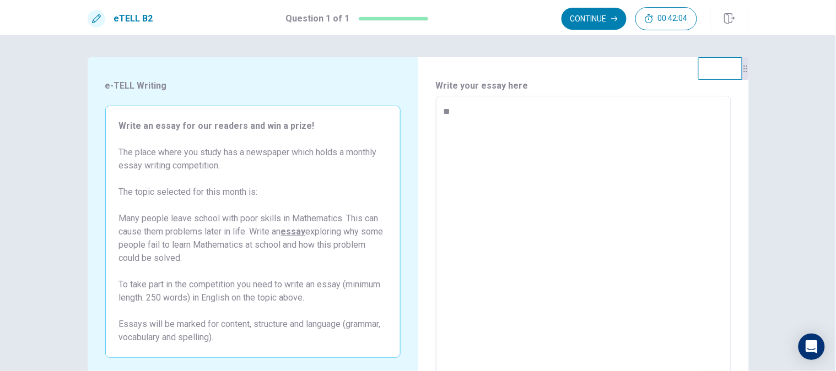
type textarea "***"
type textarea "*"
type textarea "**"
type textarea "*"
type textarea "***"
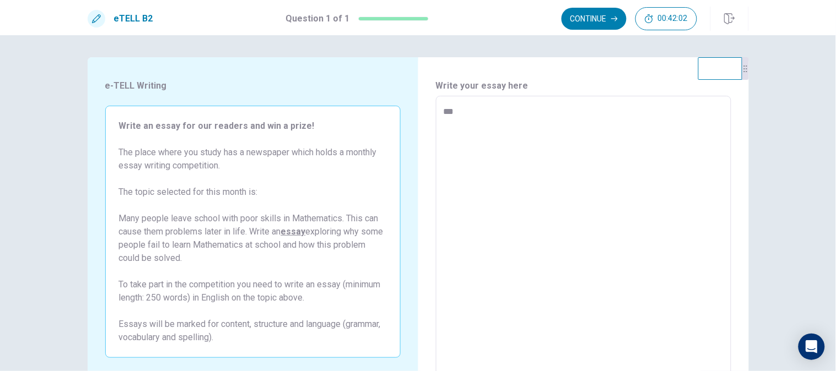
type textarea "*"
type textarea "****"
type textarea "*"
type textarea "*****"
type textarea "*"
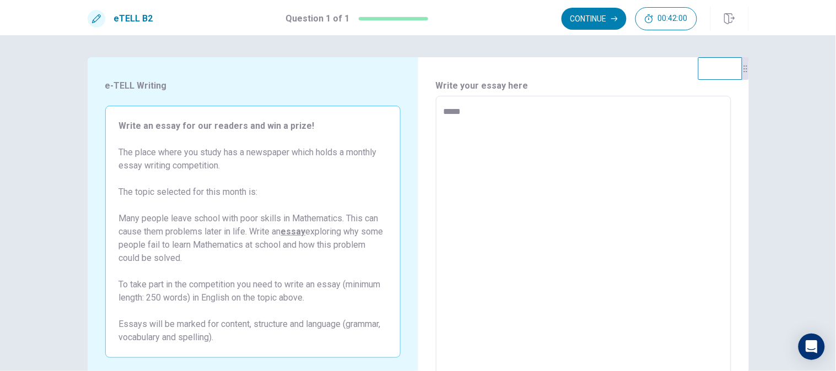
type textarea "******"
type textarea "*"
type textarea "*******"
type textarea "*"
type textarea "********"
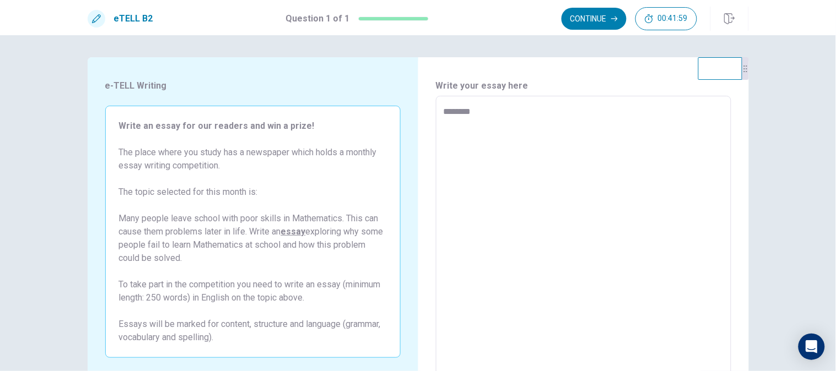
type textarea "*"
type textarea "*********"
type textarea "*"
type textarea "**********"
type textarea "*"
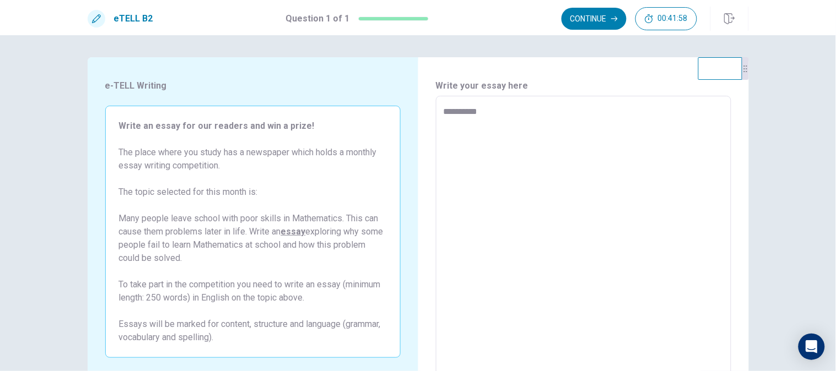
type textarea "**********"
type textarea "*"
type textarea "**********"
type textarea "*"
type textarea "**********"
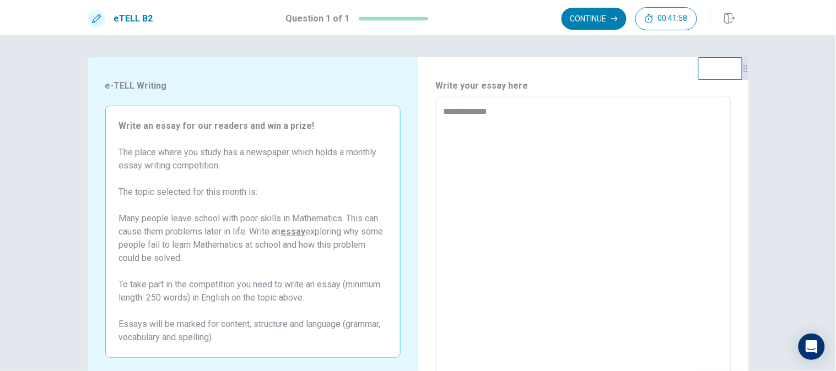
type textarea "*"
type textarea "**********"
type textarea "*"
type textarea "**********"
type textarea "*"
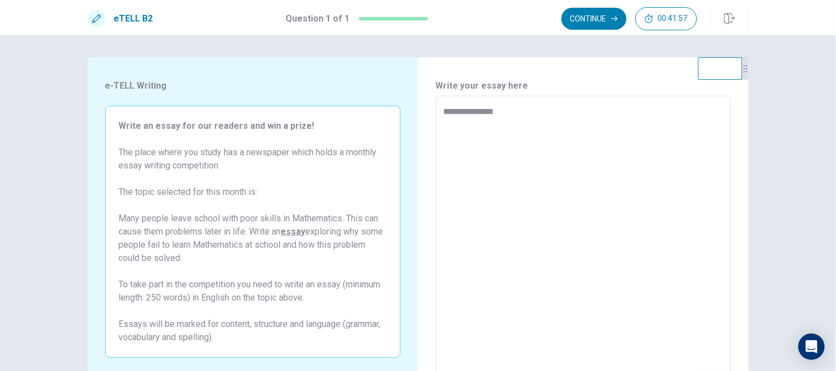
type textarea "**********"
type textarea "*"
type textarea "**********"
type textarea "*"
type textarea "**********"
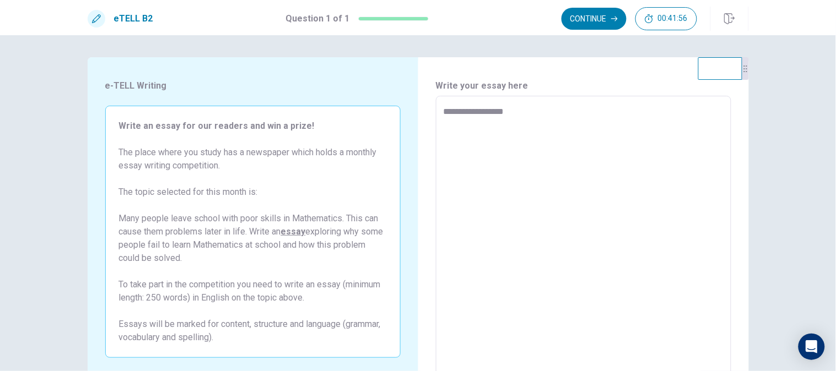
type textarea "*"
type textarea "**********"
type textarea "*"
type textarea "**********"
type textarea "*"
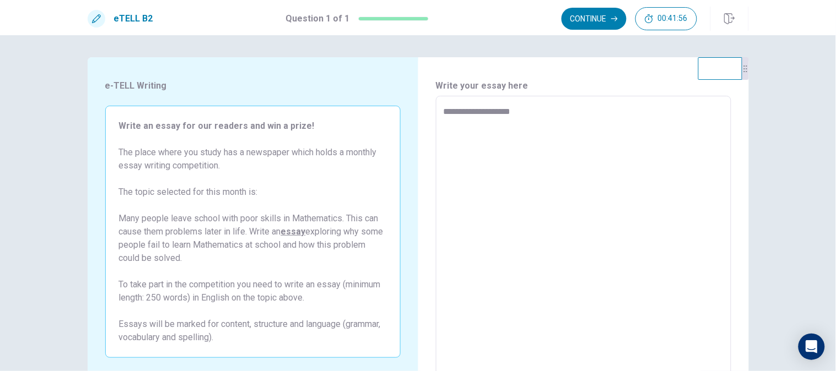
type textarea "**********"
type textarea "*"
type textarea "**********"
type textarea "*"
type textarea "**********"
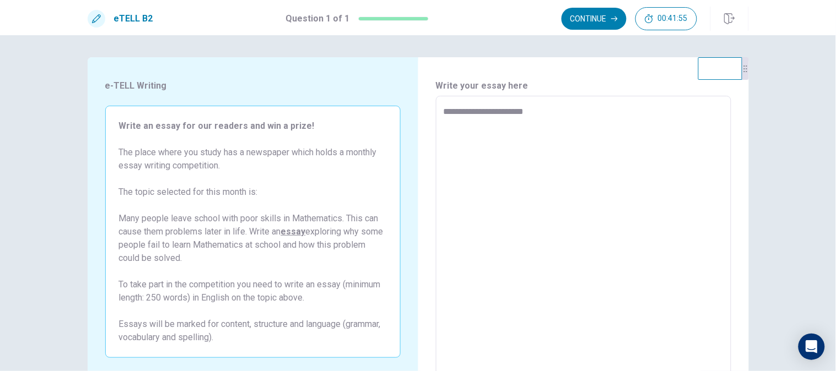
type textarea "*"
type textarea "**********"
type textarea "*"
type textarea "**********"
type textarea "*"
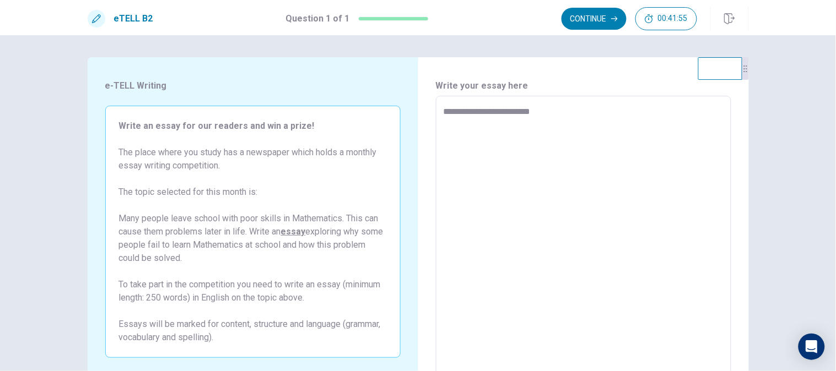
type textarea "**********"
type textarea "*"
type textarea "**********"
type textarea "*"
type textarea "**********"
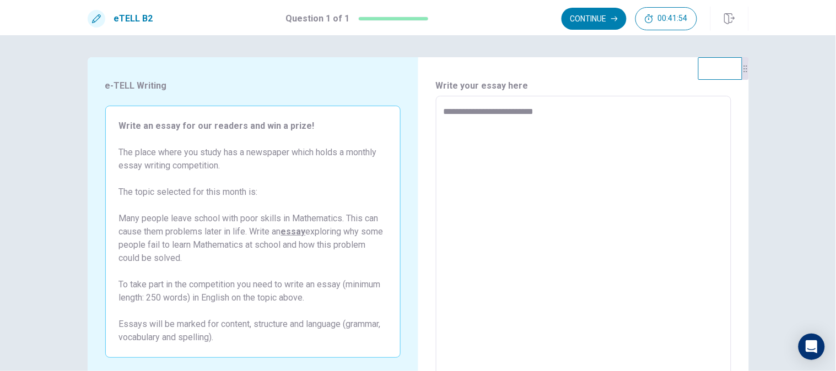
type textarea "*"
type textarea "**********"
type textarea "*"
type textarea "**********"
type textarea "*"
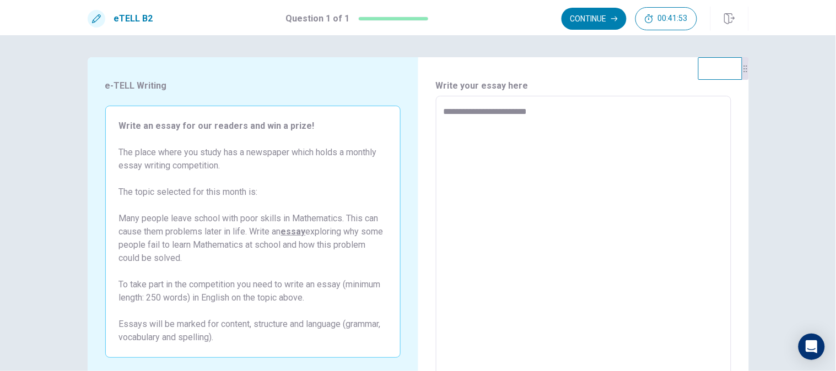
type textarea "**********"
type textarea "*"
type textarea "**********"
type textarea "*"
type textarea "**********"
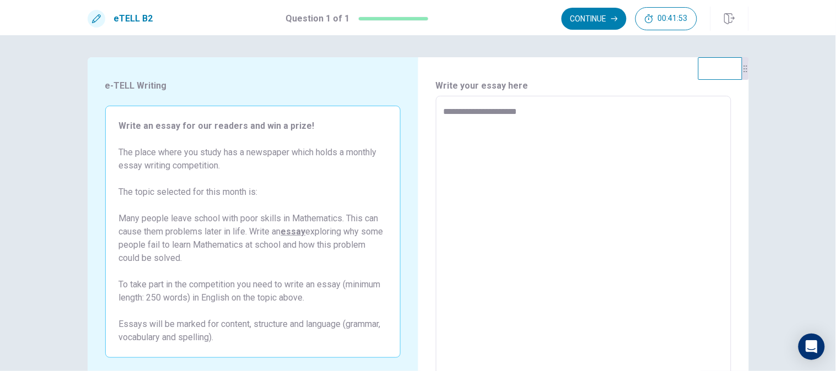
type textarea "*"
type textarea "**********"
type textarea "*"
type textarea "**********"
type textarea "*"
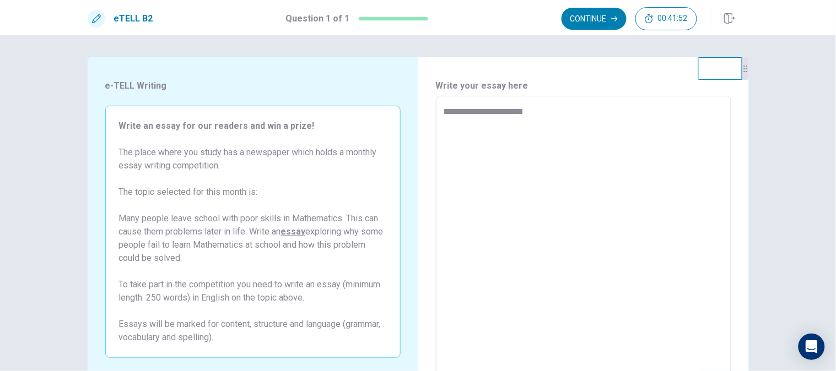
type textarea "**********"
type textarea "*"
type textarea "**********"
type textarea "*"
type textarea "**********"
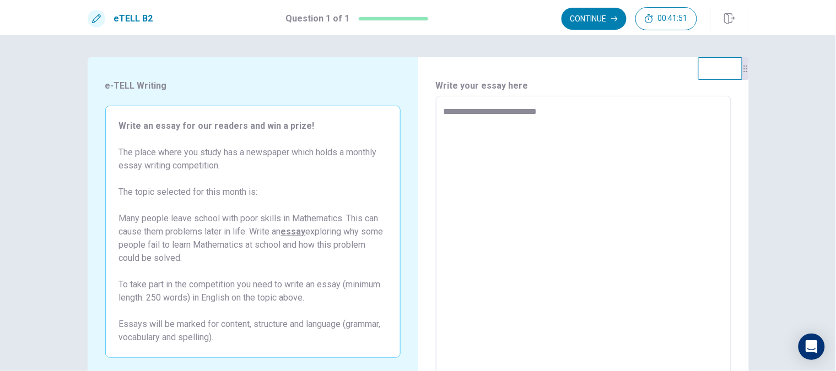
type textarea "*"
type textarea "**********"
type textarea "*"
type textarea "**********"
type textarea "*"
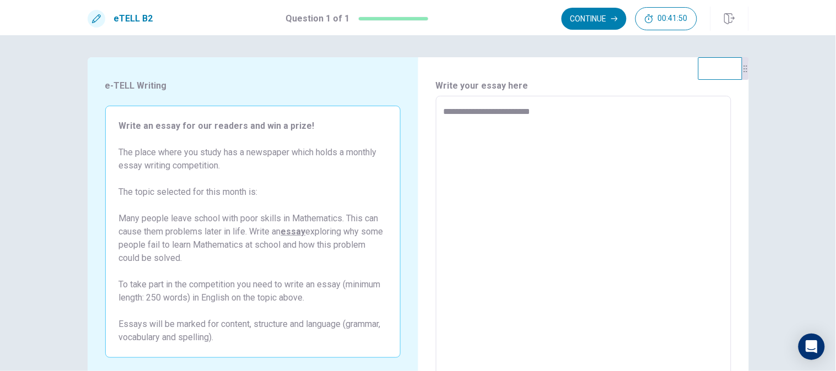
type textarea "**********"
type textarea "*"
type textarea "**********"
type textarea "*"
type textarea "**********"
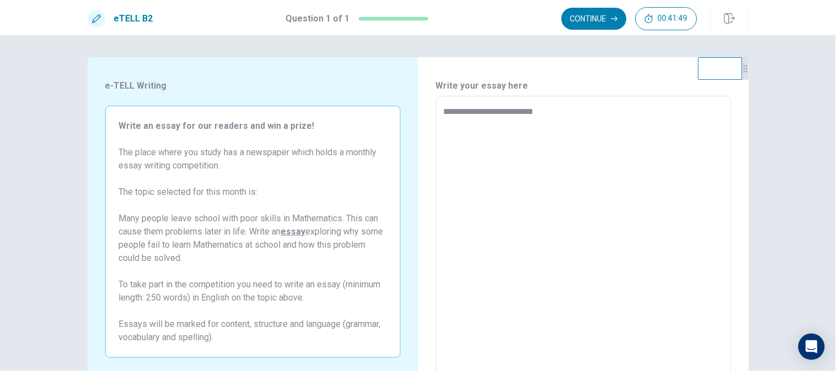
type textarea "*"
type textarea "**********"
type textarea "*"
type textarea "**********"
type textarea "*"
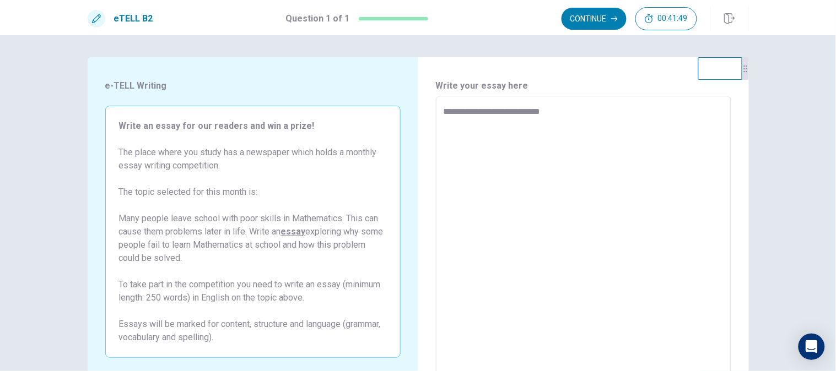
type textarea "**********"
type textarea "*"
type textarea "**********"
type textarea "*"
type textarea "**********"
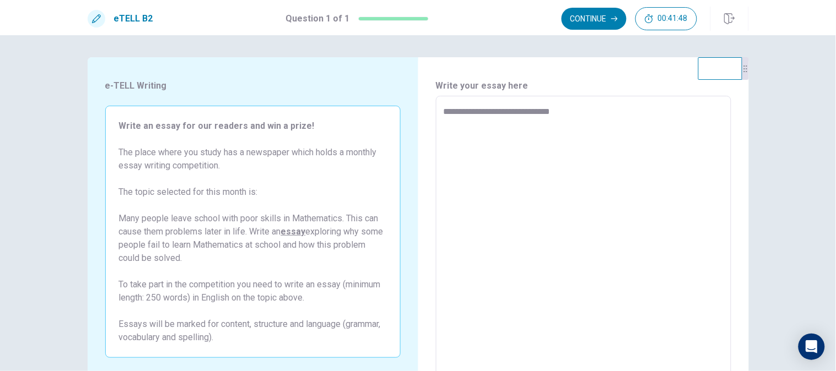
type textarea "*"
type textarea "**********"
type textarea "*"
type textarea "**********"
type textarea "*"
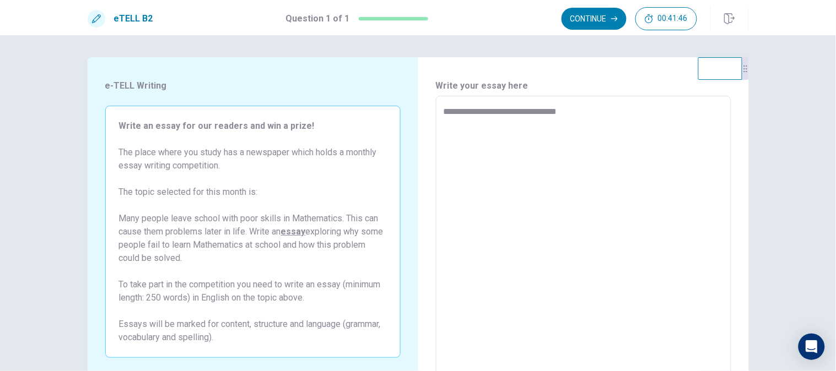
type textarea "**********"
type textarea "*"
type textarea "**********"
type textarea "*"
type textarea "**********"
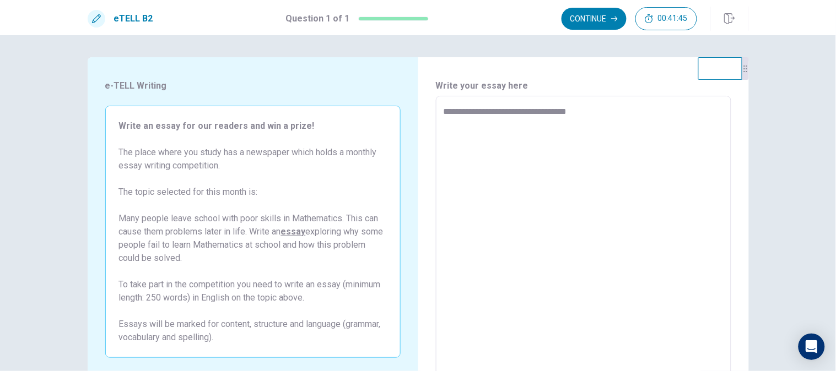
type textarea "*"
type textarea "**********"
type textarea "*"
type textarea "**********"
type textarea "*"
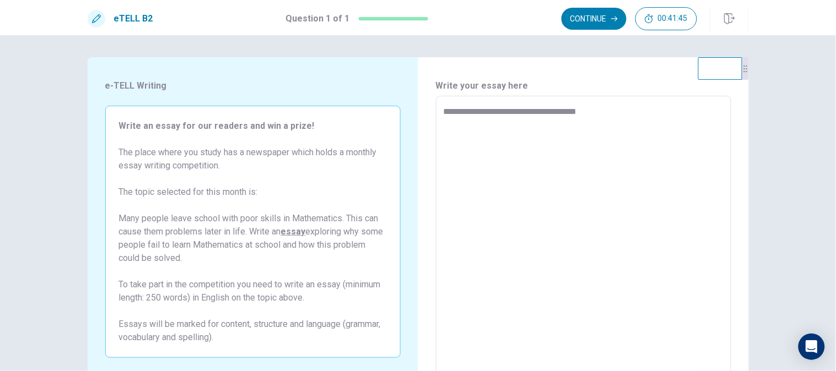
type textarea "**********"
type textarea "*"
type textarea "**********"
type textarea "*"
type textarea "**********"
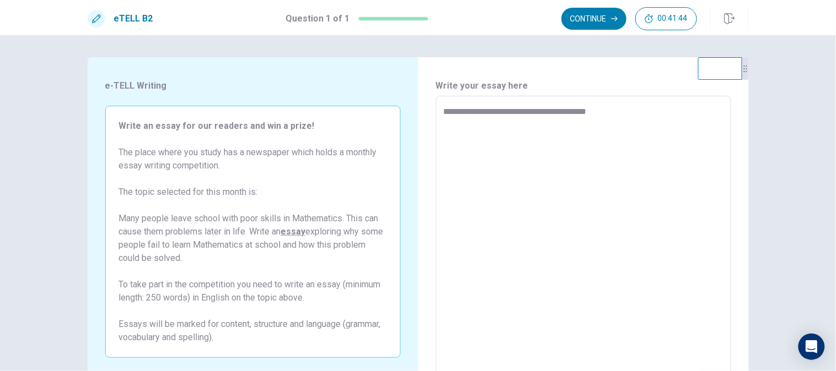
type textarea "*"
type textarea "**********"
type textarea "*"
type textarea "**********"
type textarea "*"
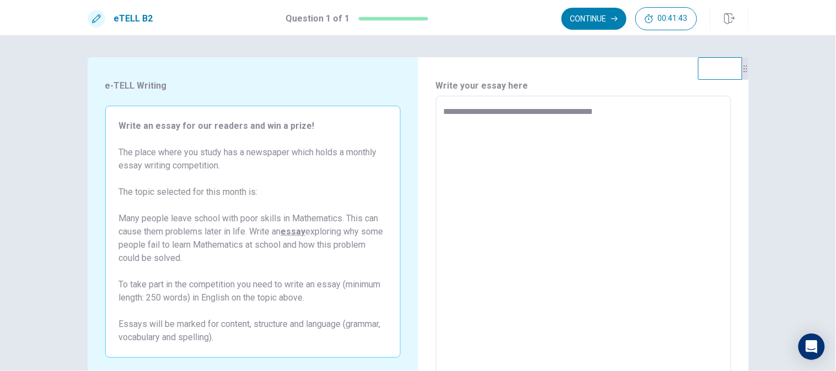
type textarea "**********"
type textarea "*"
type textarea "**********"
type textarea "*"
type textarea "**********"
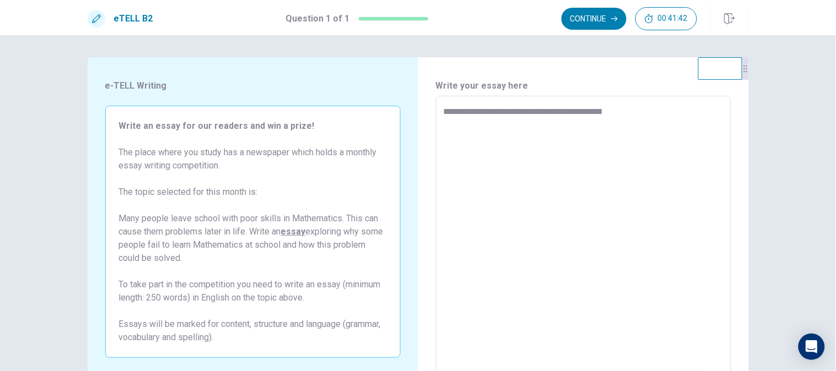
type textarea "*"
type textarea "**********"
type textarea "*"
type textarea "**********"
type textarea "*"
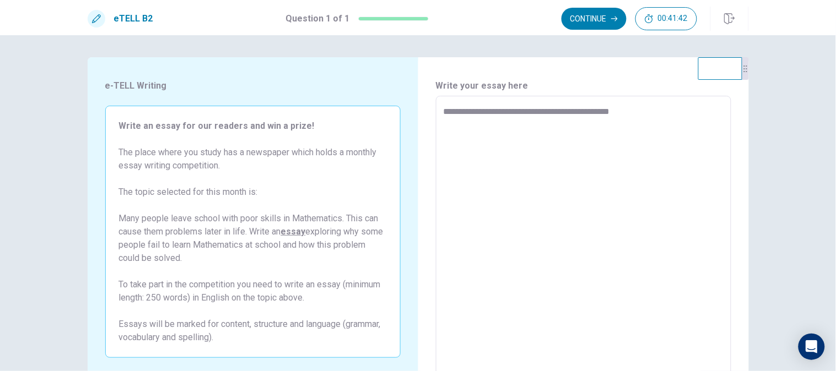
type textarea "**********"
type textarea "*"
type textarea "**********"
type textarea "*"
type textarea "**********"
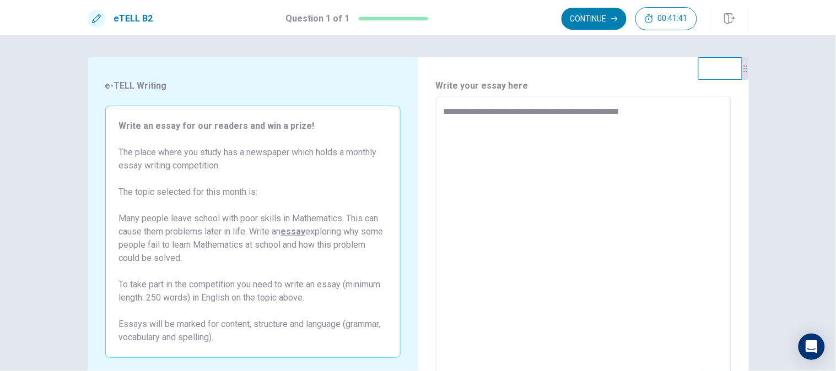
type textarea "*"
type textarea "**********"
type textarea "*"
type textarea "**********"
type textarea "*"
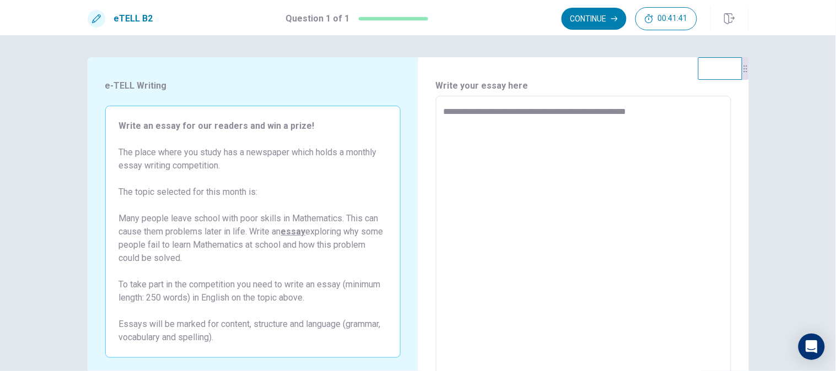
type textarea "**********"
type textarea "*"
type textarea "**********"
type textarea "*"
type textarea "**********"
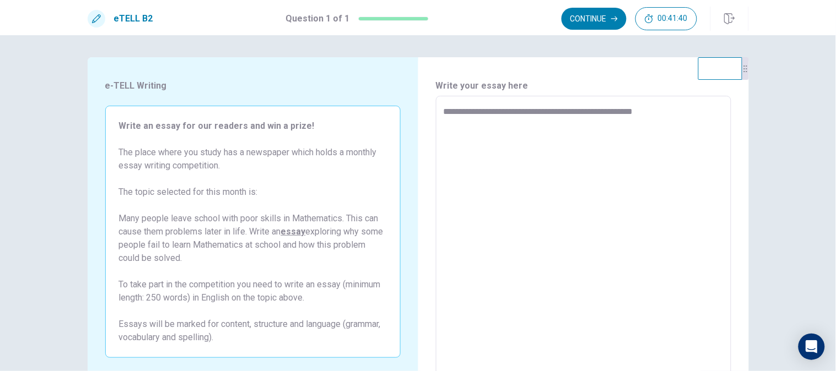
type textarea "*"
type textarea "**********"
type textarea "*"
type textarea "**********"
type textarea "*"
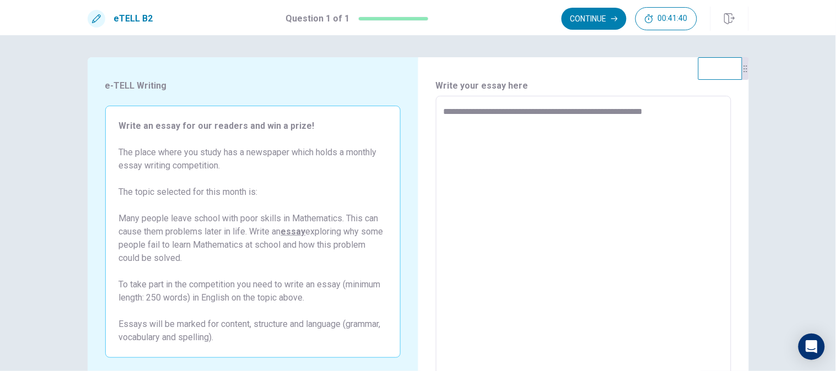
type textarea "**********"
type textarea "*"
type textarea "**********"
type textarea "*"
type textarea "**********"
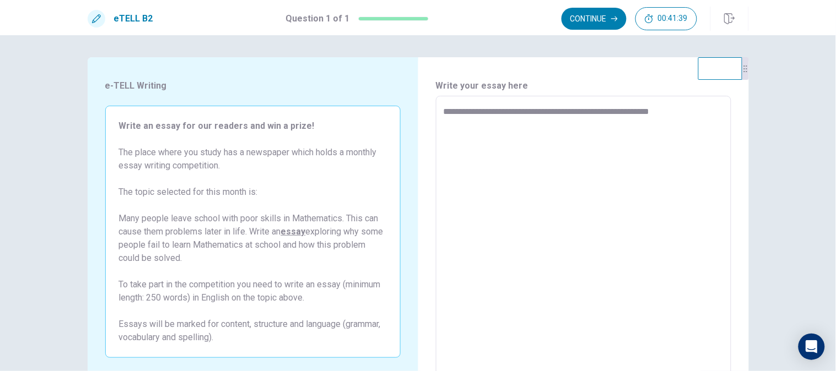
type textarea "*"
type textarea "**********"
type textarea "*"
type textarea "**********"
type textarea "*"
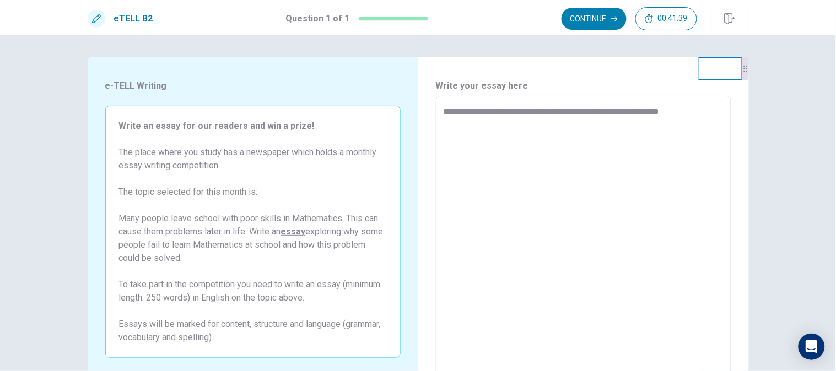
type textarea "**********"
type textarea "*"
type textarea "**********"
type textarea "*"
type textarea "**********"
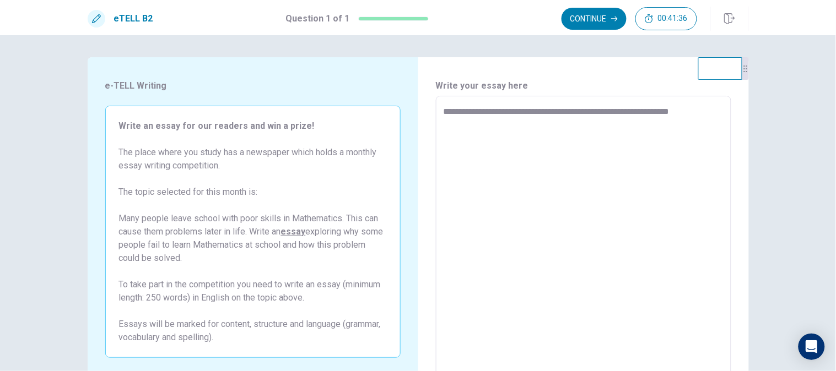
type textarea "*"
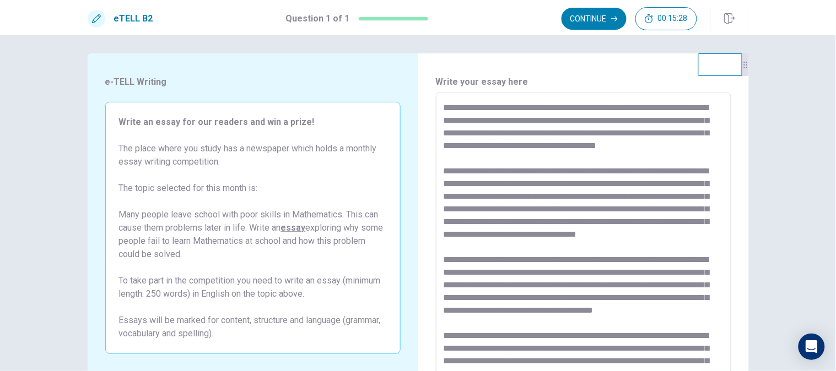
scroll to position [3, 0]
click at [443, 109] on textarea at bounding box center [583, 245] width 280 height 286
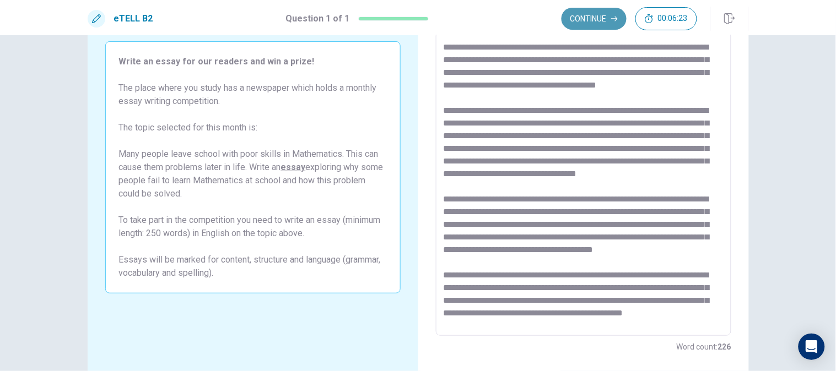
click at [587, 23] on button "Continue" at bounding box center [593, 19] width 65 height 22
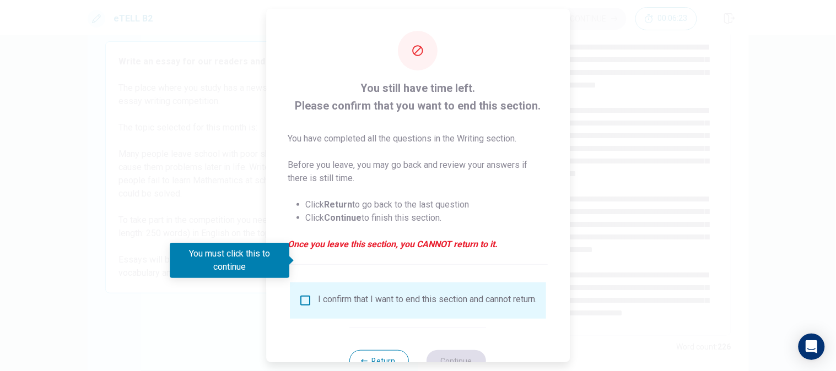
scroll to position [40, 0]
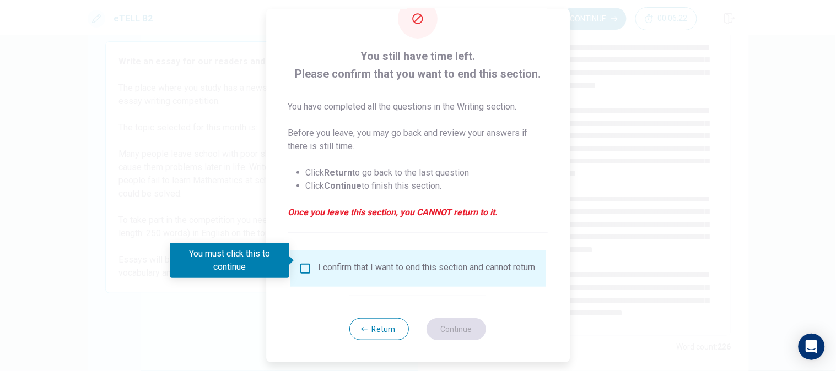
click at [312, 265] on div "I confirm that I want to end this section and cannot return." at bounding box center [418, 268] width 239 height 13
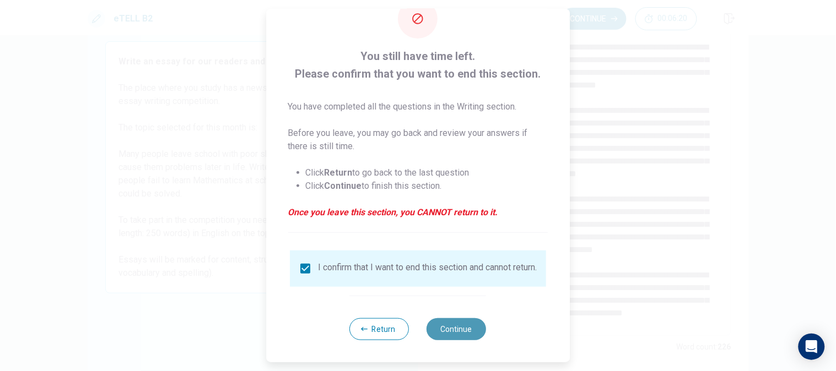
click at [444, 333] on button "Continue" at bounding box center [456, 329] width 59 height 22
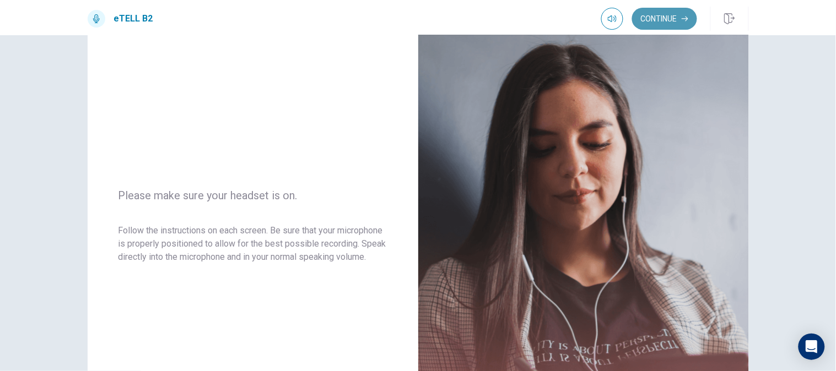
click at [676, 12] on button "Continue" at bounding box center [664, 19] width 65 height 22
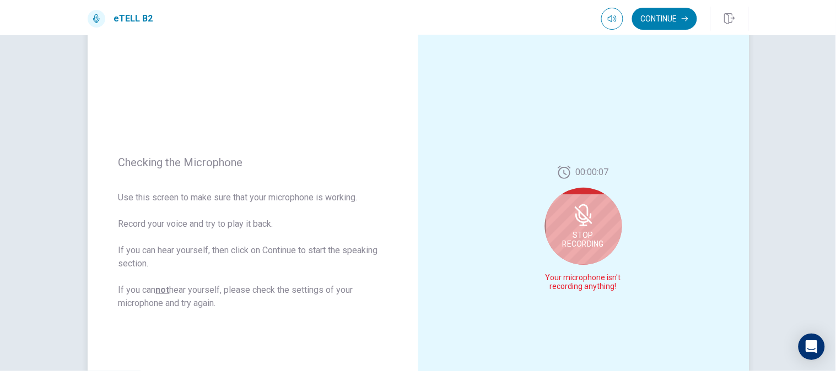
click at [586, 221] on icon at bounding box center [584, 216] width 18 height 18
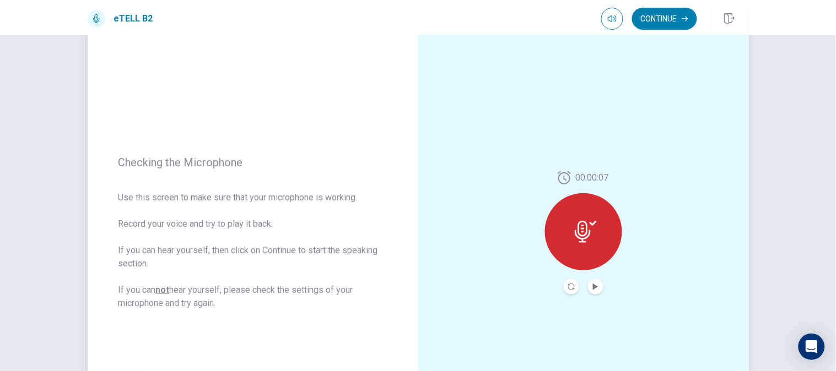
click at [589, 223] on icon at bounding box center [592, 223] width 7 height 5
click at [564, 290] on button "Record Again" at bounding box center [571, 286] width 15 height 15
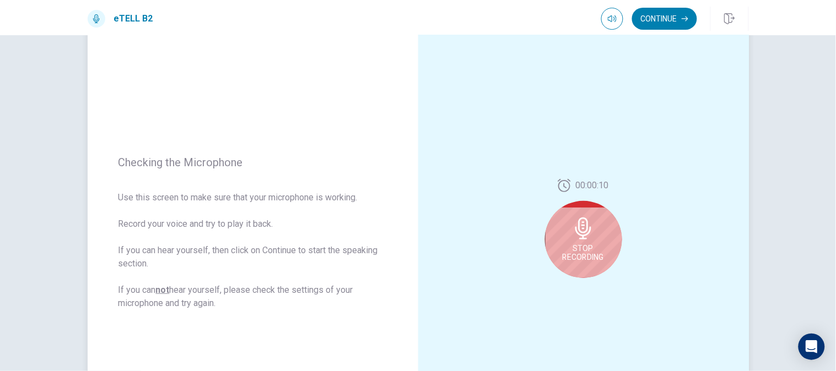
click at [577, 253] on span "Stop Recording" at bounding box center [582, 253] width 41 height 18
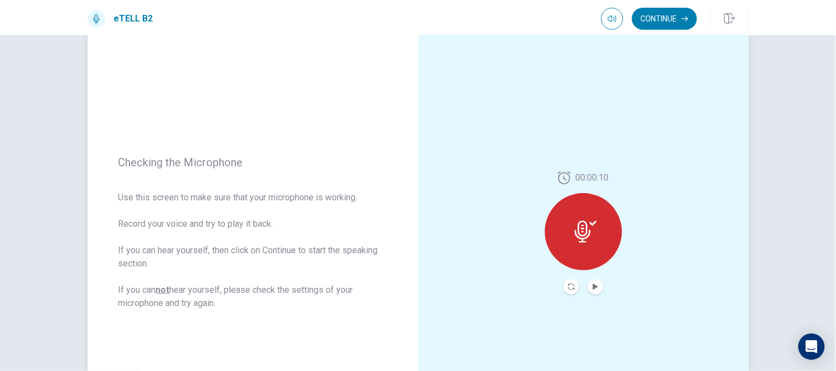
click at [597, 287] on button "Play Audio" at bounding box center [595, 286] width 15 height 15
click at [593, 294] on div "00:00:10" at bounding box center [583, 233] width 331 height 480
click at [593, 291] on button "Play Audio" at bounding box center [595, 286] width 15 height 15
click at [593, 289] on icon "Pause Audio" at bounding box center [595, 287] width 6 height 7
click at [665, 25] on button "Continue" at bounding box center [664, 19] width 65 height 22
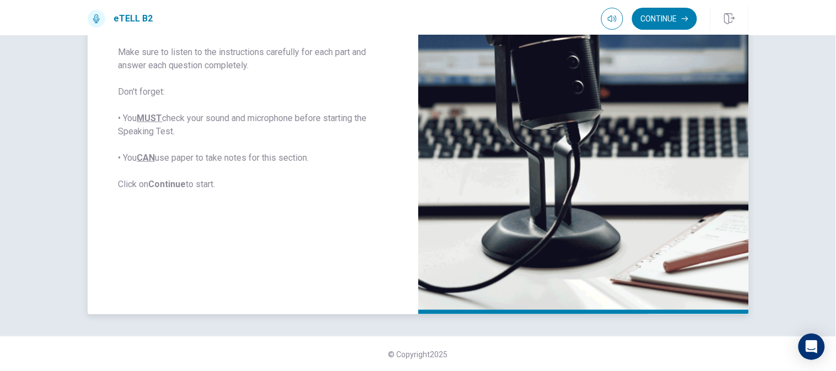
scroll to position [0, 0]
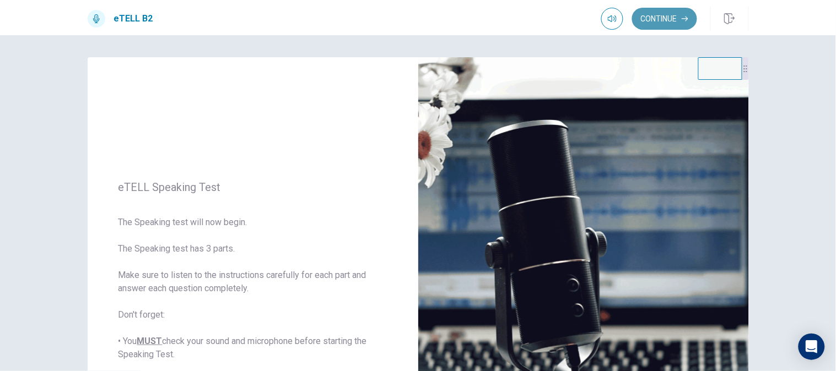
click at [663, 18] on button "Continue" at bounding box center [664, 19] width 65 height 22
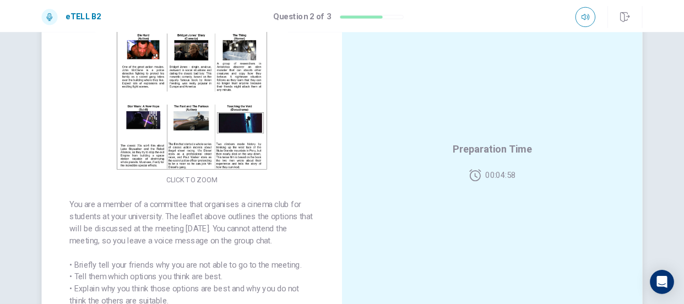
scroll to position [95, 0]
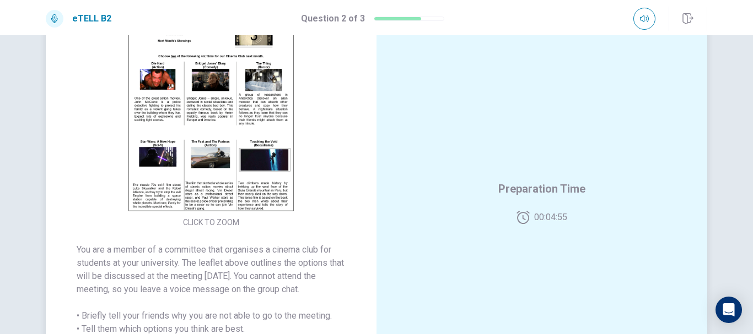
click at [213, 180] on img at bounding box center [211, 116] width 212 height 192
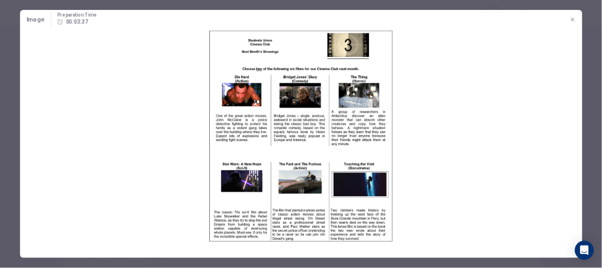
scroll to position [94, 0]
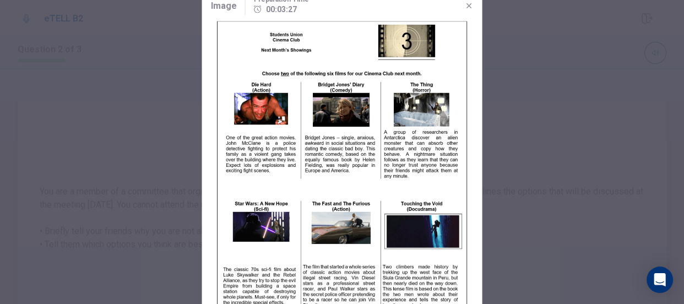
drag, startPoint x: 584, startPoint y: 230, endPoint x: 587, endPoint y: 219, distance: 11.5
click at [587, 219] on div at bounding box center [342, 152] width 684 height 304
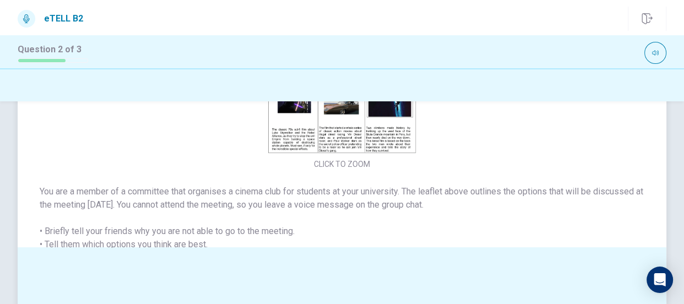
click at [348, 132] on img at bounding box center [342, 68] width 234 height 172
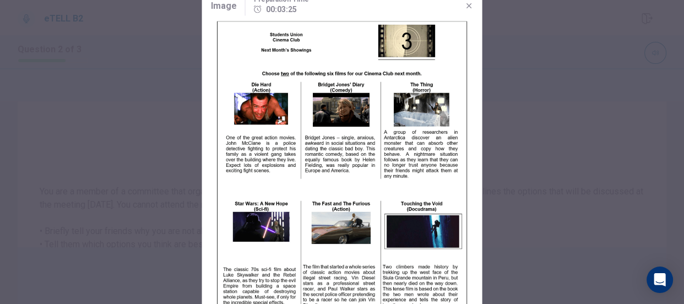
click at [326, 264] on img at bounding box center [342, 165] width 280 height 293
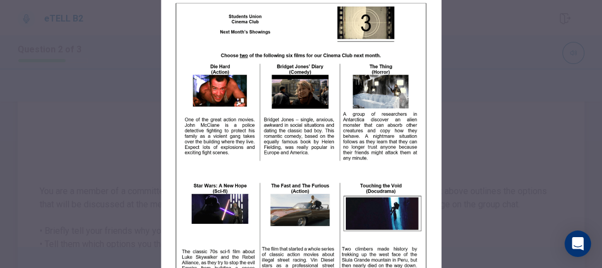
click at [564, 149] on div at bounding box center [301, 134] width 602 height 268
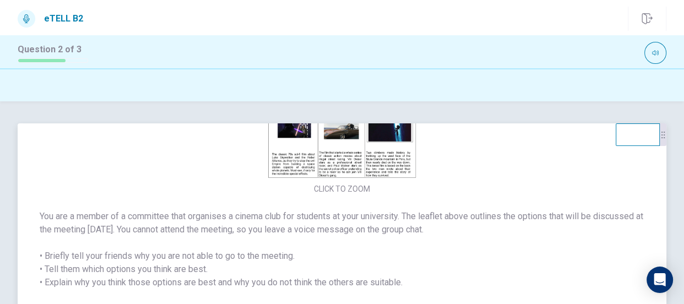
scroll to position [0, 0]
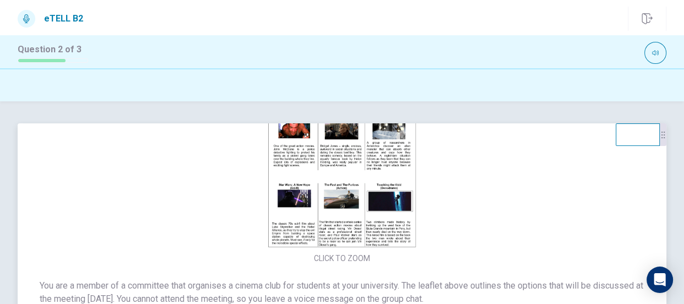
click at [375, 209] on img at bounding box center [342, 162] width 234 height 172
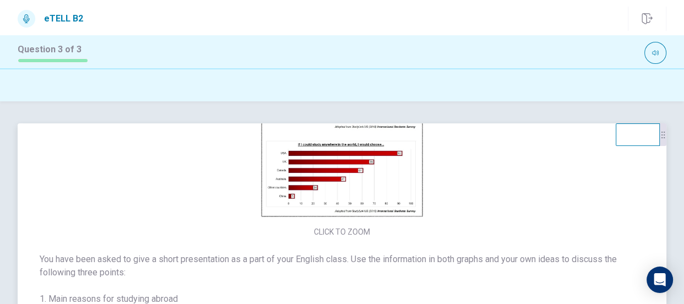
click at [328, 171] on img at bounding box center [342, 136] width 234 height 172
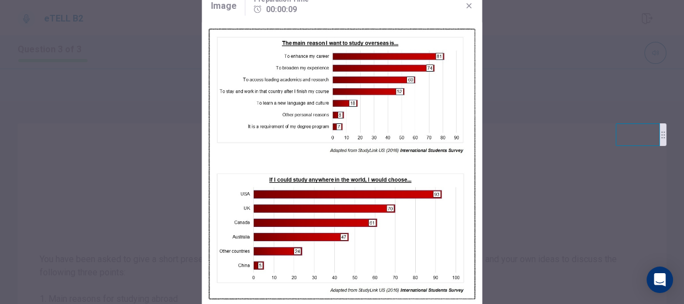
click at [524, 143] on div at bounding box center [342, 152] width 684 height 304
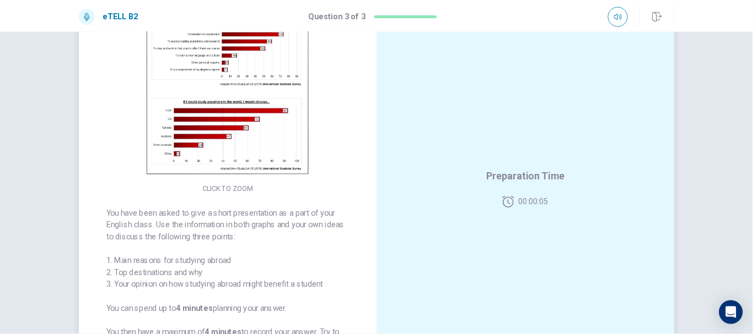
scroll to position [122, 0]
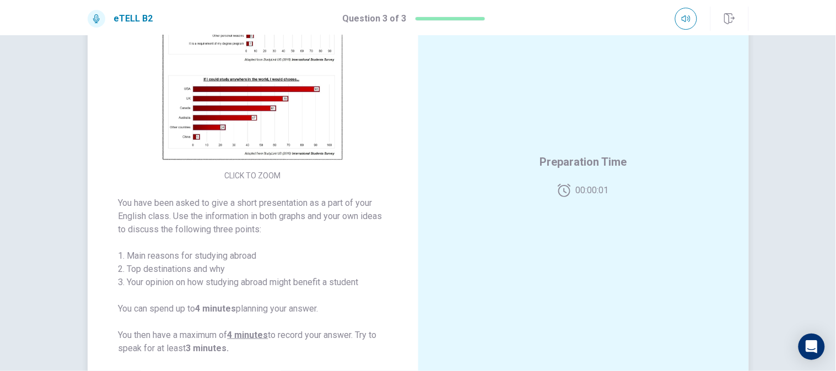
click at [261, 86] on img at bounding box center [253, 70] width 212 height 192
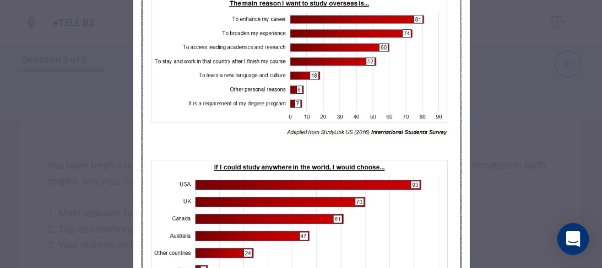
scroll to position [122, 0]
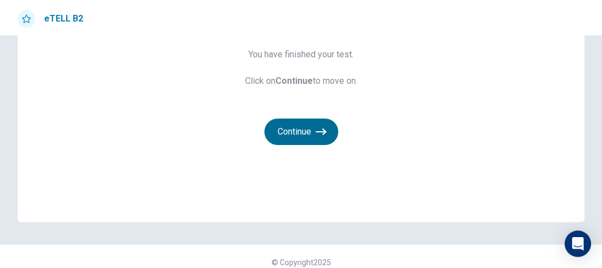
click at [286, 129] on button "Continue" at bounding box center [301, 131] width 74 height 26
